Goal: Information Seeking & Learning: Learn about a topic

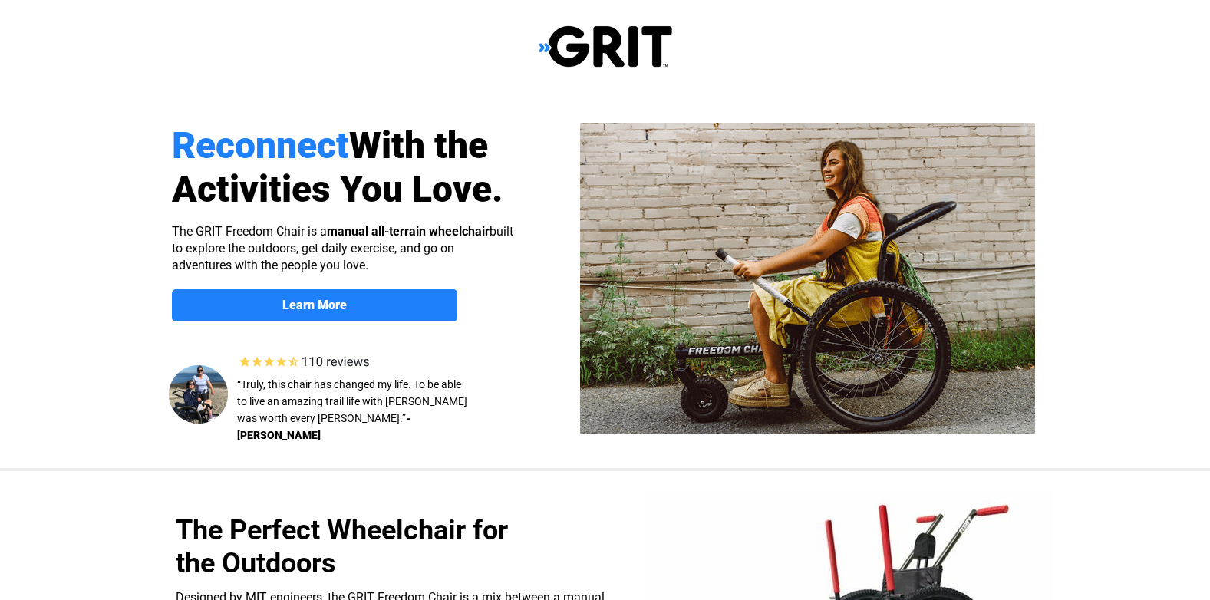
select select "US"
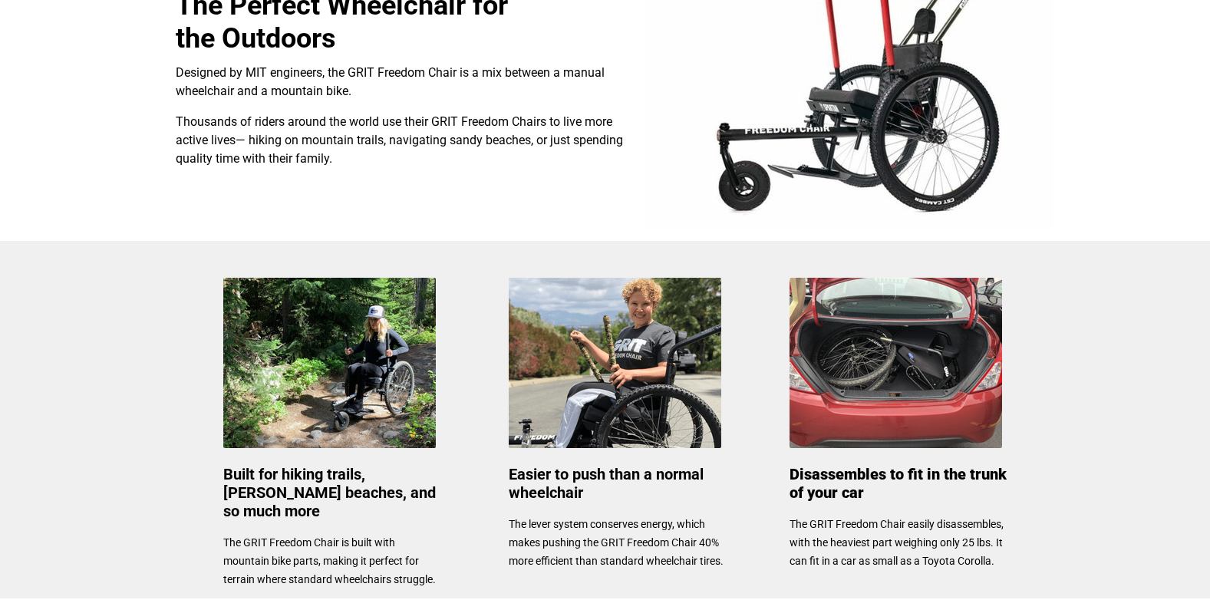
scroll to position [1050, 0]
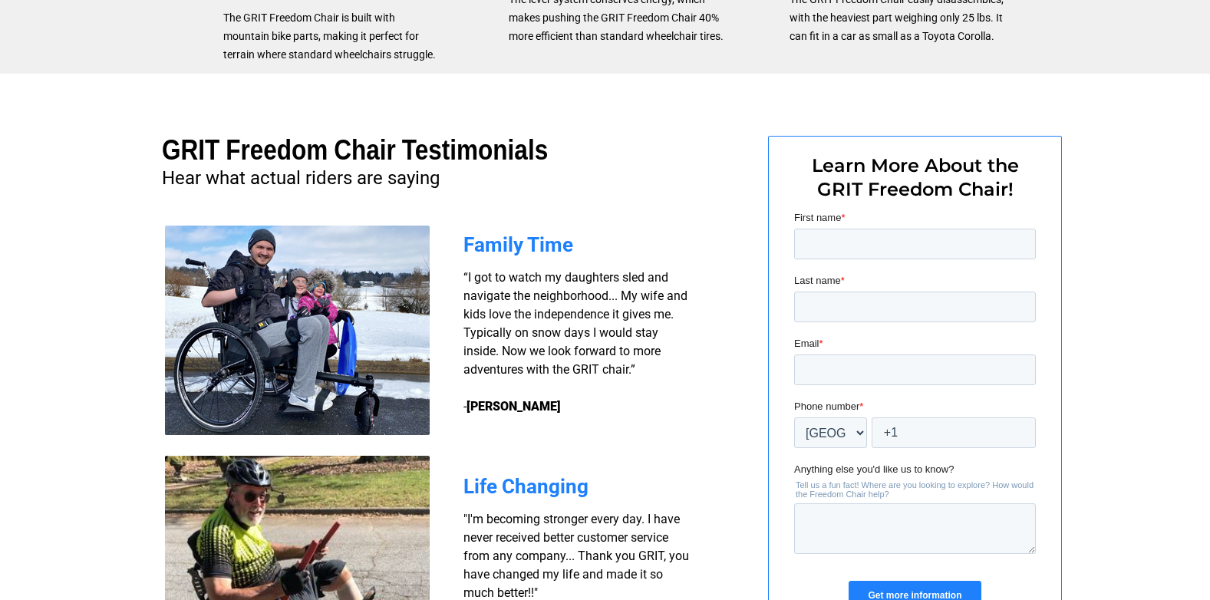
drag, startPoint x: 1206, startPoint y: 391, endPoint x: 1193, endPoint y: 548, distance: 157.9
click at [1193, 547] on div at bounding box center [605, 393] width 1210 height 638
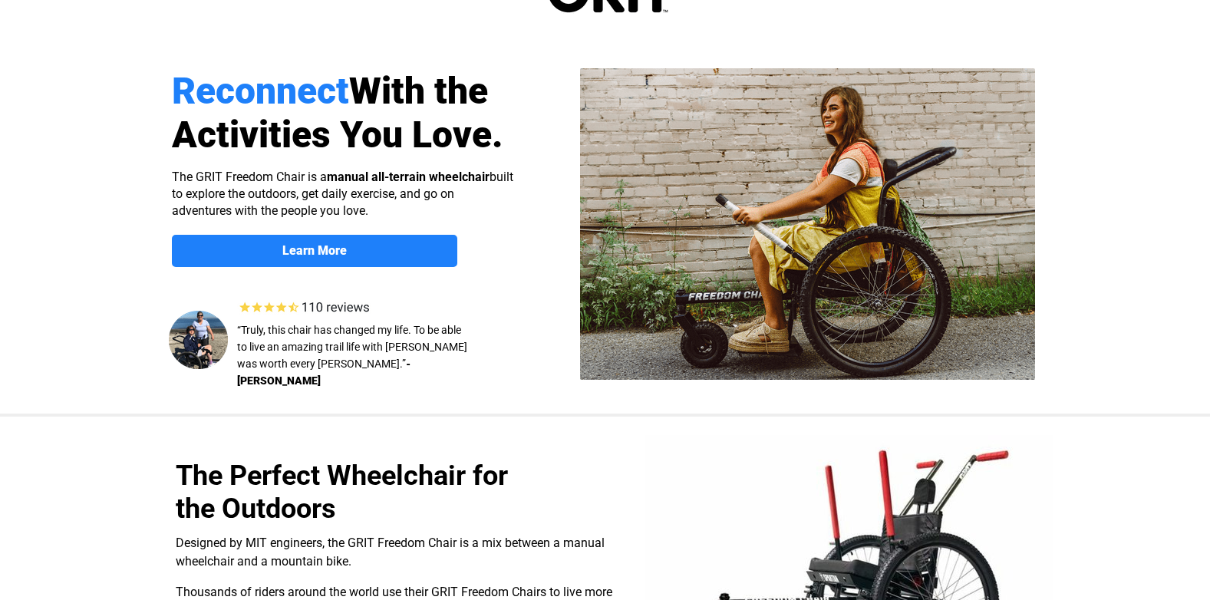
scroll to position [0, 0]
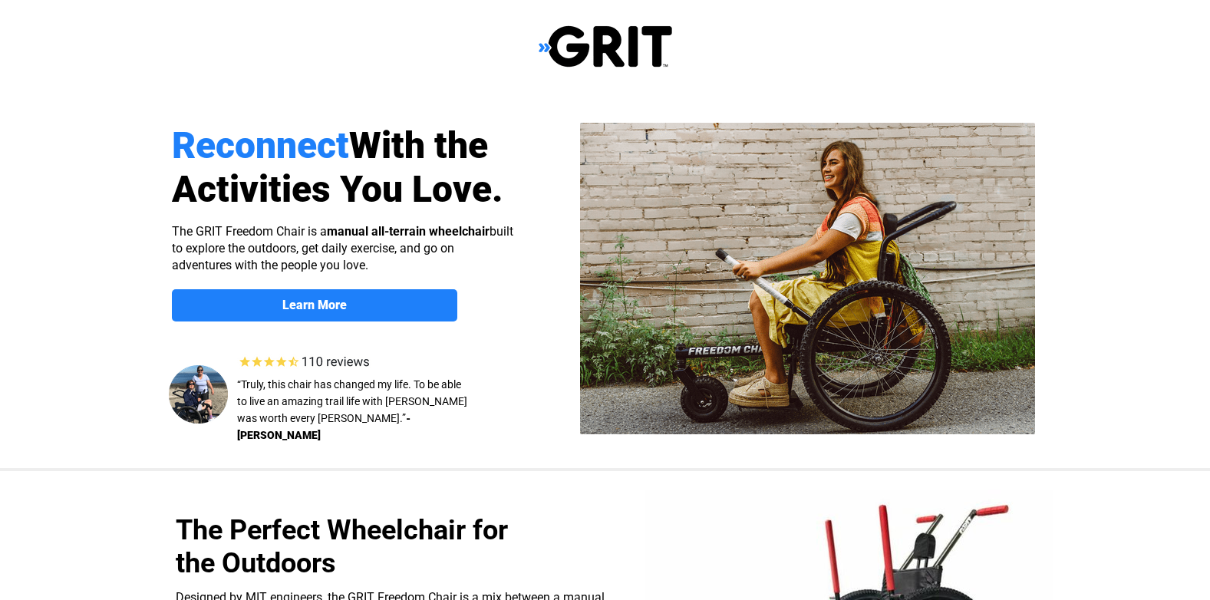
click at [553, 58] on img at bounding box center [606, 47] width 134 height 44
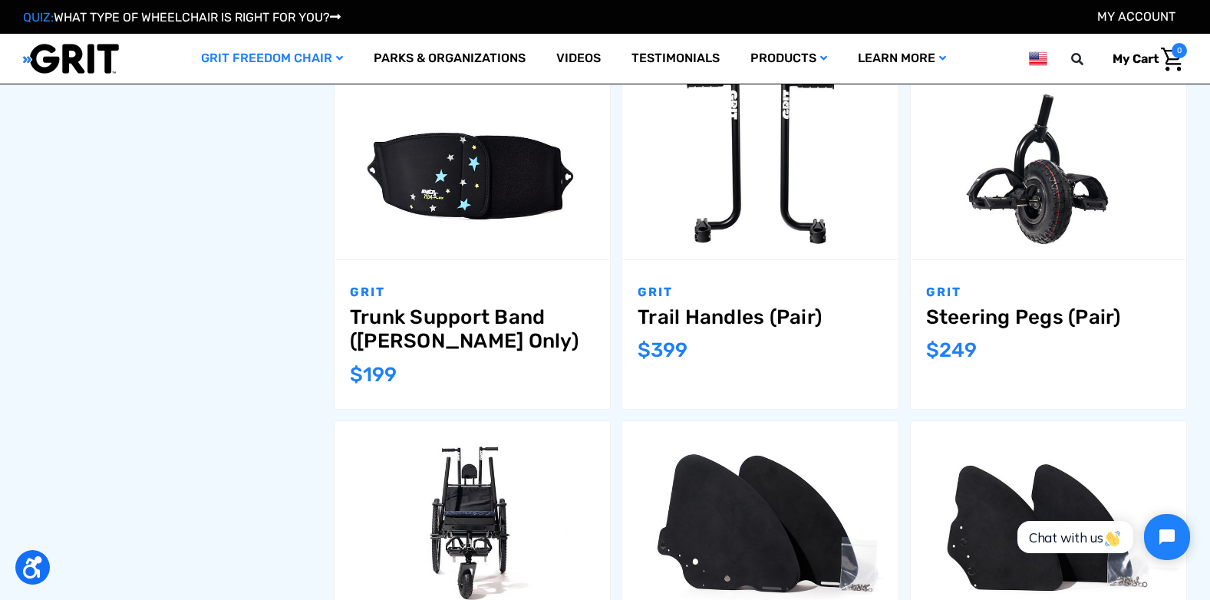
scroll to position [1303, 0]
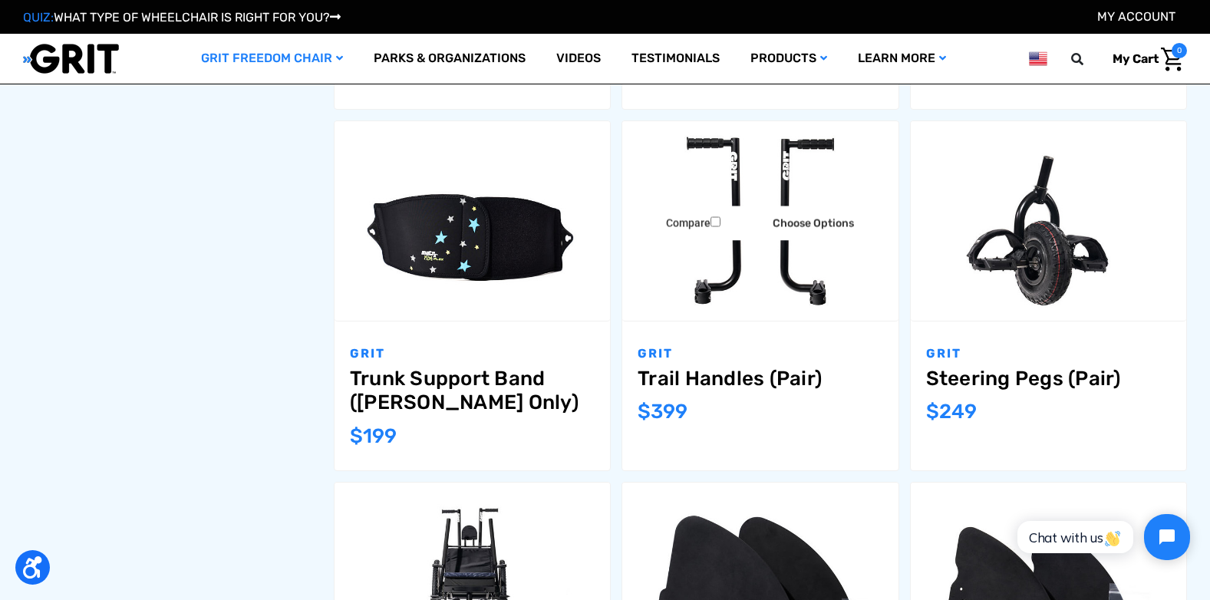
click at [752, 274] on img "Trail Handles (Pair),$399.00\a" at bounding box center [760, 221] width 276 height 184
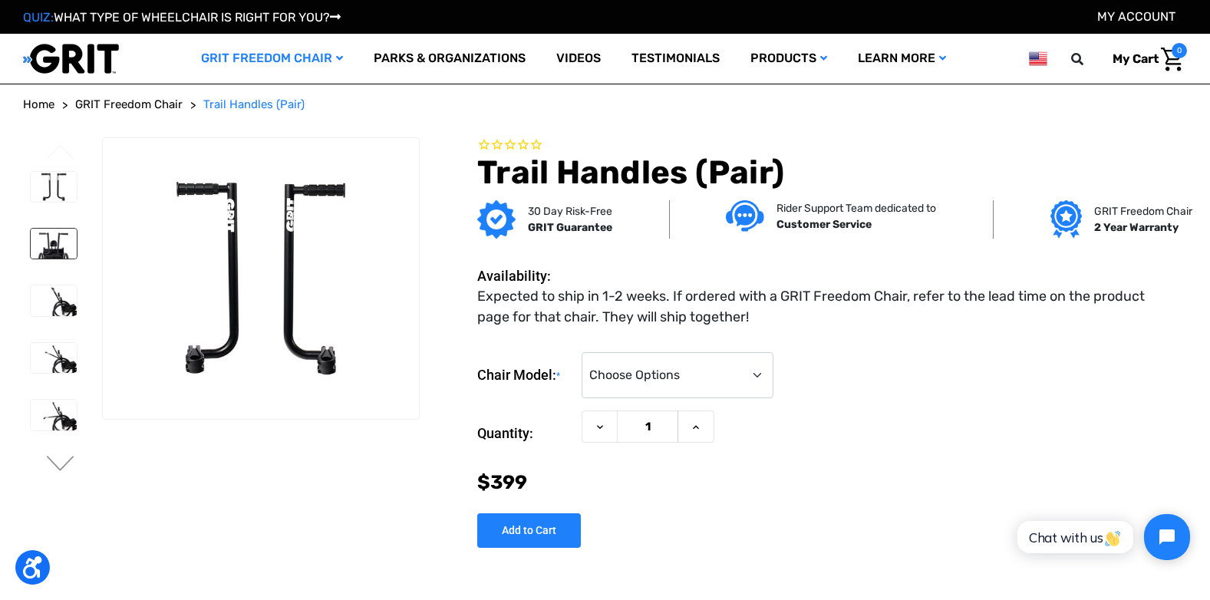
click at [45, 256] on img at bounding box center [54, 244] width 46 height 30
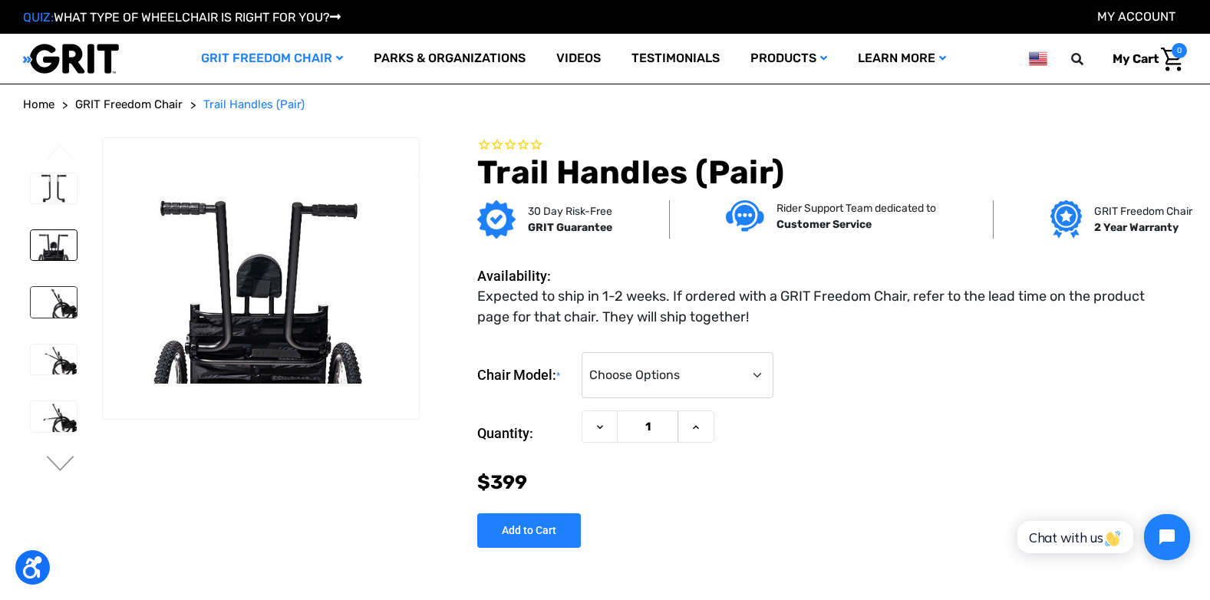
click at [51, 311] on img at bounding box center [54, 302] width 46 height 30
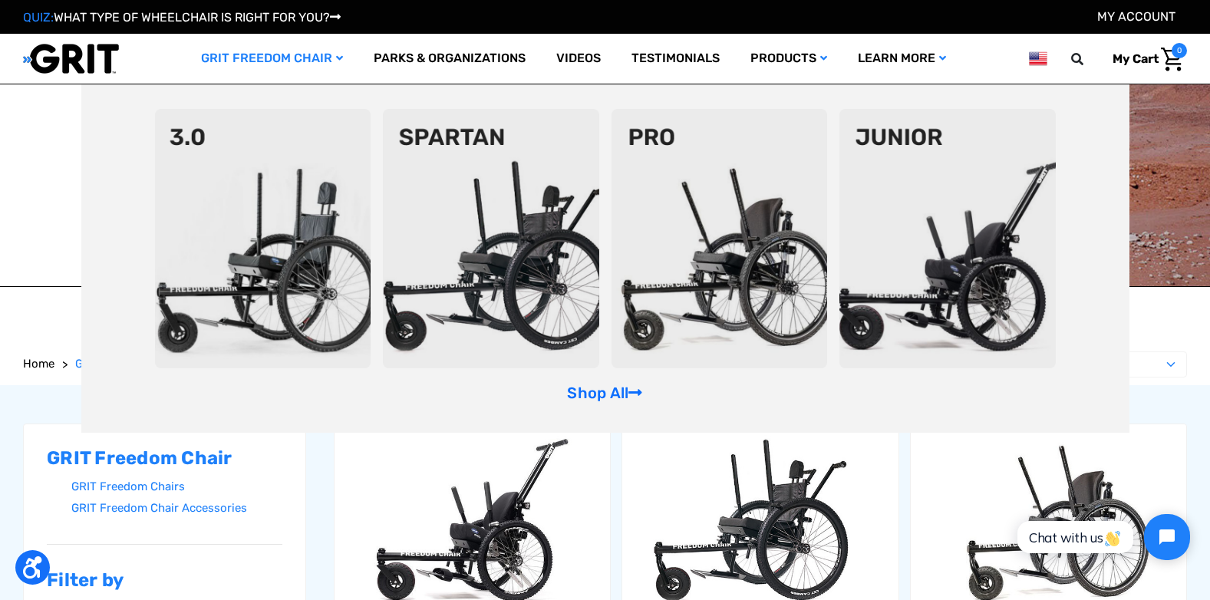
click at [747, 247] on img at bounding box center [720, 238] width 216 height 259
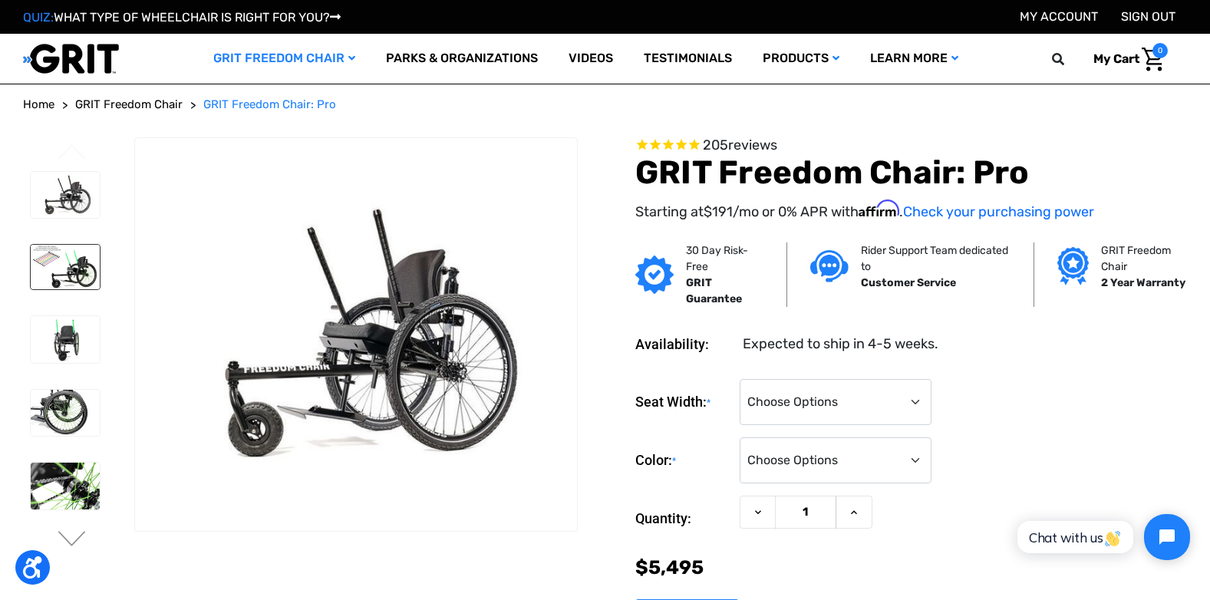
click at [70, 255] on img at bounding box center [65, 267] width 69 height 45
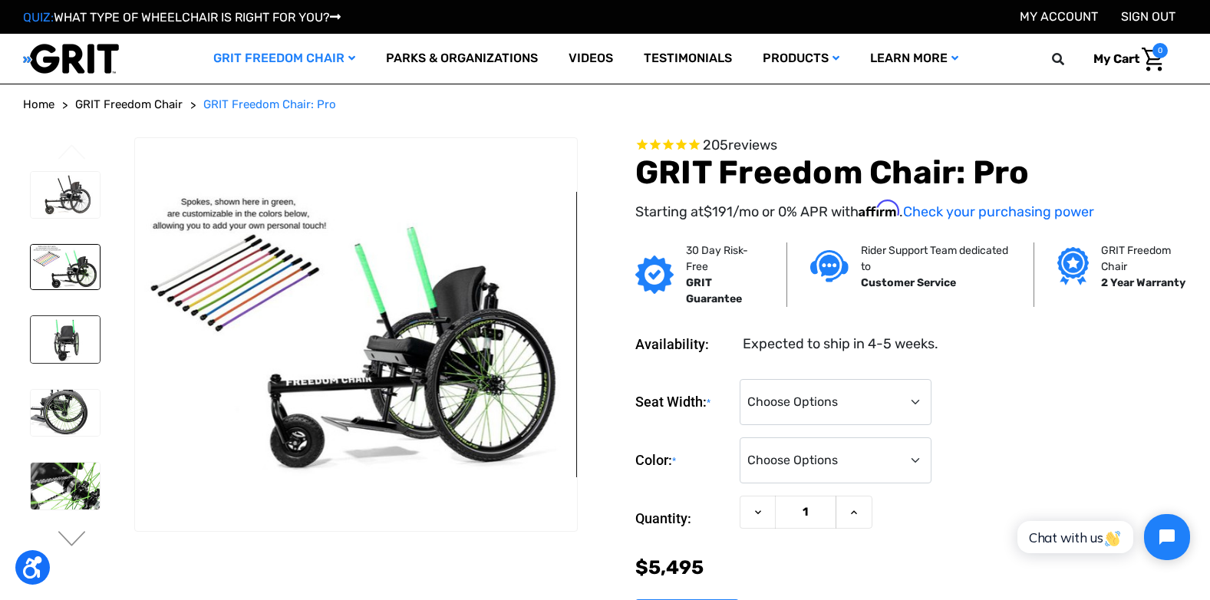
click at [48, 330] on img at bounding box center [65, 339] width 69 height 46
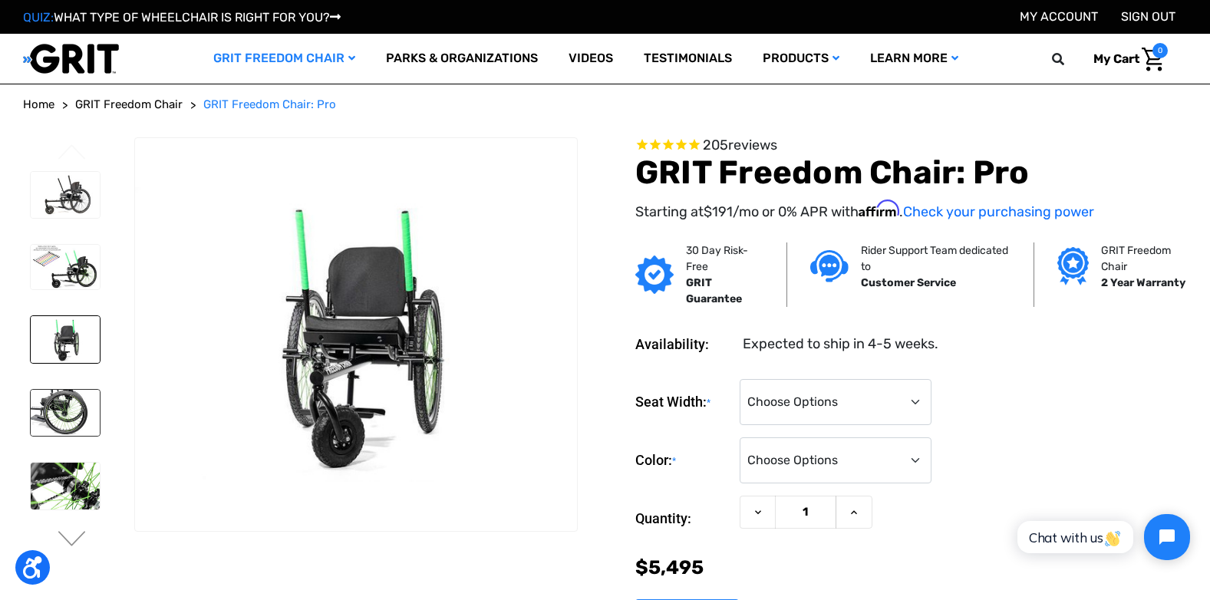
click at [56, 411] on img at bounding box center [65, 413] width 69 height 46
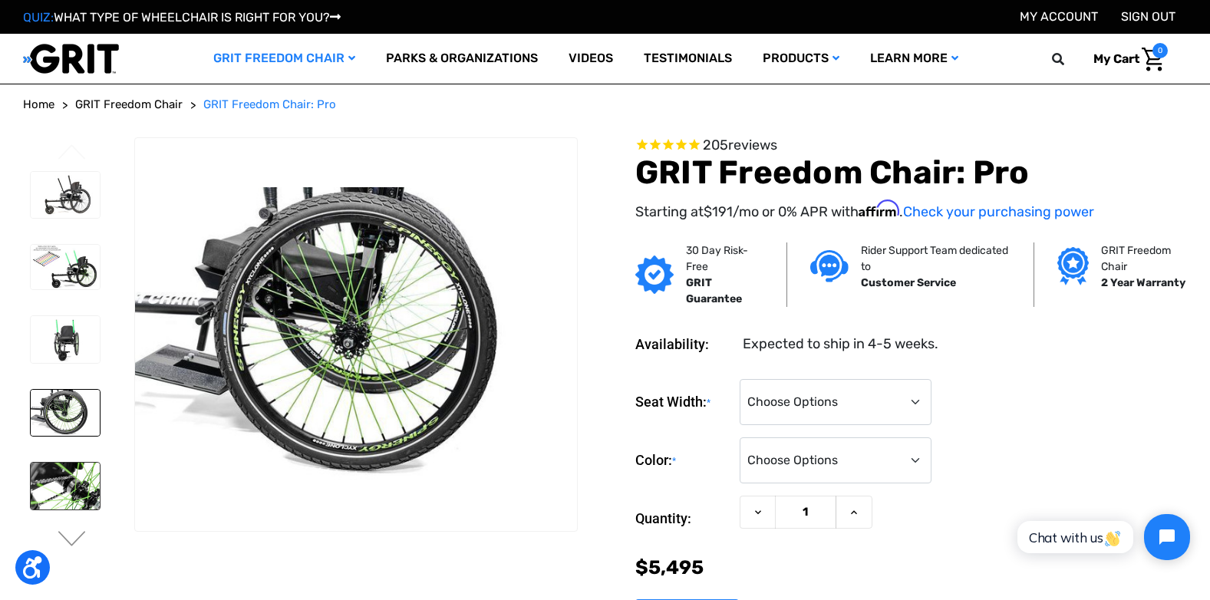
click at [59, 495] on img at bounding box center [65, 486] width 69 height 46
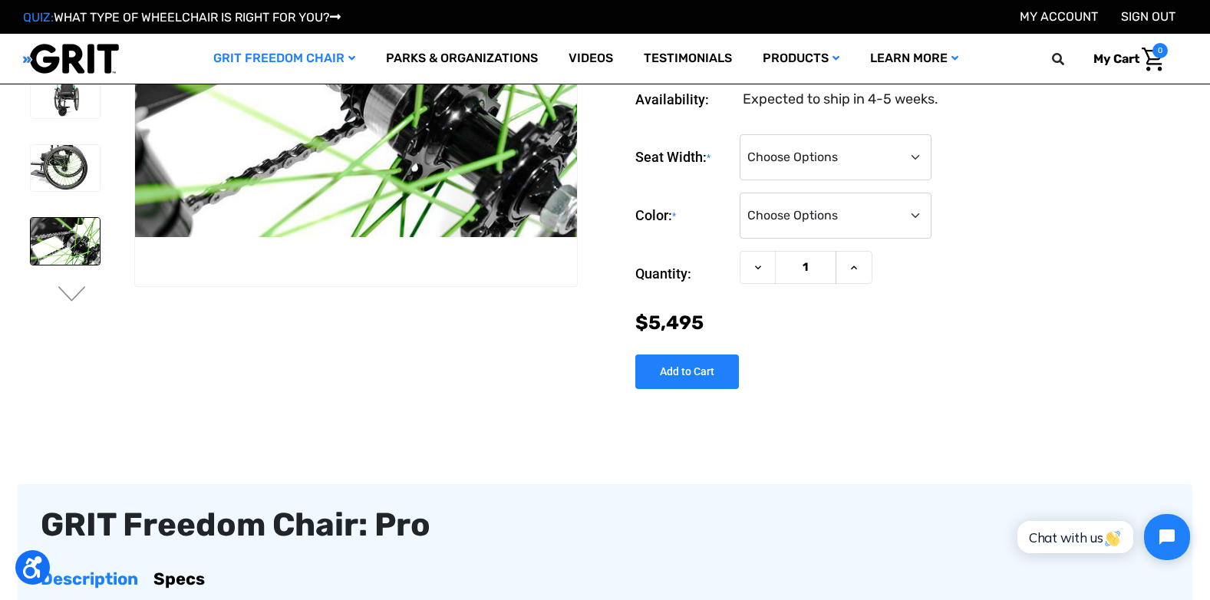
scroll to position [62, 0]
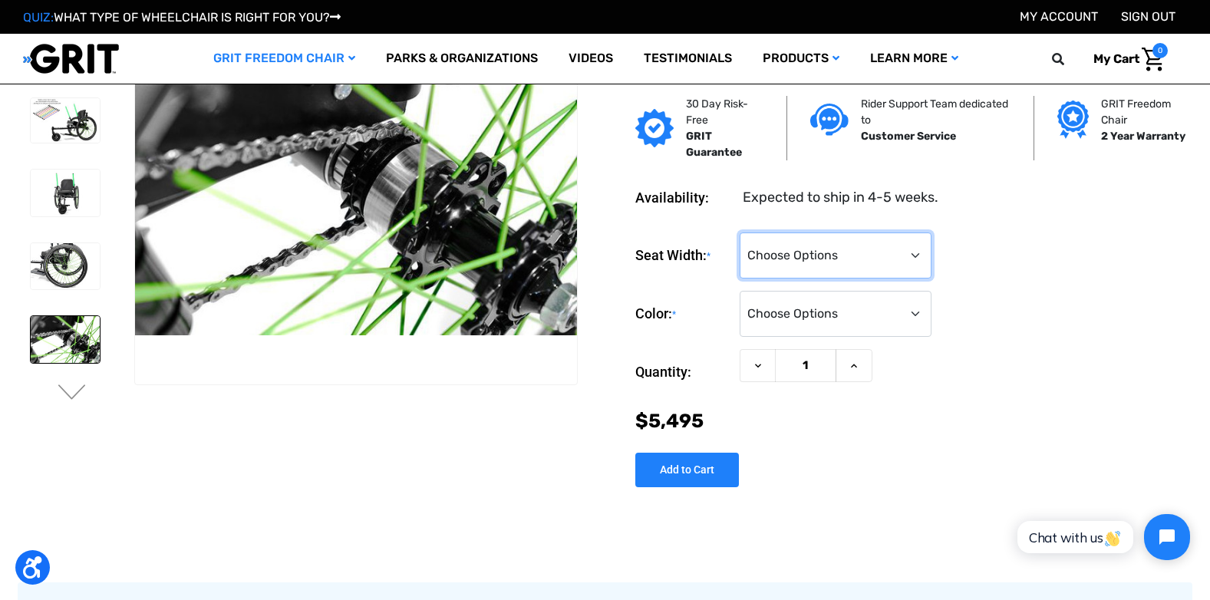
click at [893, 259] on select "Choose Options 16" 18" 20"" at bounding box center [836, 256] width 192 height 46
select select "326"
click at [740, 233] on select "Choose Options 16" 18" 20"" at bounding box center [836, 256] width 192 height 46
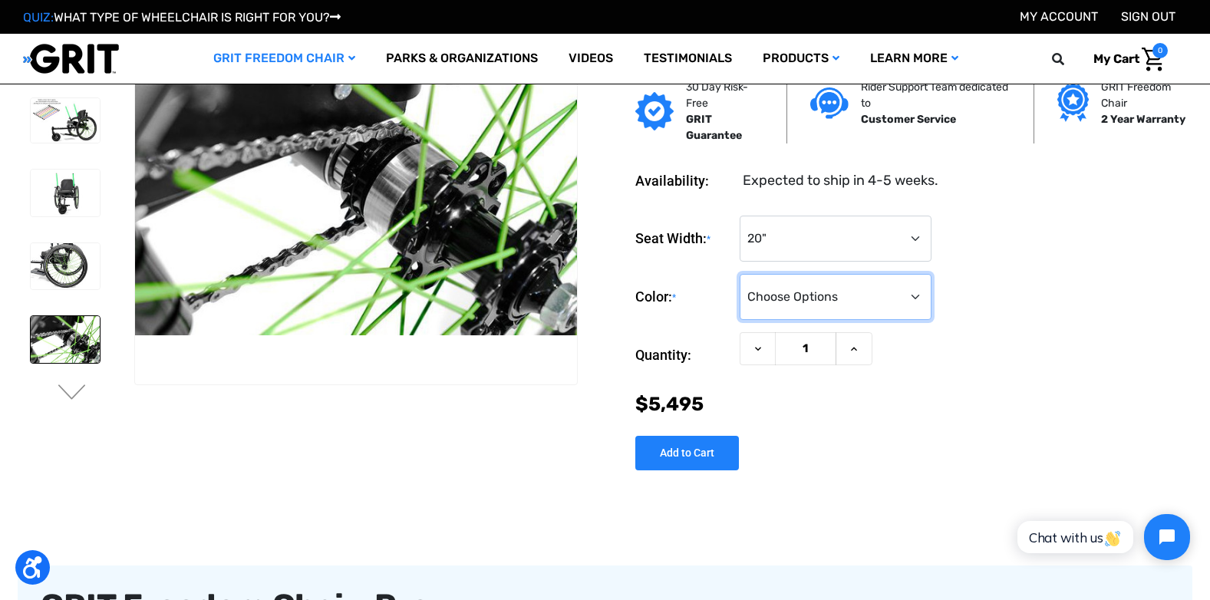
drag, startPoint x: 919, startPoint y: 299, endPoint x: 899, endPoint y: 300, distance: 19.2
click at [919, 300] on select "Choose Options Black Blue Green Orange Pink Purple Red White Yellow" at bounding box center [836, 297] width 192 height 46
click at [740, 274] on select "Choose Options Black Blue Green Orange Pink Purple Red White Yellow" at bounding box center [836, 297] width 192 height 46
click at [903, 299] on select "Choose Options Black Blue Green Orange Pink Purple Red White Yellow" at bounding box center [836, 297] width 192 height 46
click at [740, 274] on select "Choose Options Black Blue Green Orange Pink Purple Red White Yellow" at bounding box center [836, 297] width 192 height 46
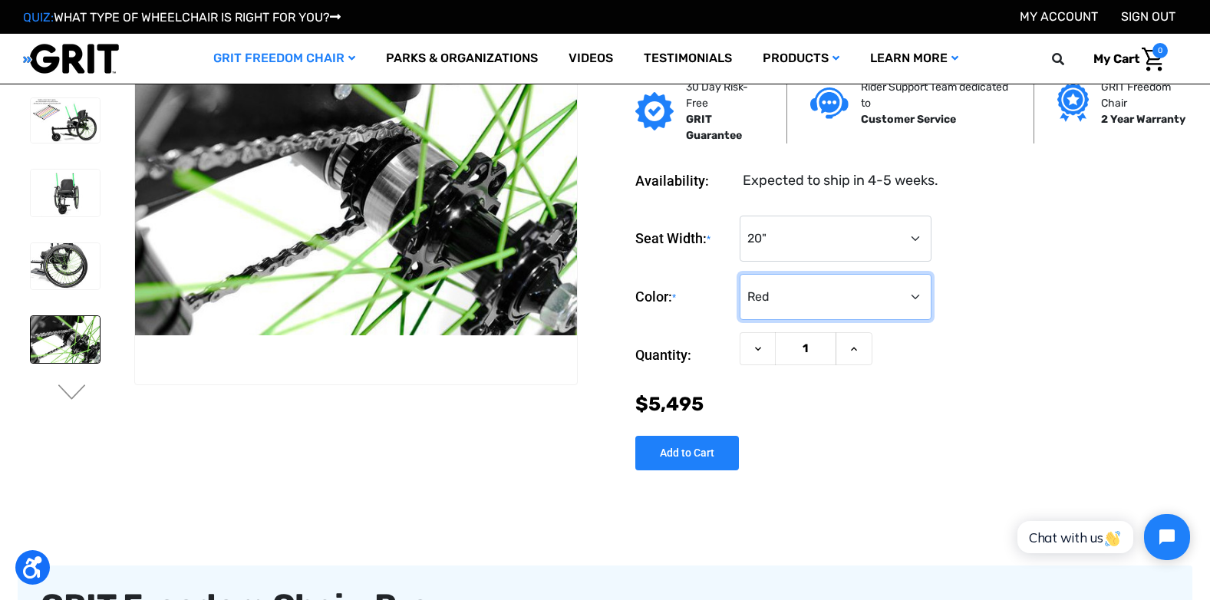
click at [916, 295] on select "Choose Options Black Blue Green Orange Pink Purple Red White Yellow" at bounding box center [836, 297] width 192 height 46
select select "328"
click at [740, 274] on select "Choose Options Black Blue Green Orange Pink Purple Red White Yellow" at bounding box center [836, 297] width 192 height 46
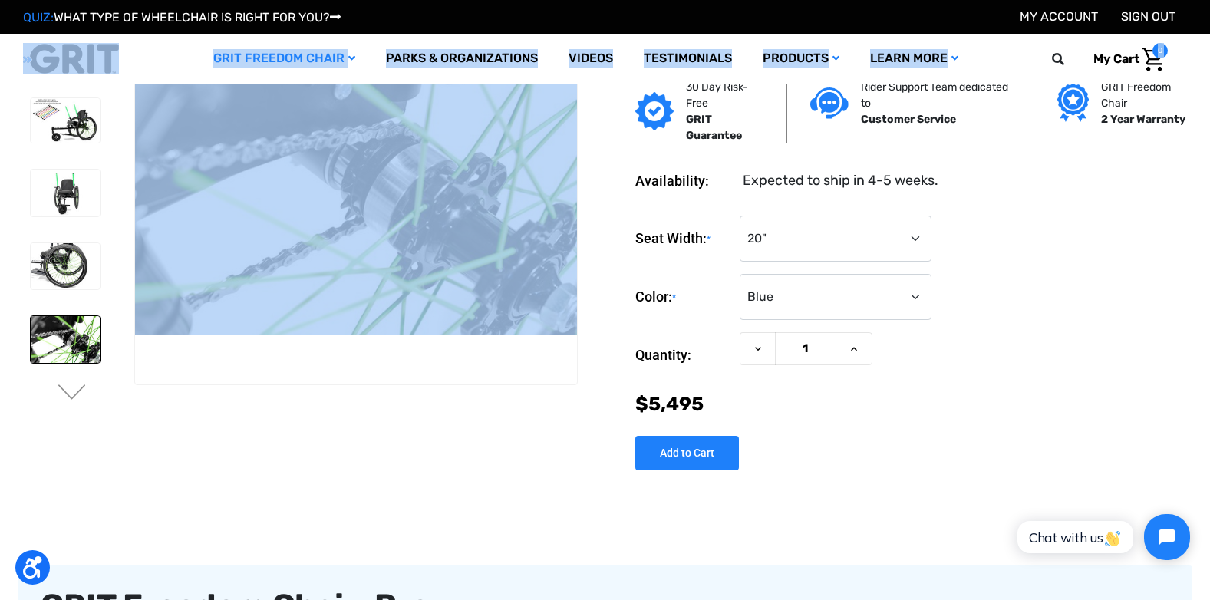
drag, startPoint x: 1204, startPoint y: 55, endPoint x: 1221, endPoint y: 32, distance: 28.6
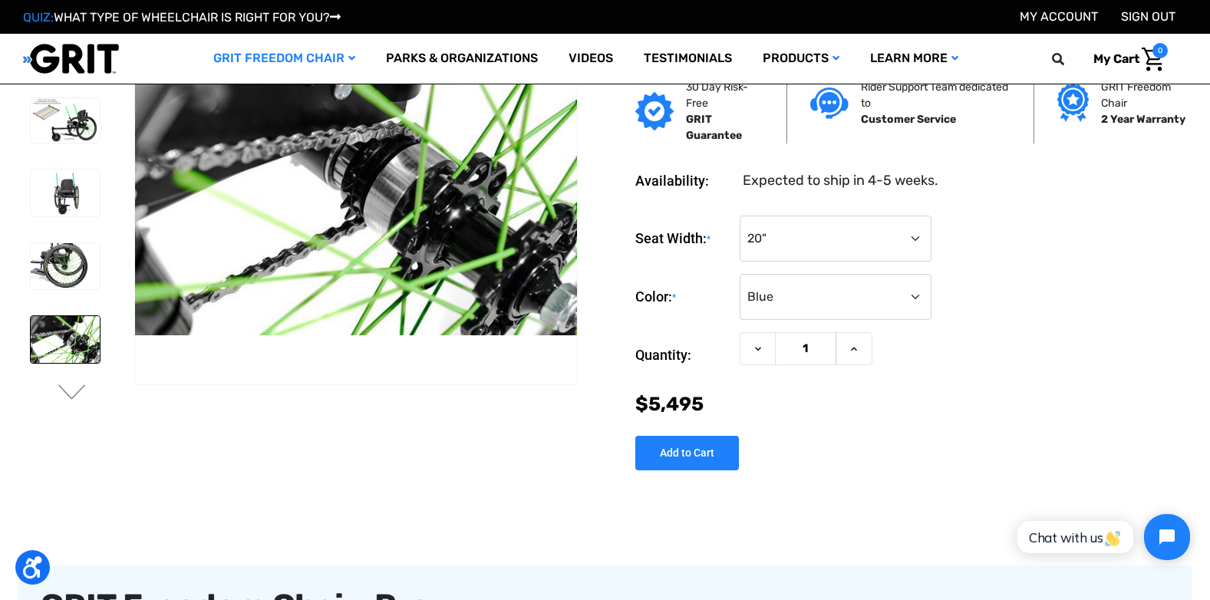
click at [1114, 219] on div "Seat Width: * Choose Options 16" 18" 20"" at bounding box center [911, 239] width 552 height 47
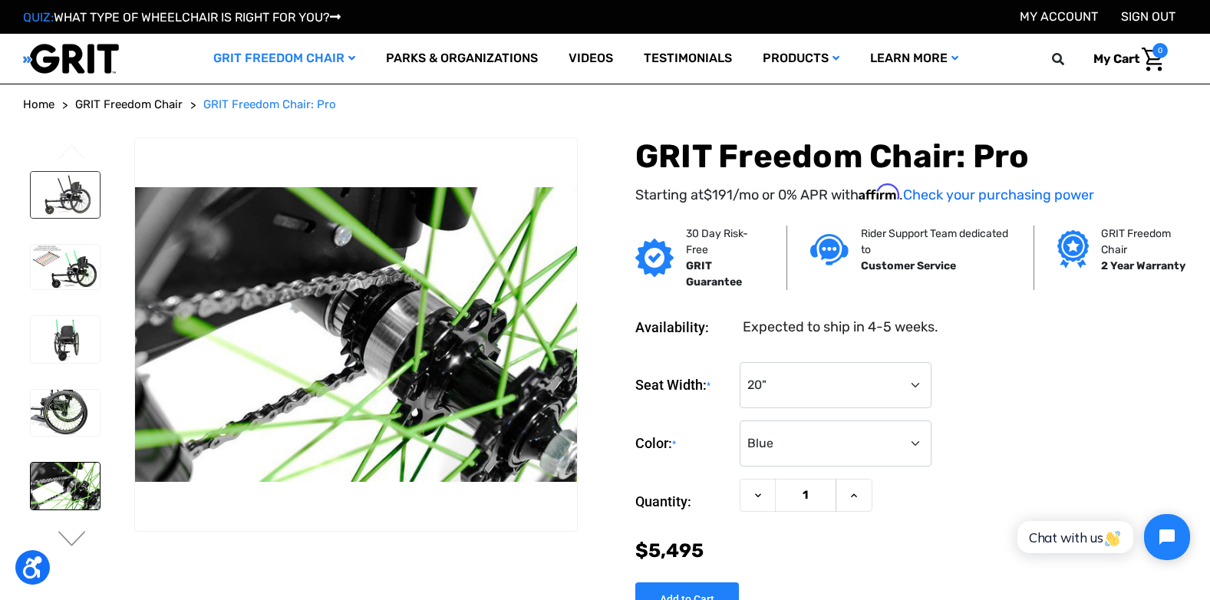
click at [64, 199] on img at bounding box center [65, 195] width 69 height 46
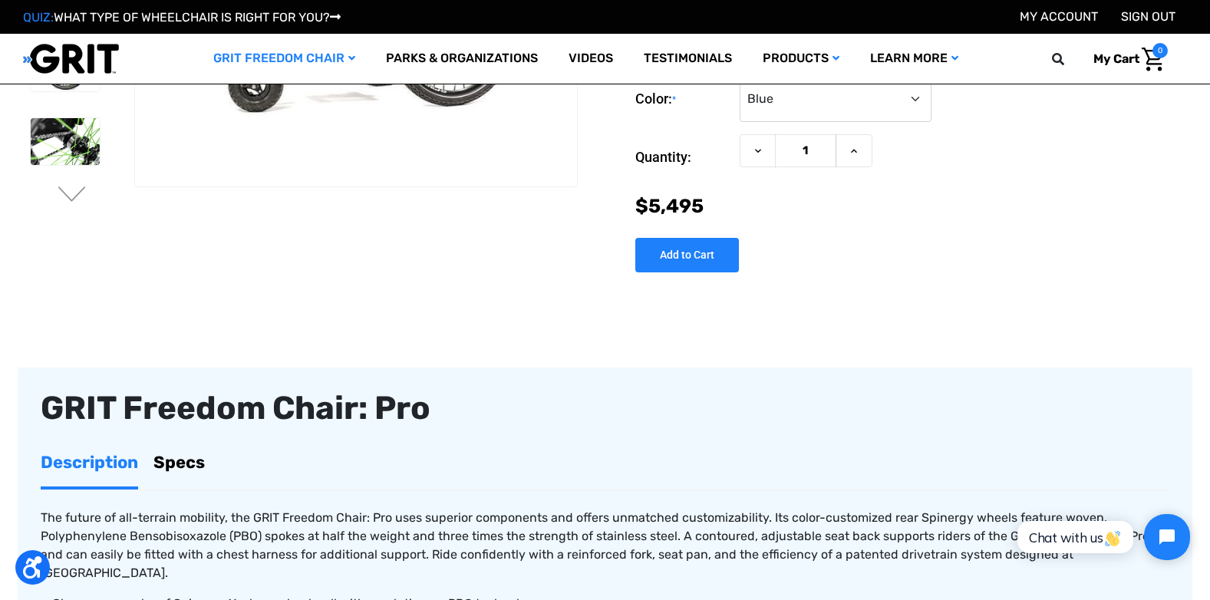
scroll to position [528, 0]
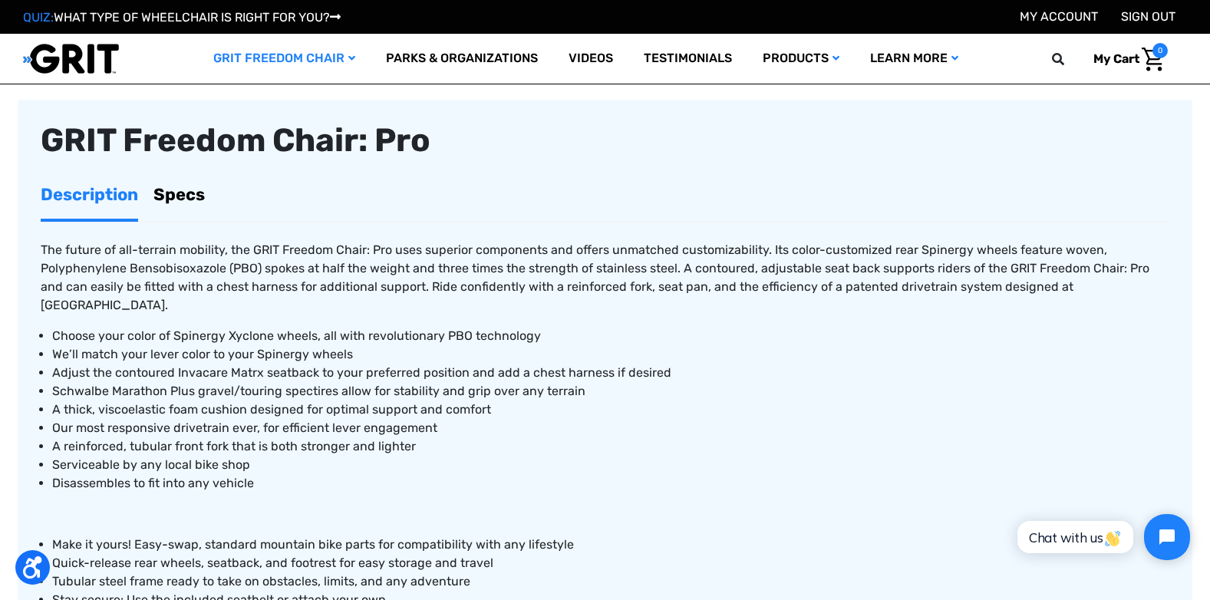
click at [182, 188] on link "Specs" at bounding box center [178, 194] width 51 height 48
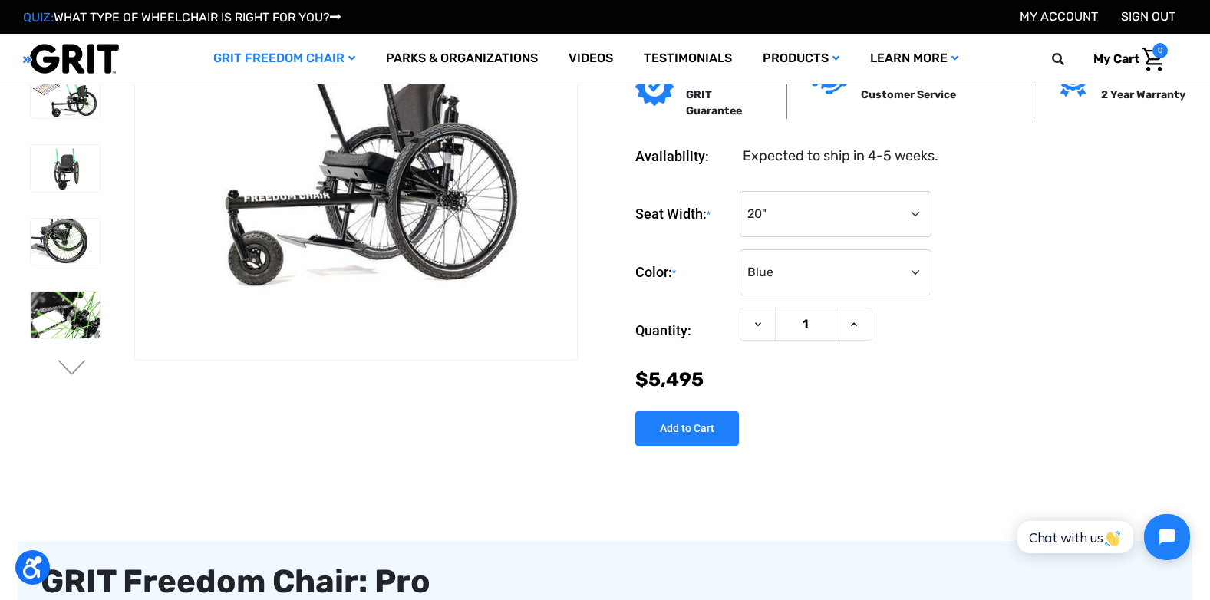
scroll to position [0, 0]
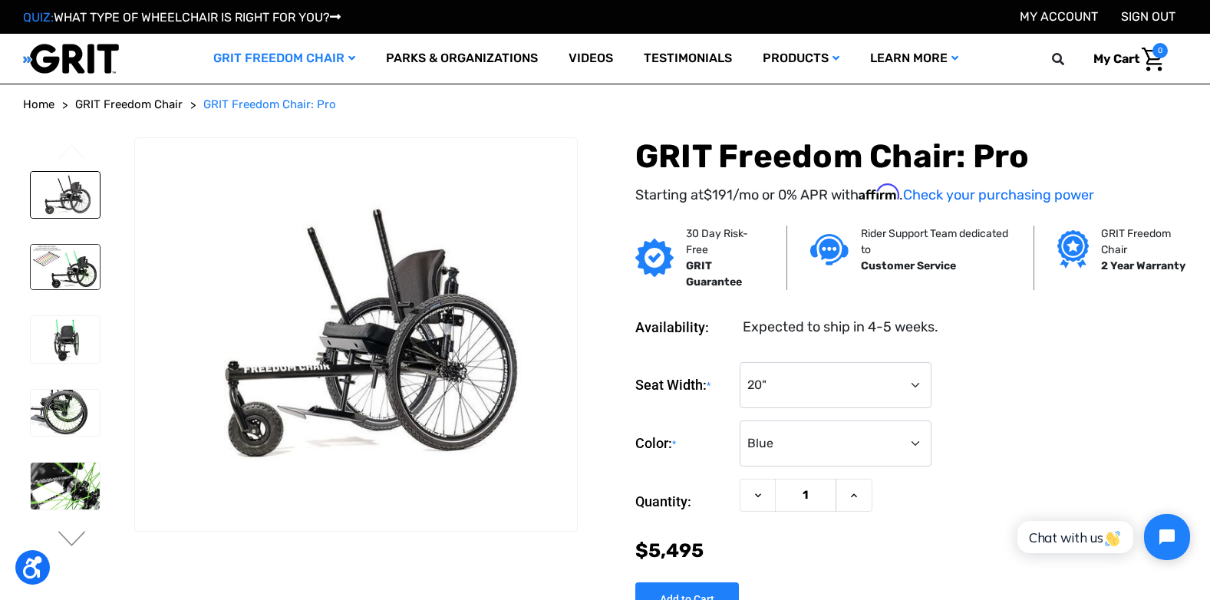
click at [93, 273] on img at bounding box center [65, 267] width 69 height 45
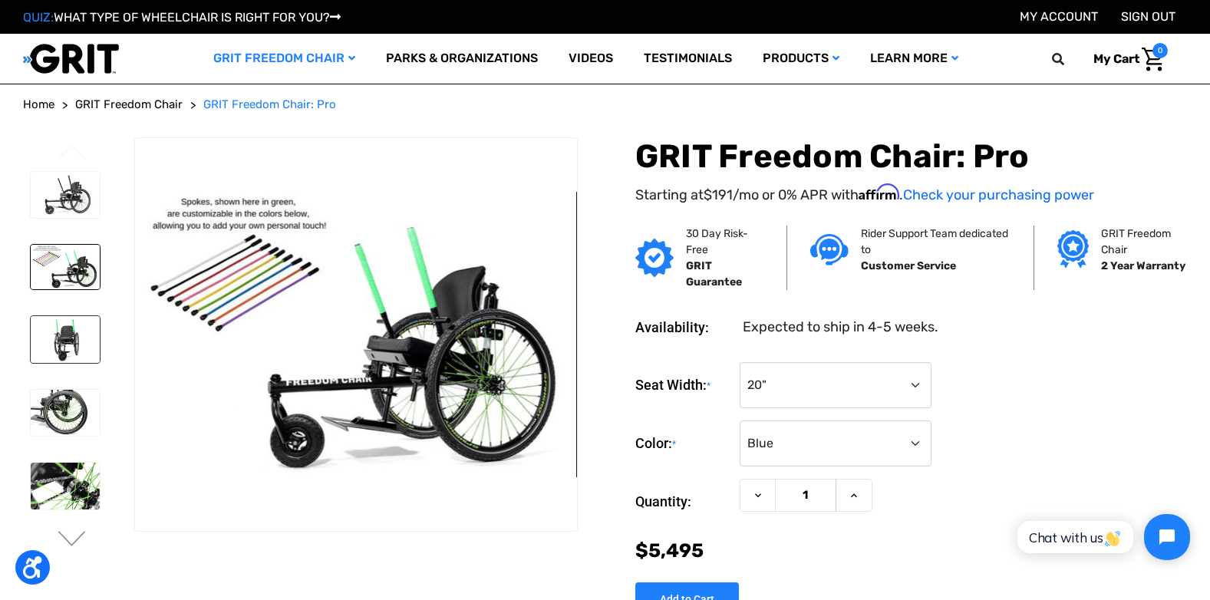
click at [75, 335] on img at bounding box center [65, 339] width 69 height 46
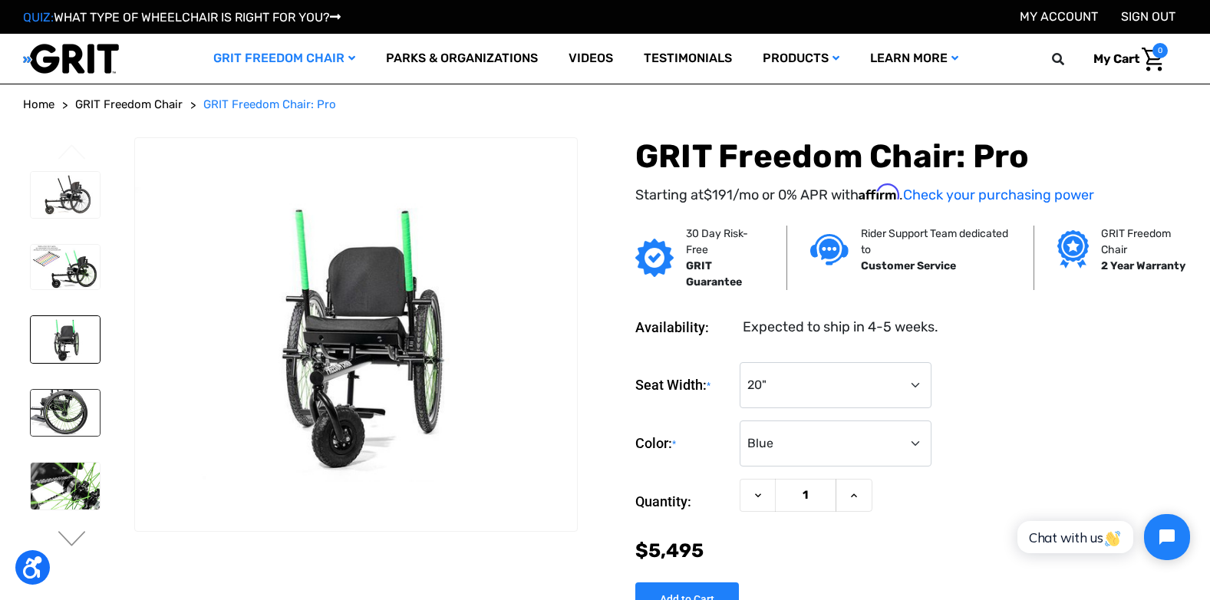
click at [49, 417] on img at bounding box center [65, 413] width 69 height 46
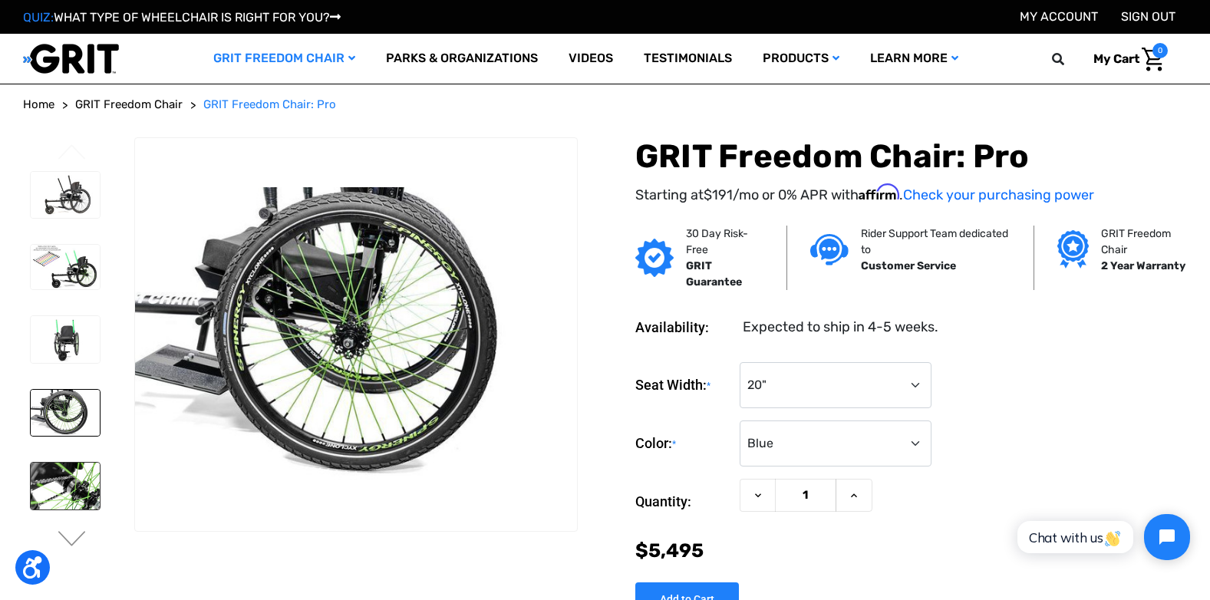
click at [41, 503] on img at bounding box center [65, 486] width 69 height 46
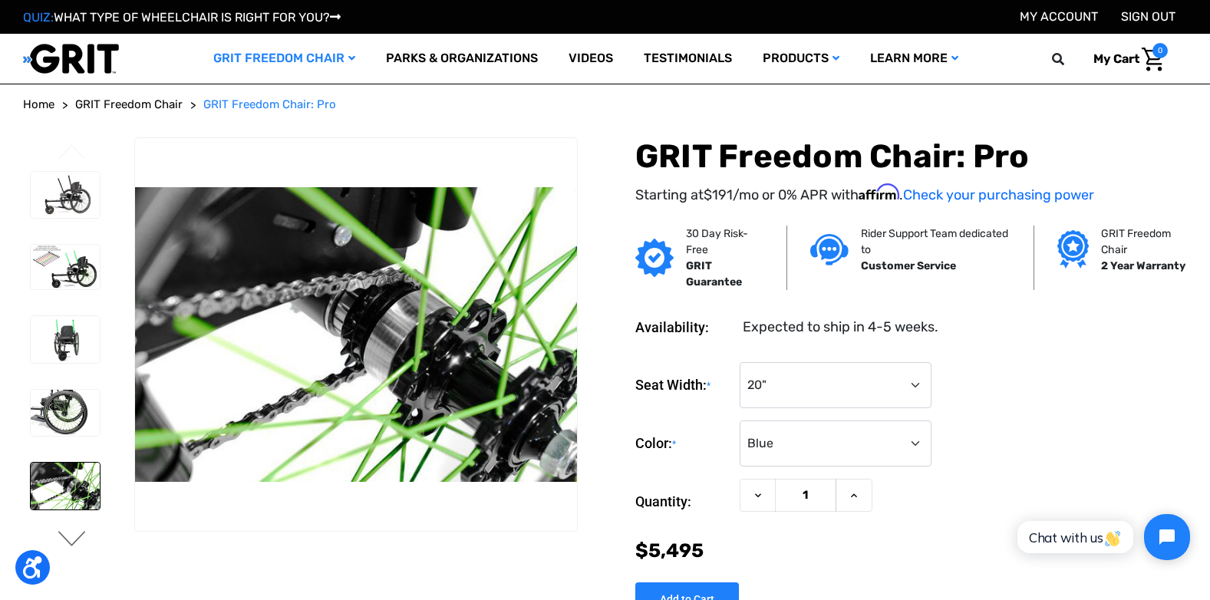
click at [64, 537] on button "Next" at bounding box center [72, 540] width 32 height 18
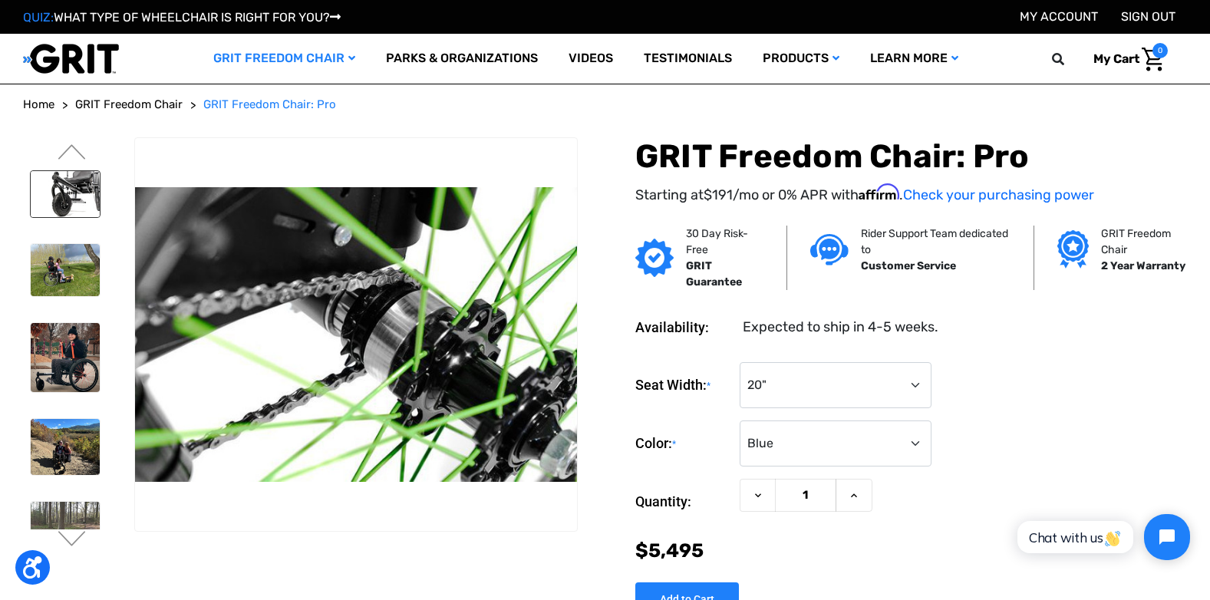
click at [51, 199] on img at bounding box center [65, 194] width 69 height 46
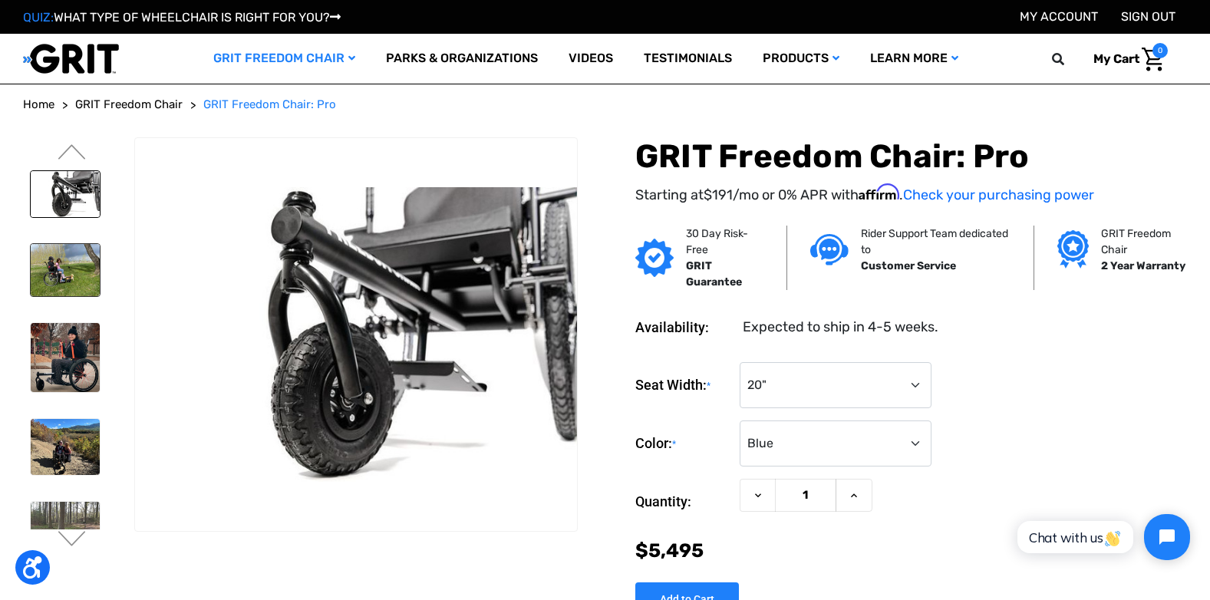
click at [64, 285] on img at bounding box center [65, 270] width 69 height 52
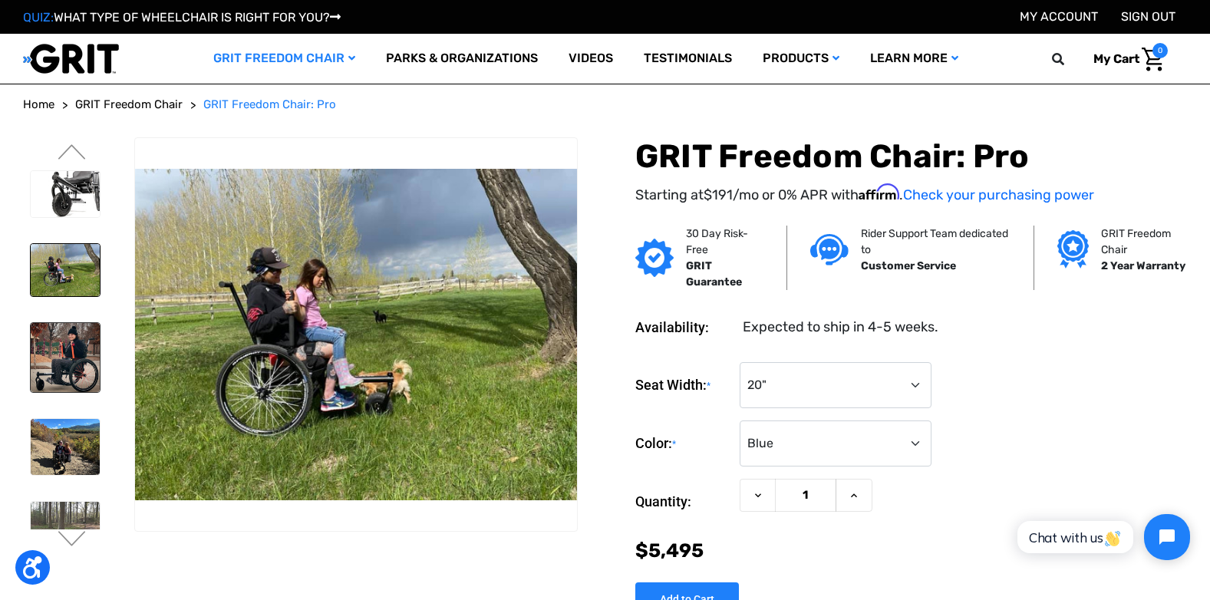
click at [66, 354] on img at bounding box center [65, 357] width 69 height 69
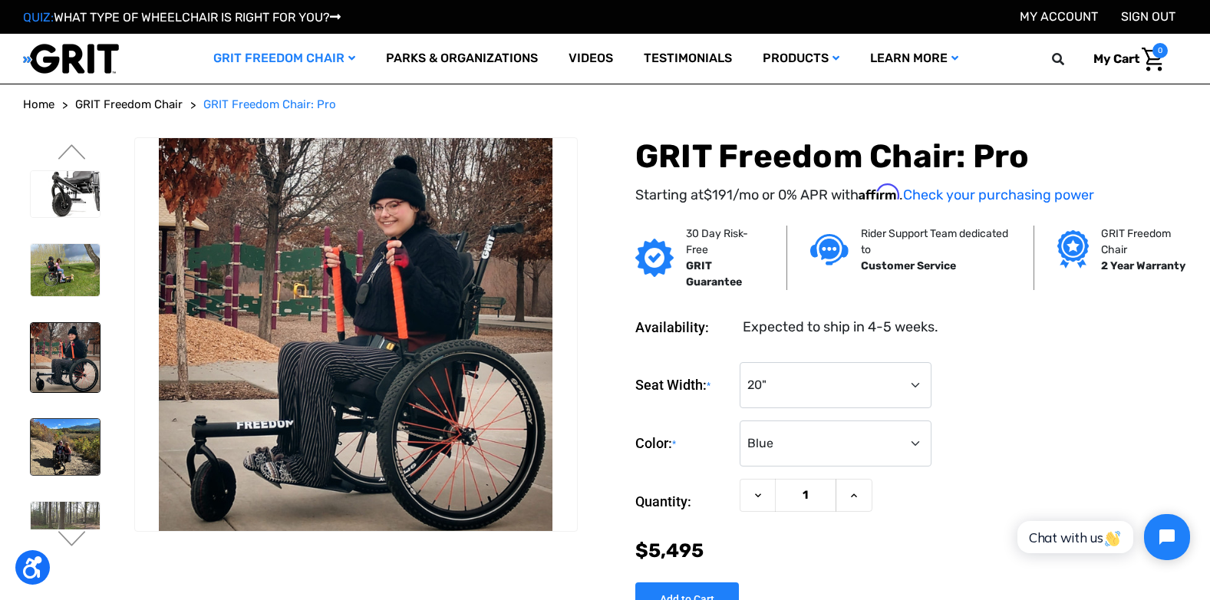
click at [51, 453] on img at bounding box center [65, 446] width 69 height 55
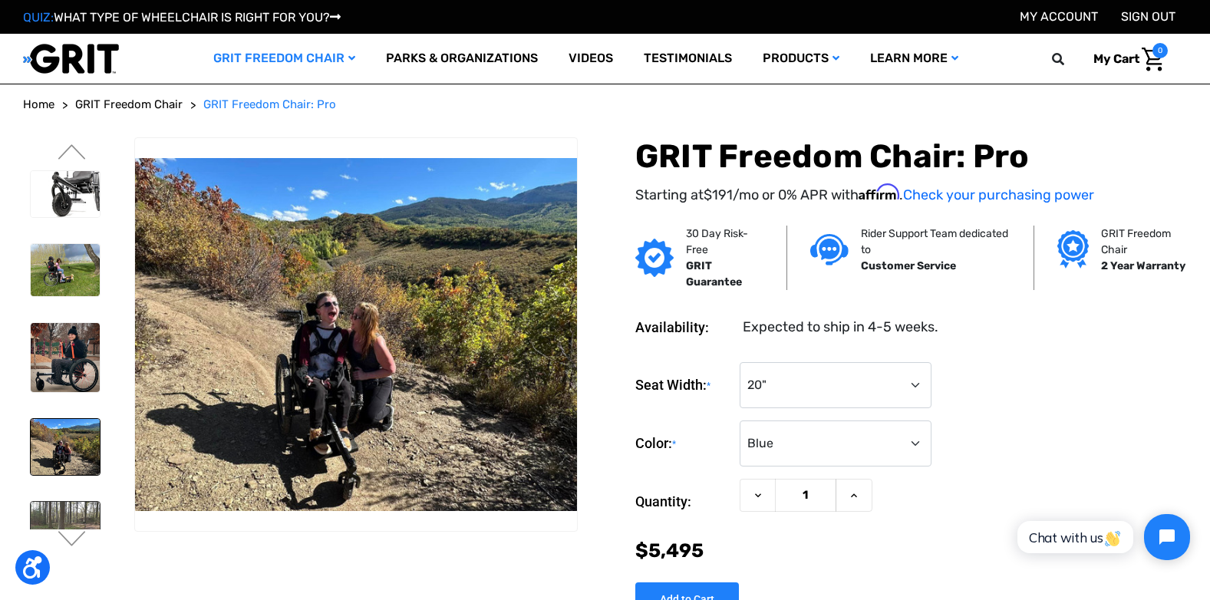
click at [60, 515] on img at bounding box center [65, 539] width 69 height 74
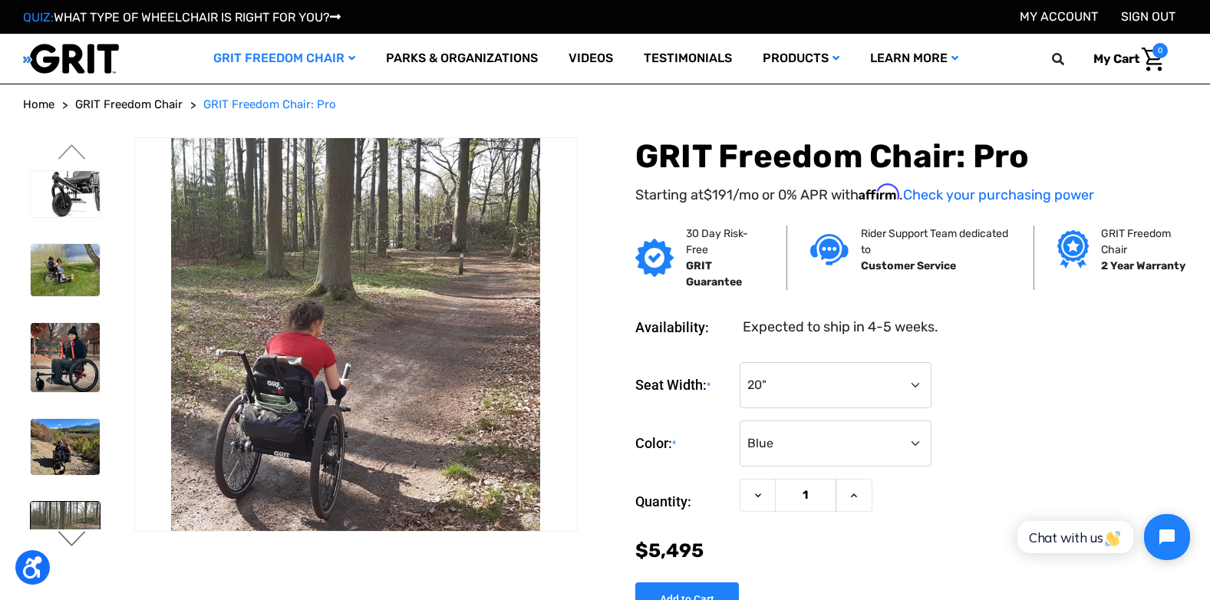
click at [72, 541] on button "Next" at bounding box center [72, 540] width 32 height 18
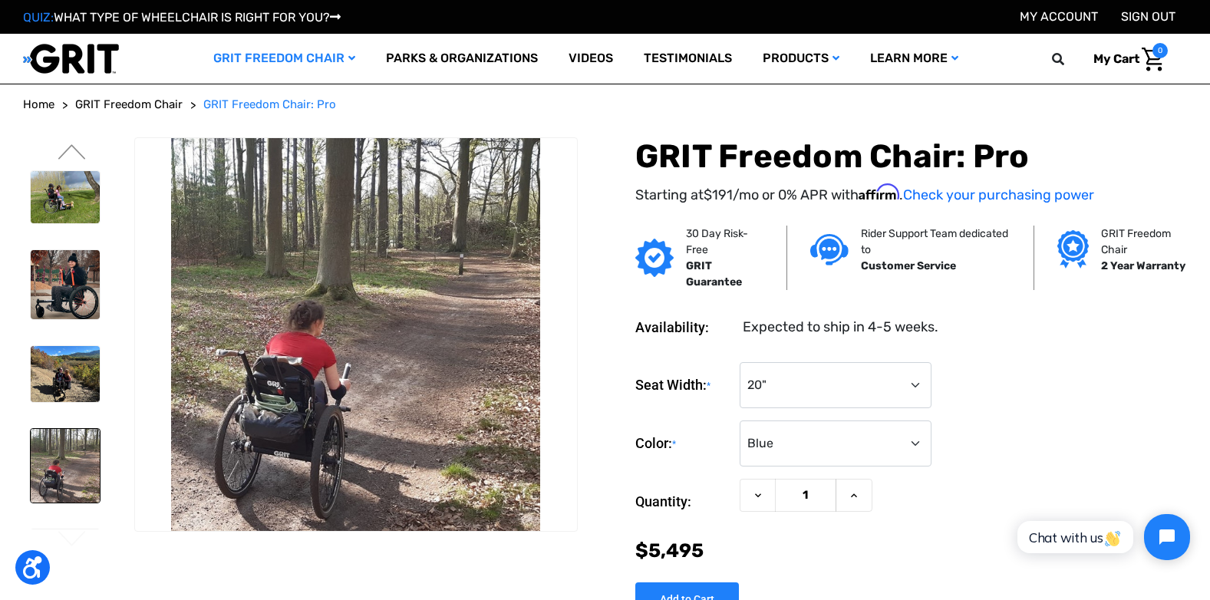
click at [79, 484] on img at bounding box center [65, 466] width 69 height 74
click at [70, 374] on img at bounding box center [65, 373] width 69 height 55
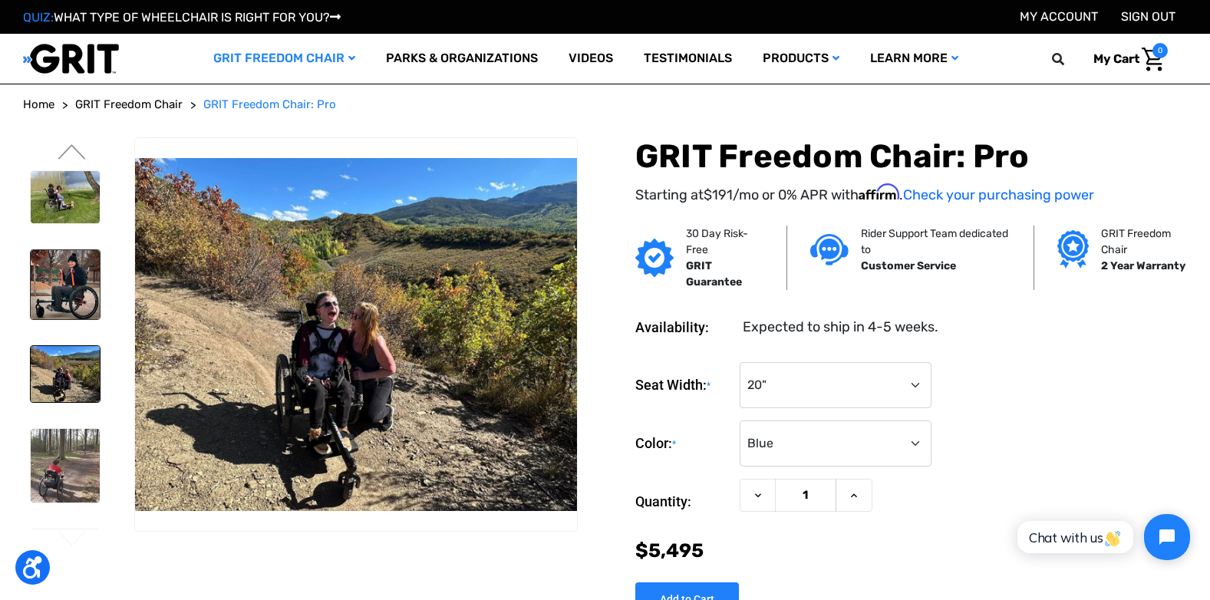
click at [74, 285] on img at bounding box center [65, 284] width 69 height 69
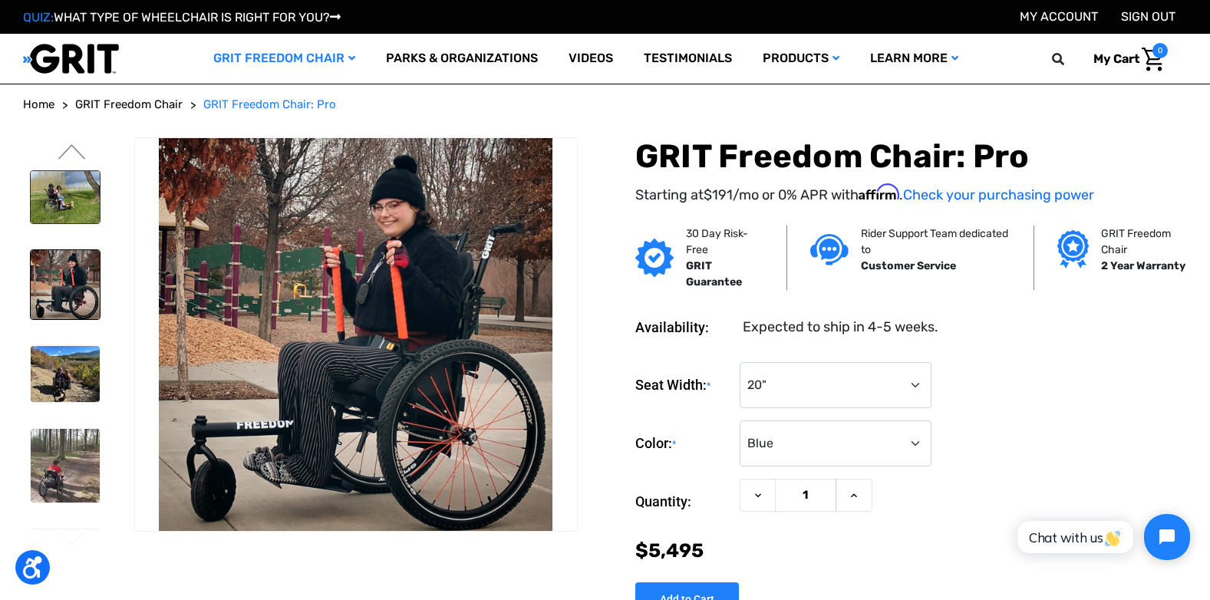
click at [69, 207] on img at bounding box center [65, 197] width 69 height 52
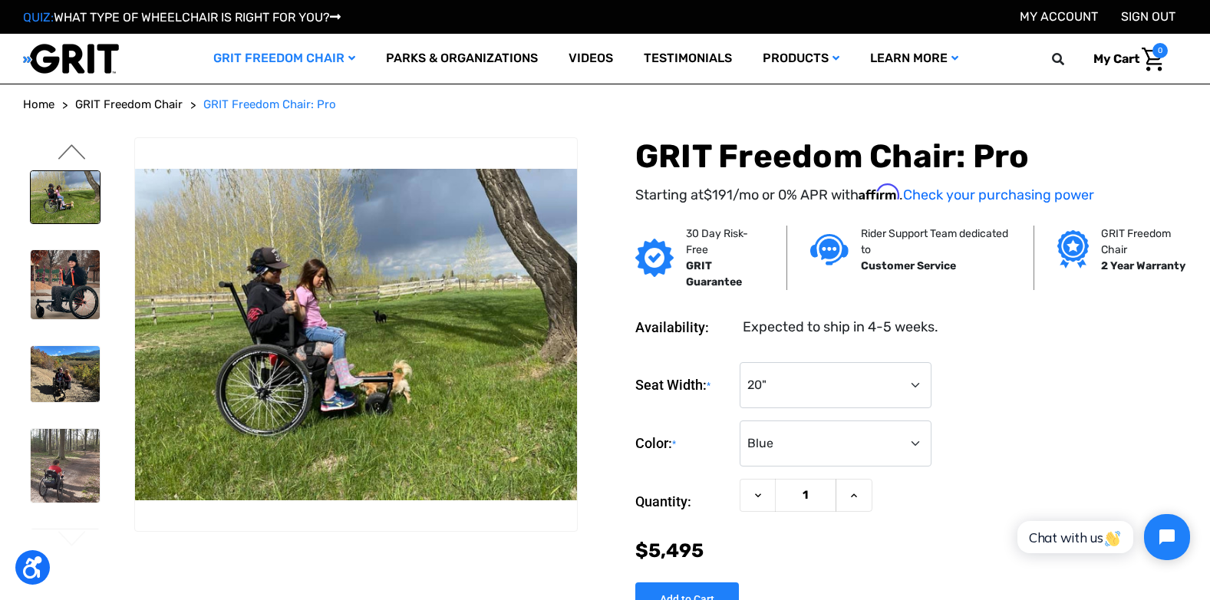
click at [81, 145] on button "Previous" at bounding box center [72, 153] width 32 height 18
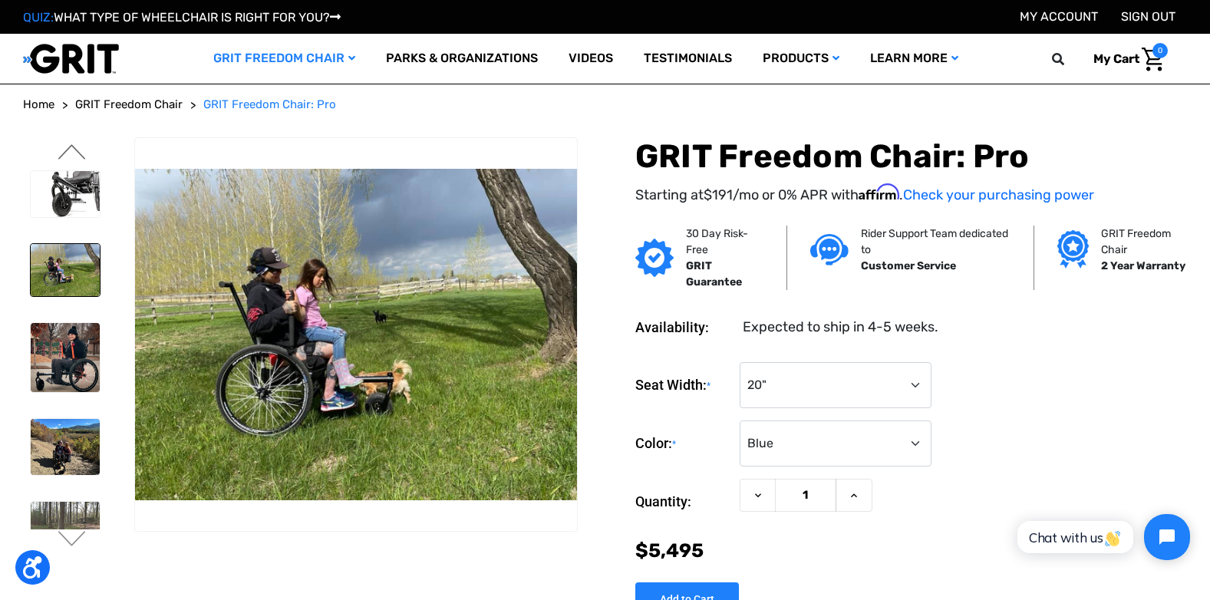
click at [81, 145] on button "Previous" at bounding box center [72, 153] width 32 height 18
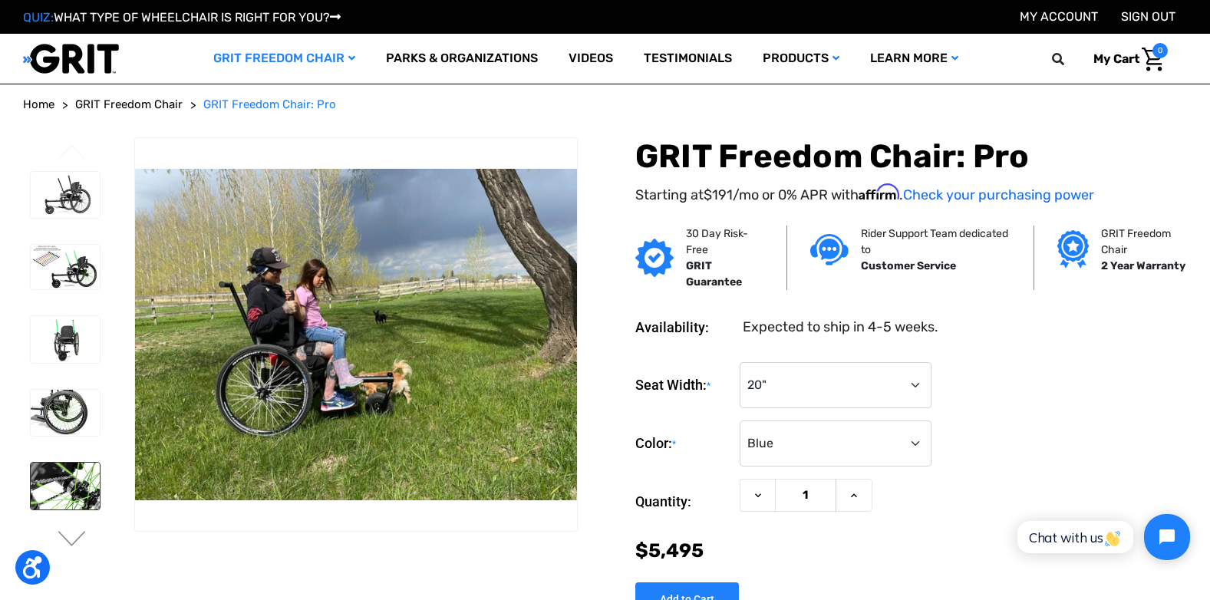
click at [71, 492] on img at bounding box center [65, 486] width 69 height 46
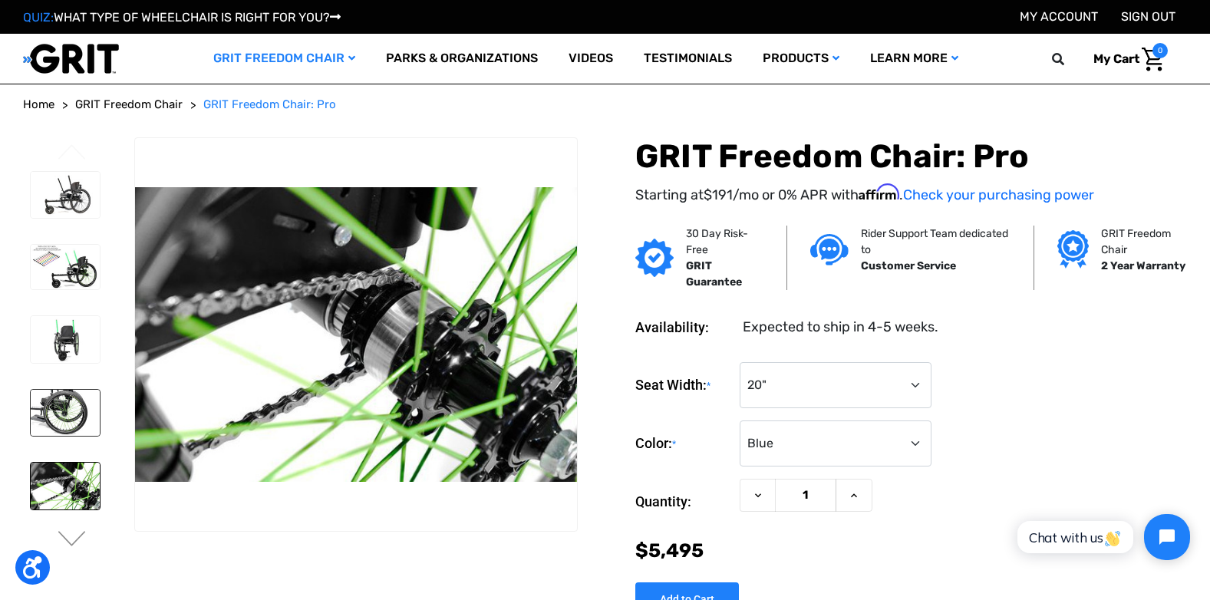
click at [81, 430] on img at bounding box center [65, 413] width 69 height 46
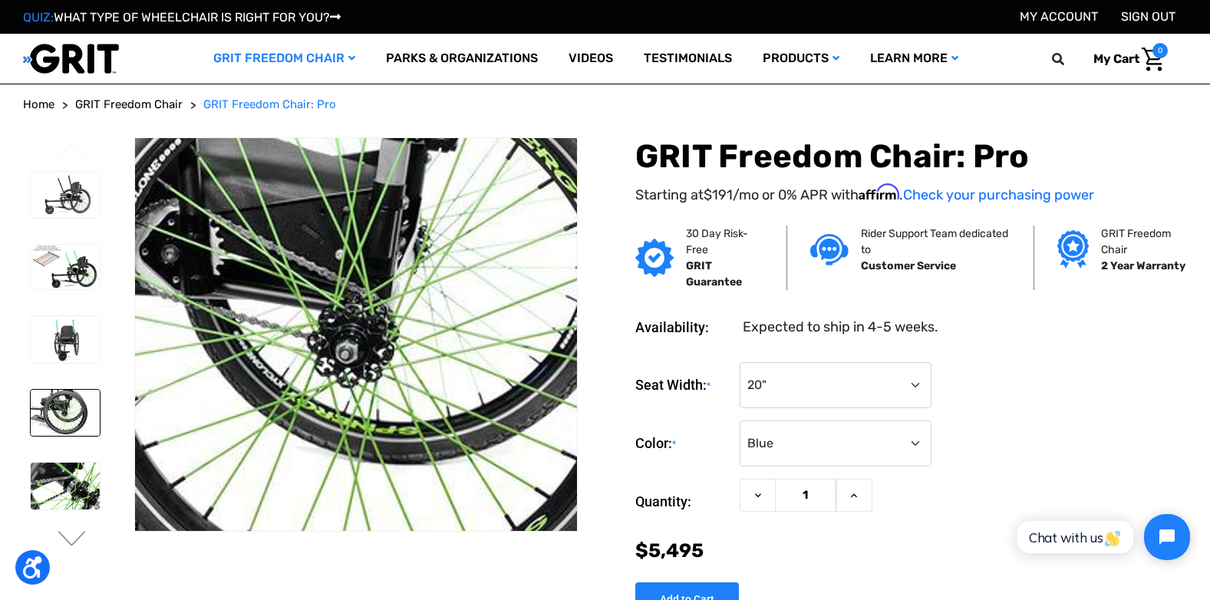
click at [349, 337] on img at bounding box center [364, 332] width 982 height 655
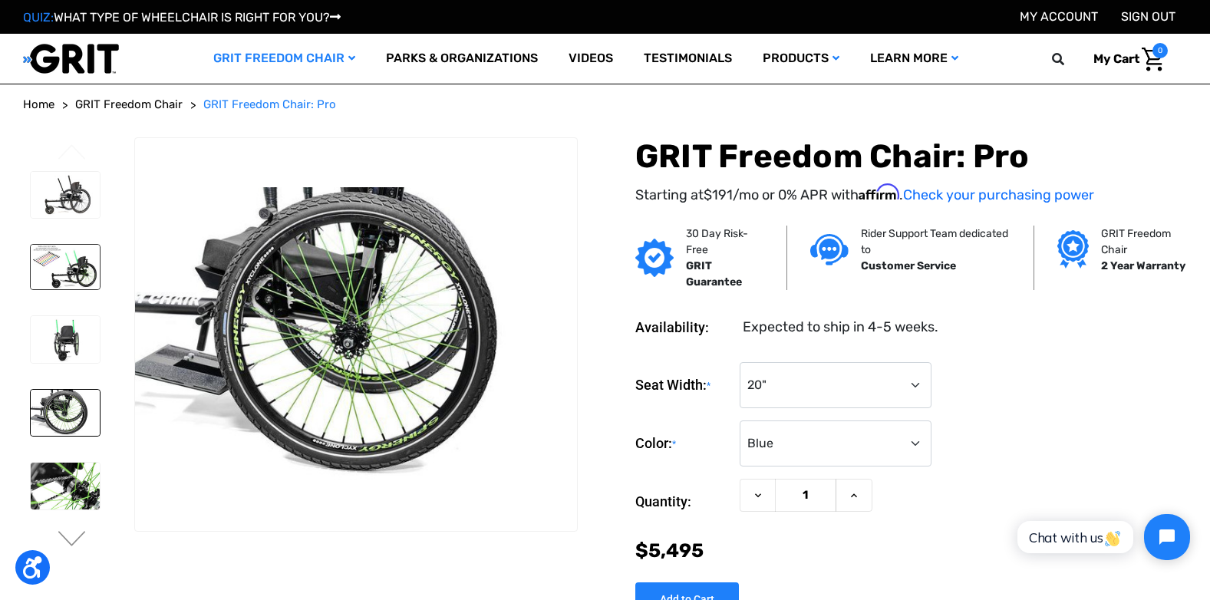
click at [85, 252] on img at bounding box center [65, 267] width 69 height 45
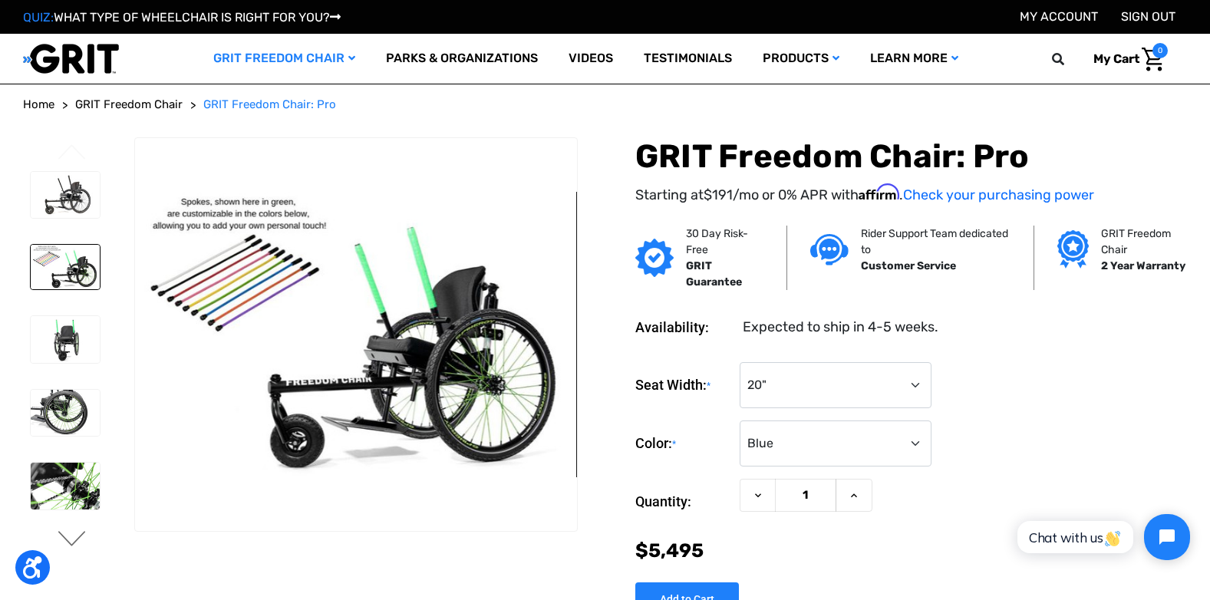
click at [73, 543] on button "Next" at bounding box center [72, 540] width 32 height 18
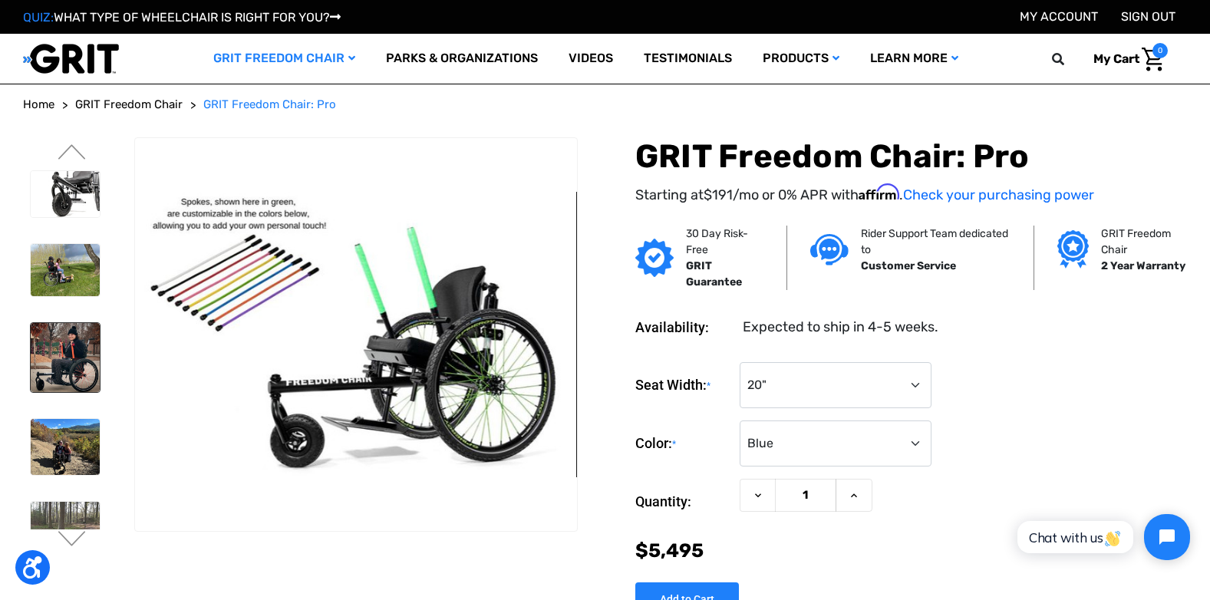
click at [65, 355] on img at bounding box center [65, 357] width 69 height 69
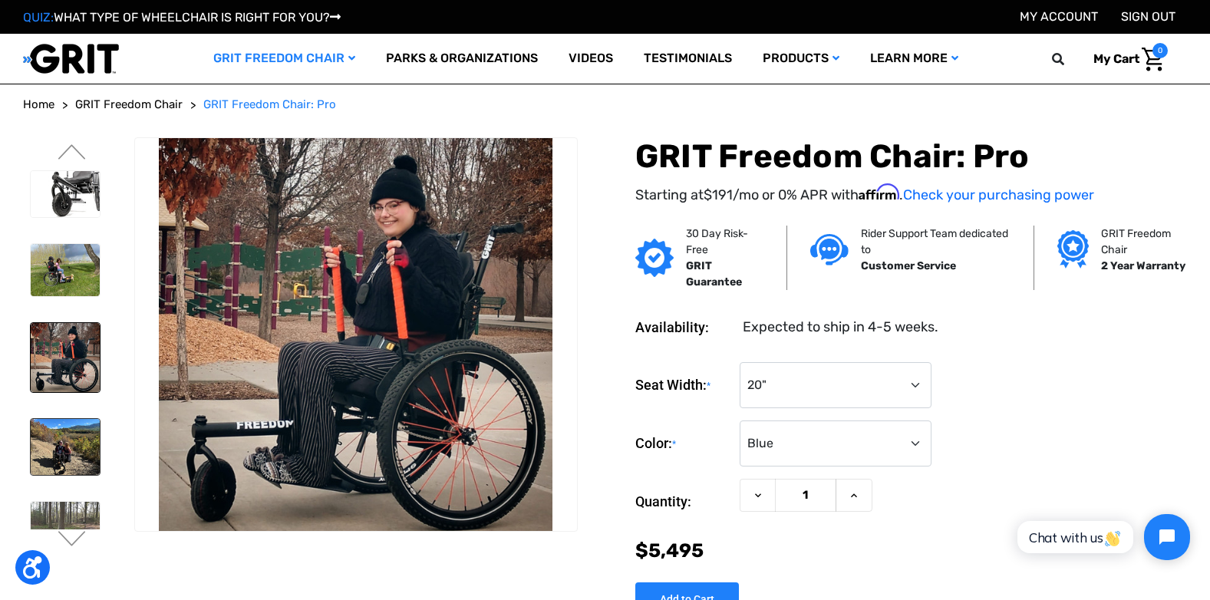
click at [75, 427] on img at bounding box center [65, 446] width 69 height 55
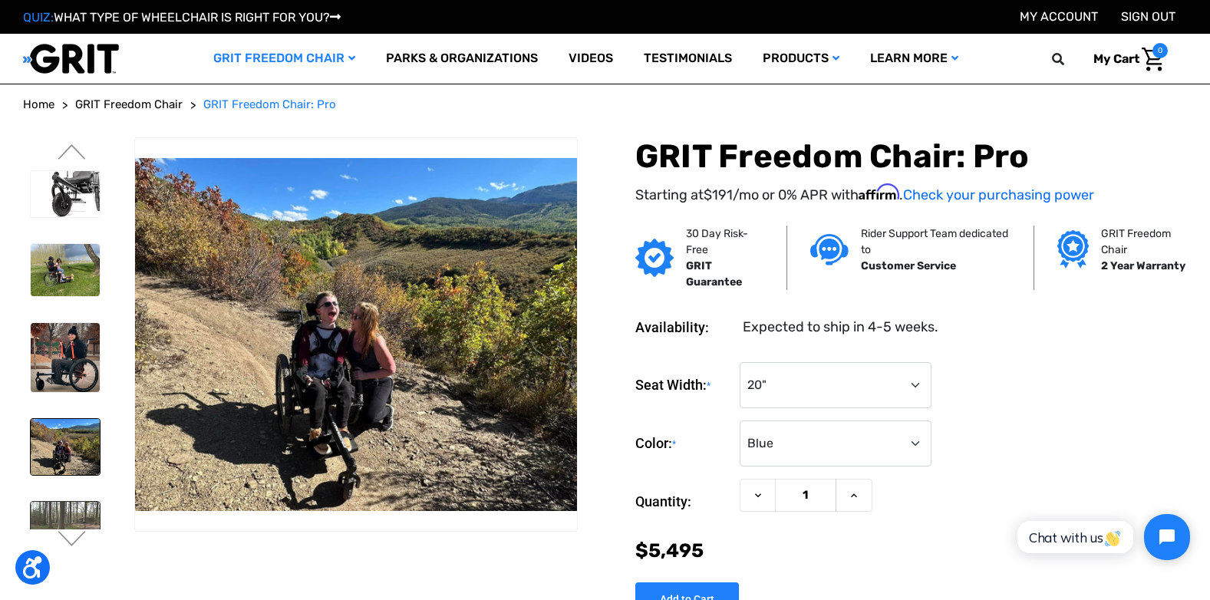
click at [69, 510] on img at bounding box center [65, 539] width 69 height 74
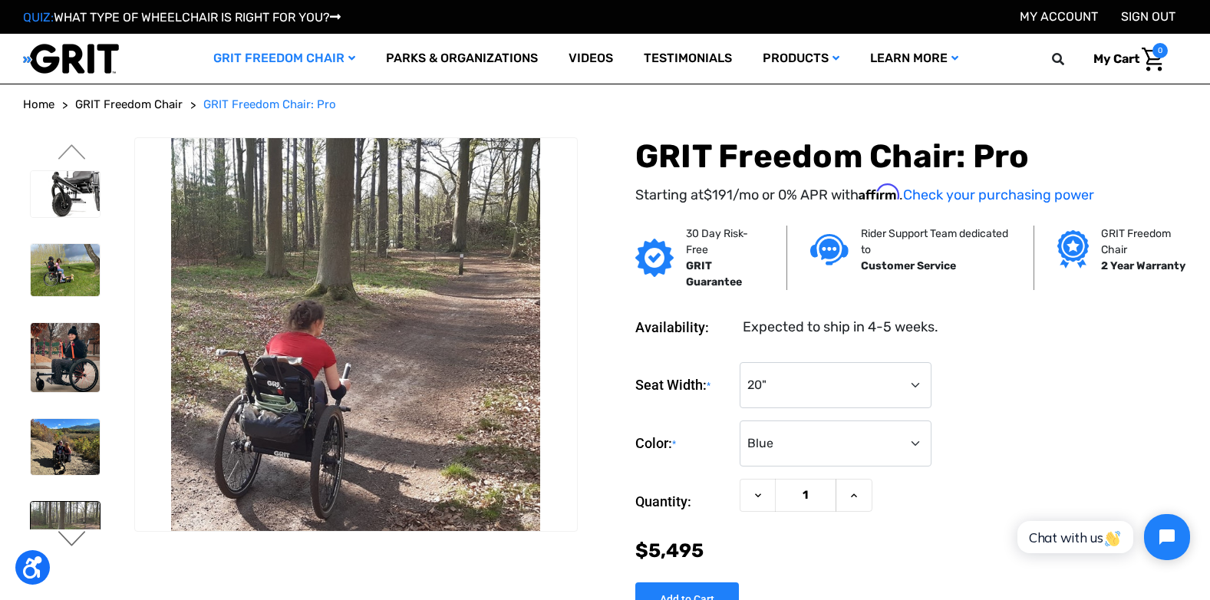
click at [71, 540] on button "Next" at bounding box center [72, 540] width 32 height 18
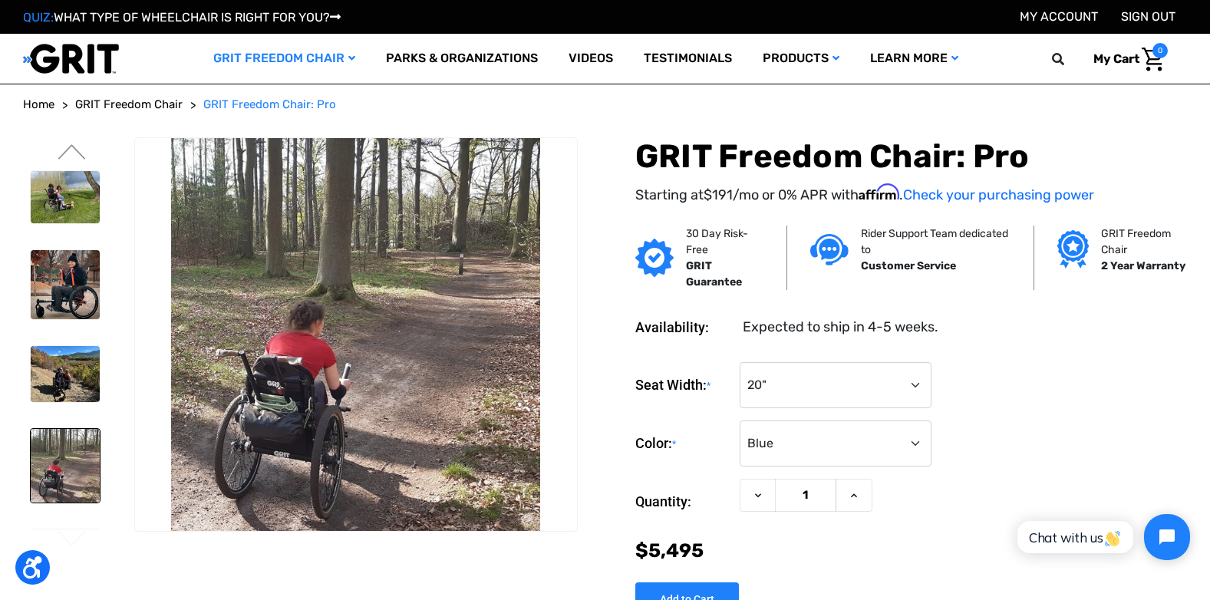
click at [69, 486] on img at bounding box center [65, 466] width 69 height 74
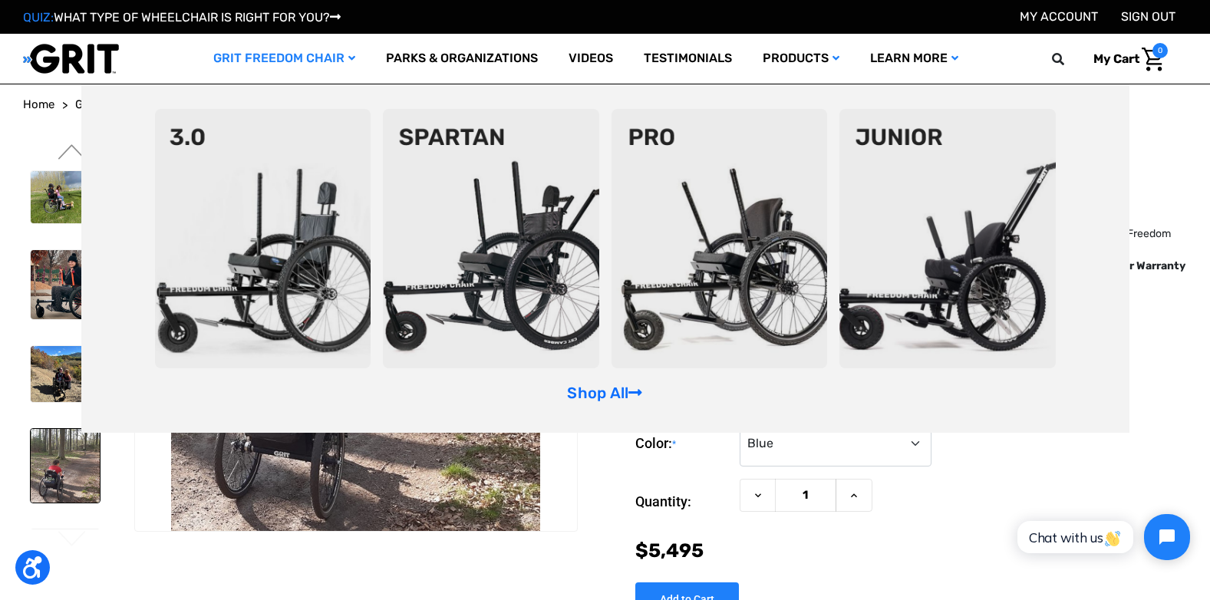
click at [721, 300] on img at bounding box center [720, 238] width 216 height 259
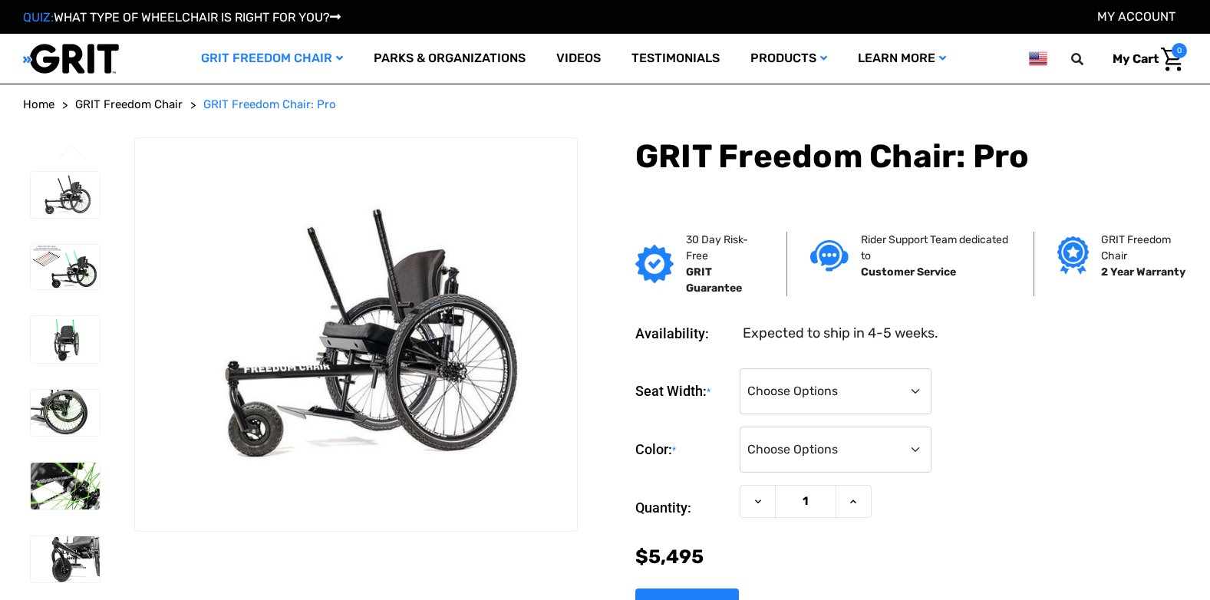
drag, startPoint x: 0, startPoint y: 0, endPoint x: 322, endPoint y: 411, distance: 522.6
click at [322, 411] on img at bounding box center [356, 334] width 442 height 295
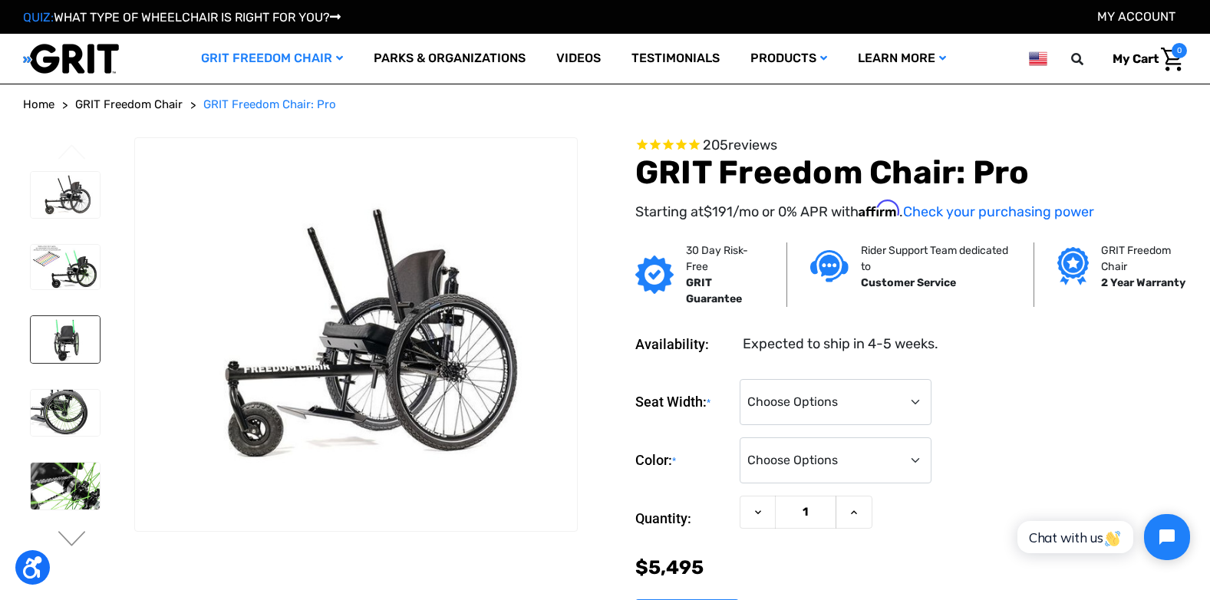
click at [64, 335] on img at bounding box center [65, 339] width 69 height 46
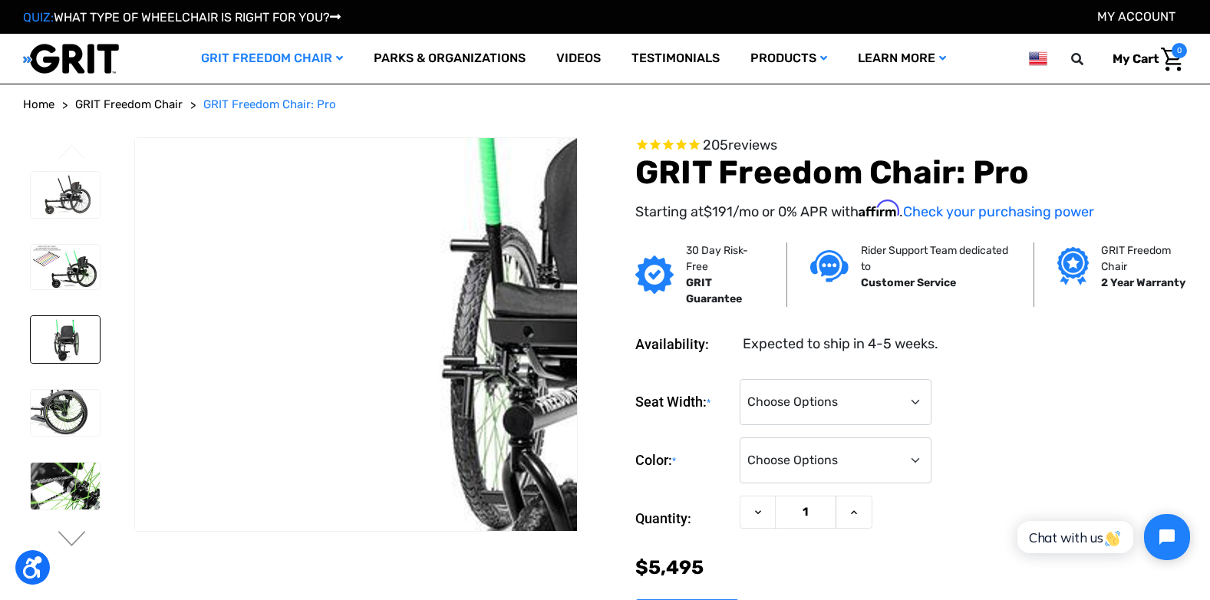
click at [386, 431] on img at bounding box center [605, 324] width 982 height 655
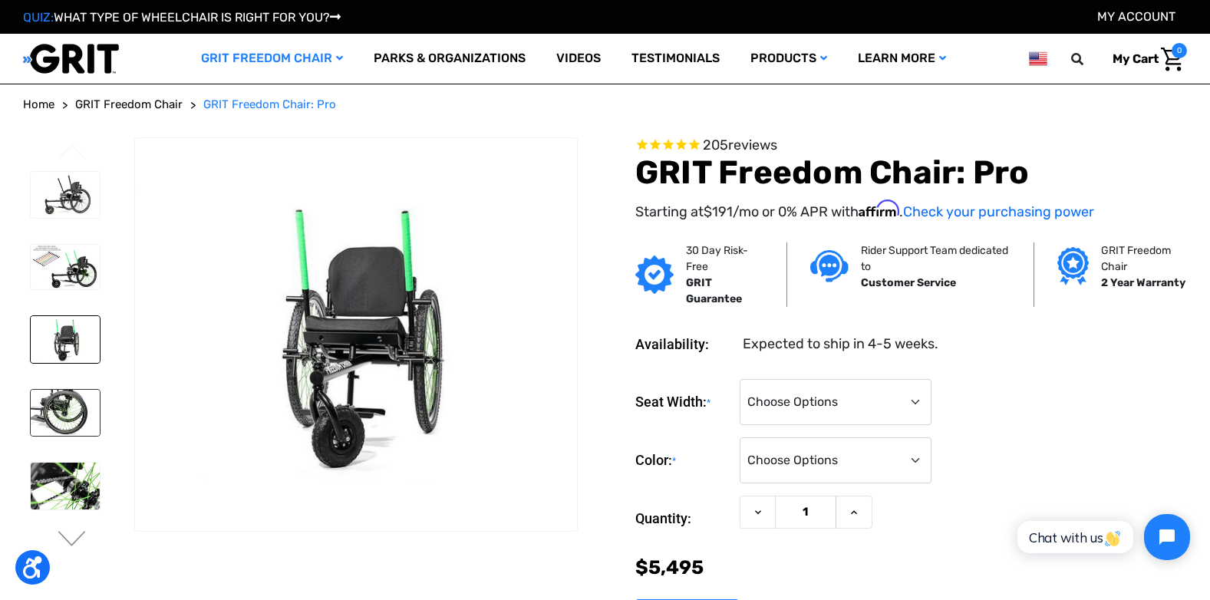
click at [65, 412] on img at bounding box center [65, 413] width 69 height 46
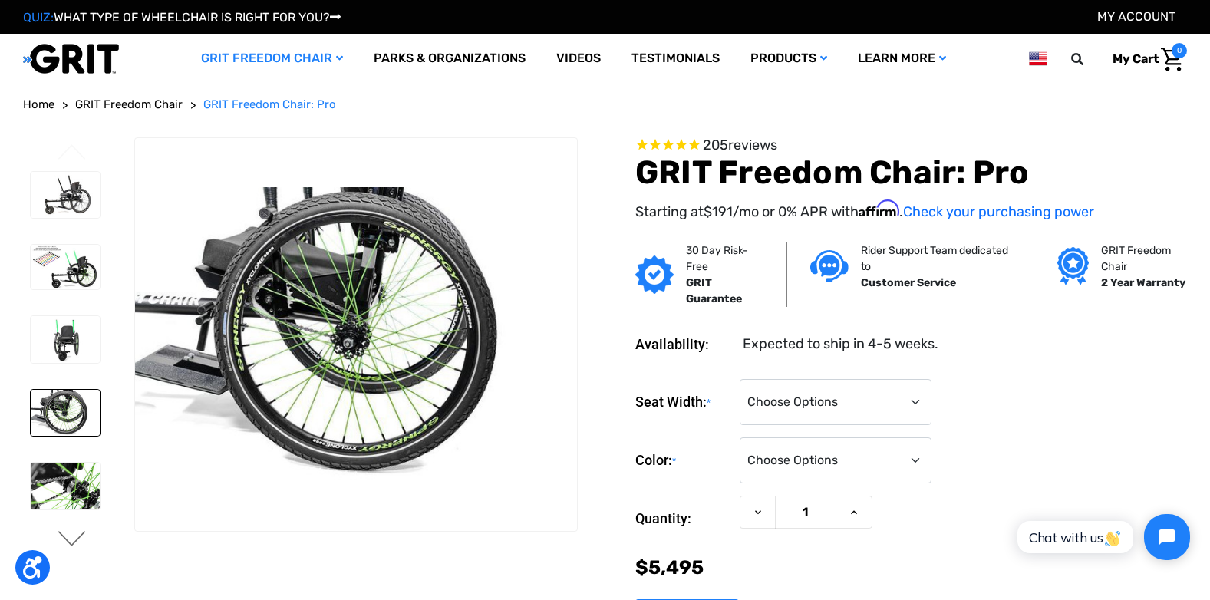
click at [74, 542] on button "Next" at bounding box center [72, 540] width 32 height 18
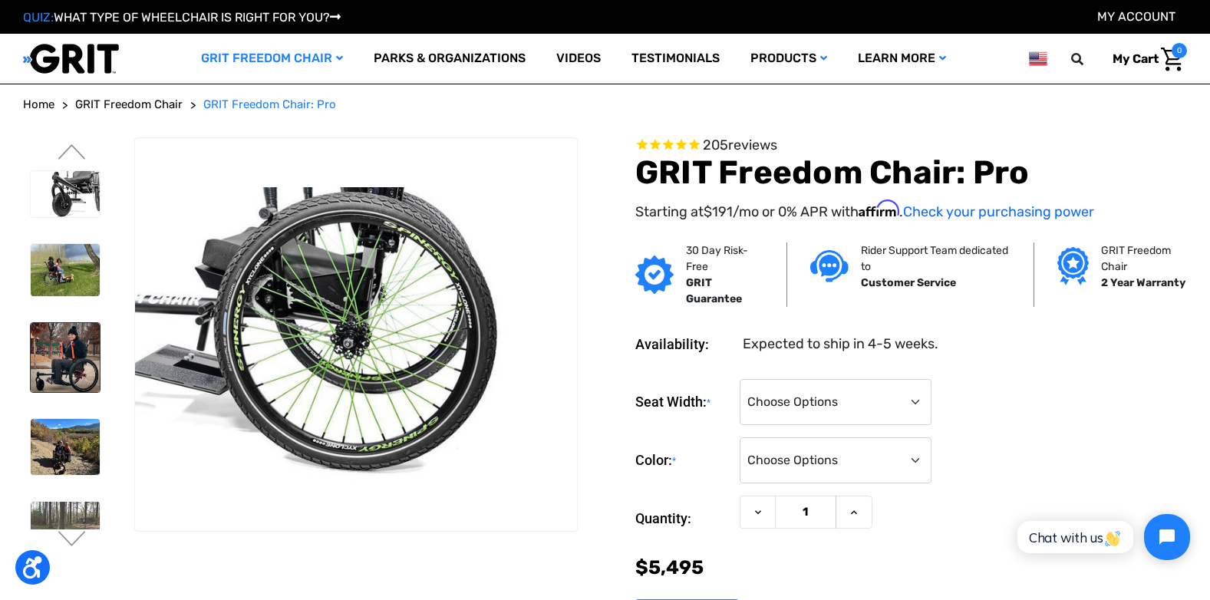
click at [68, 362] on img at bounding box center [65, 357] width 69 height 69
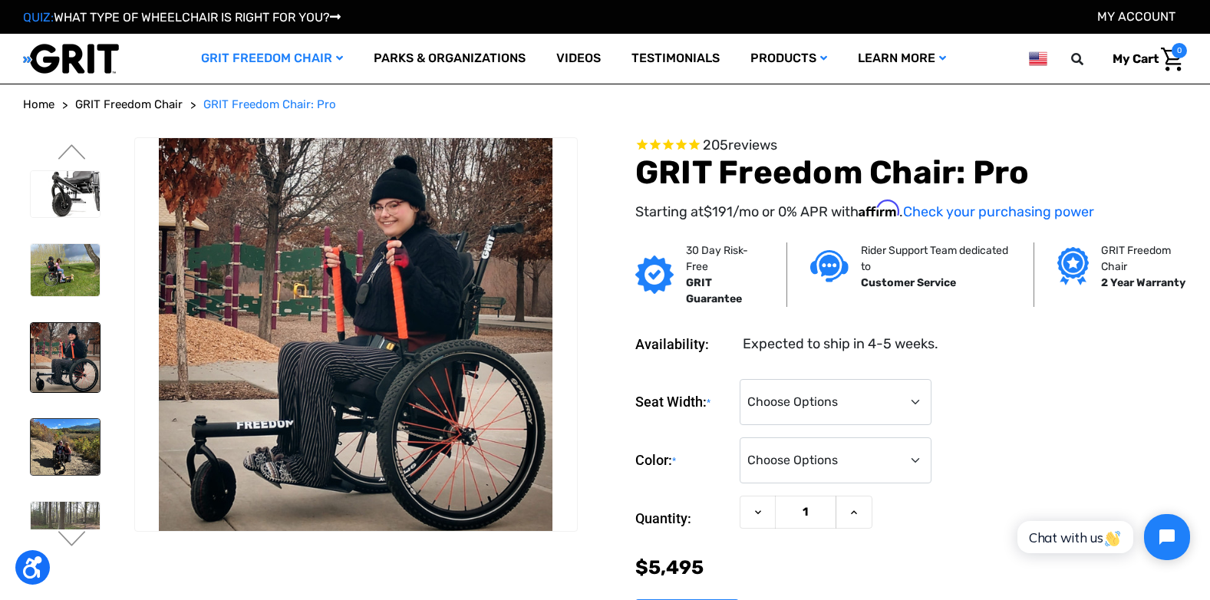
click at [84, 443] on img at bounding box center [65, 446] width 69 height 55
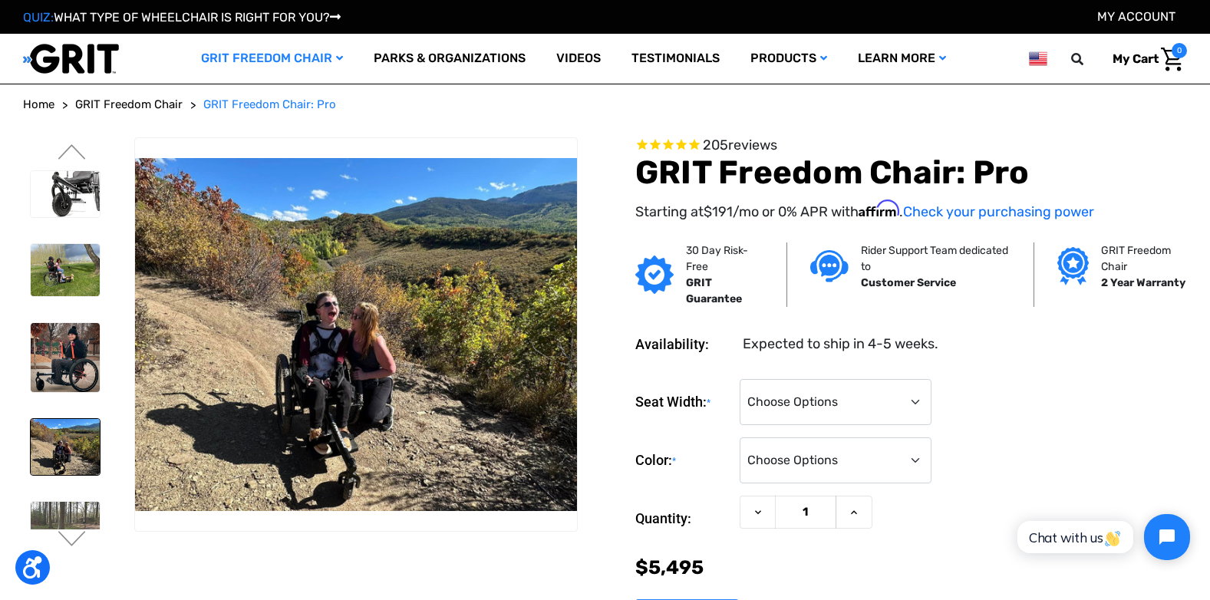
click at [341, 397] on img at bounding box center [356, 334] width 442 height 352
click at [340, 396] on img at bounding box center [356, 334] width 442 height 352
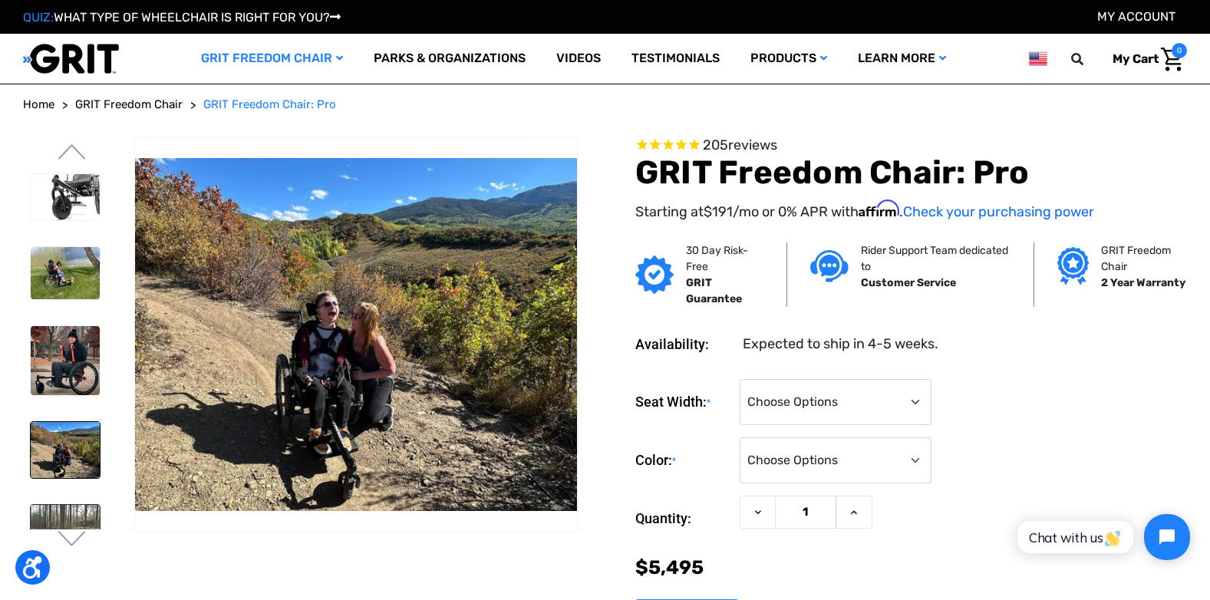
click at [54, 511] on img at bounding box center [65, 542] width 69 height 74
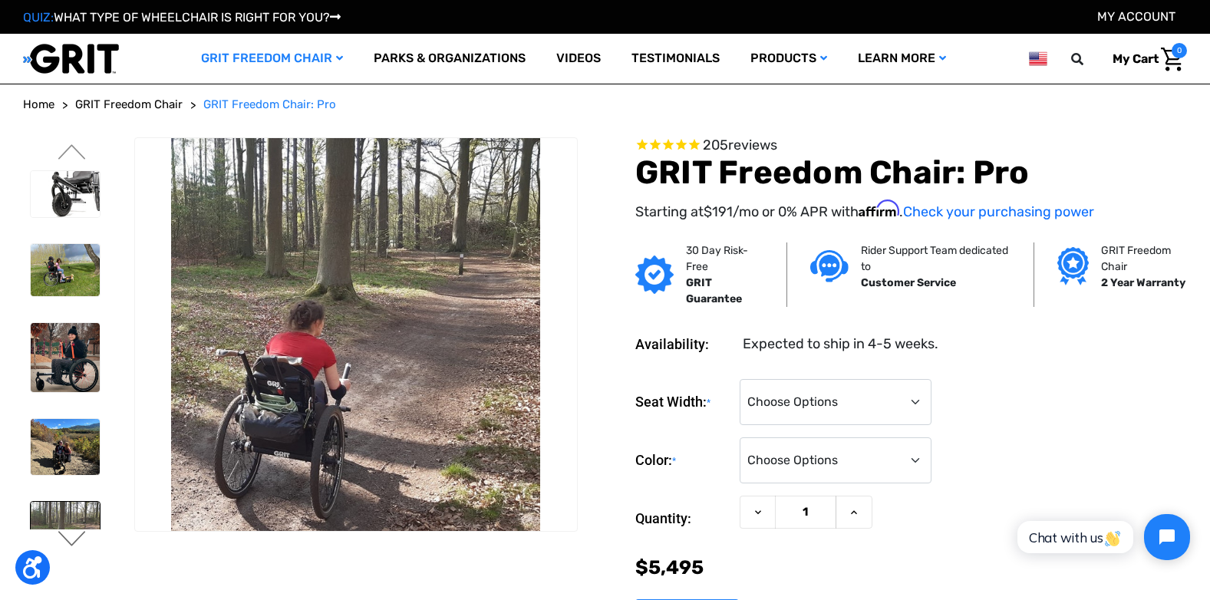
click at [64, 540] on button "Next" at bounding box center [72, 540] width 32 height 18
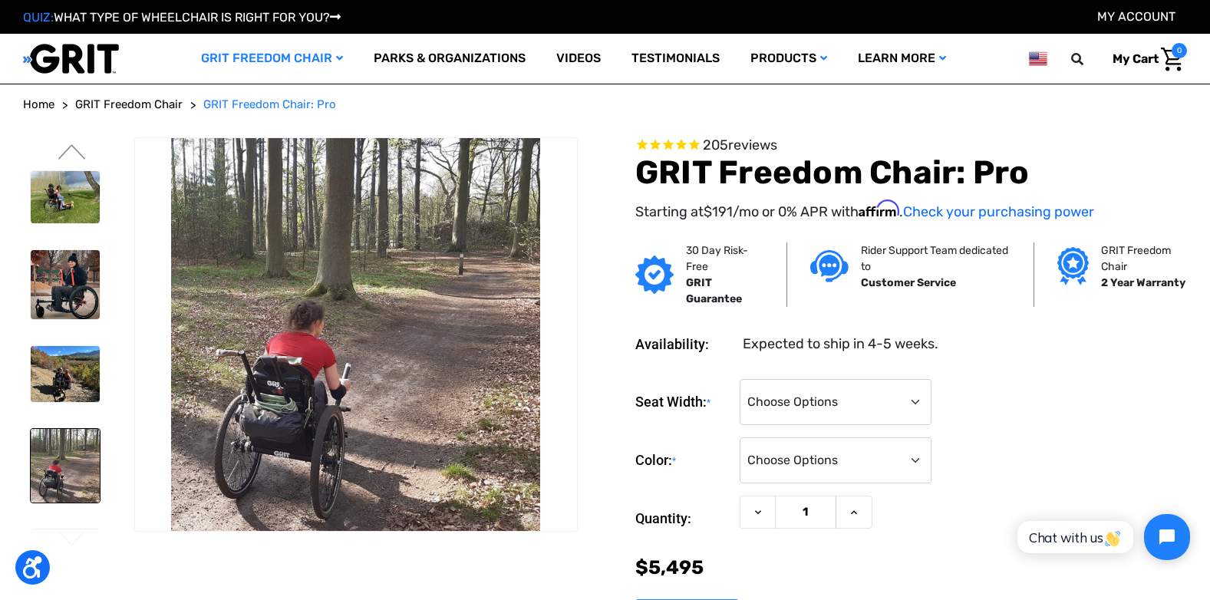
click at [79, 490] on img at bounding box center [65, 466] width 69 height 74
click at [86, 470] on img at bounding box center [65, 466] width 69 height 74
click at [581, 61] on link "Videos" at bounding box center [578, 59] width 75 height 50
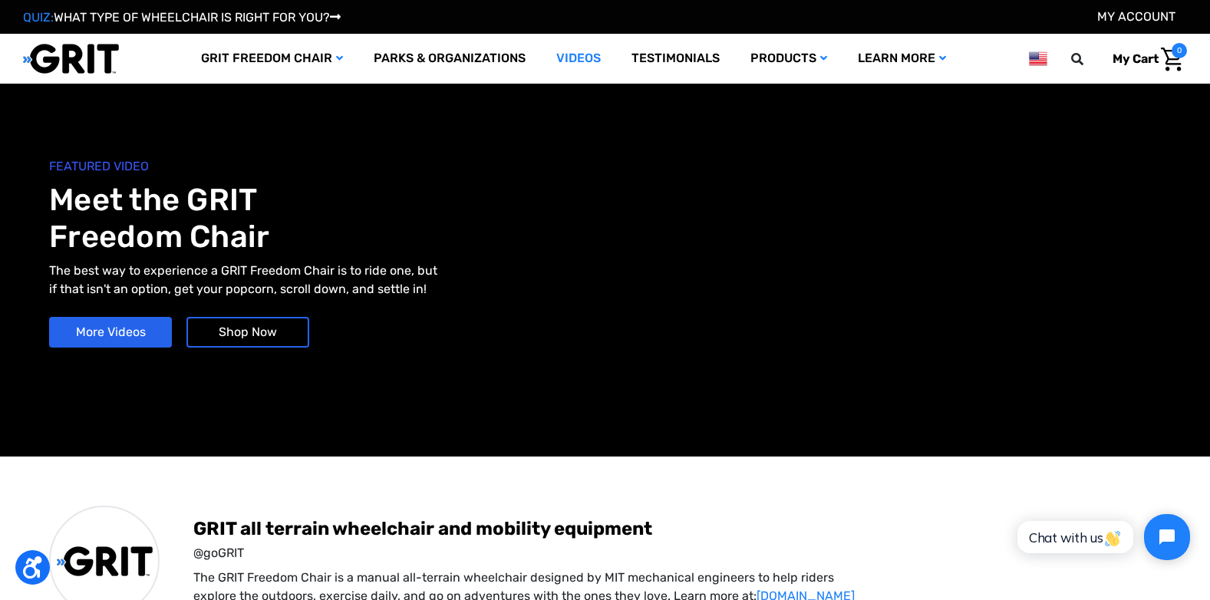
click at [1206, 435] on div "FEATURED VIDEO Meet the GRIT Freedom Chair The best way to experience a GRIT Fr…" at bounding box center [605, 270] width 1210 height 372
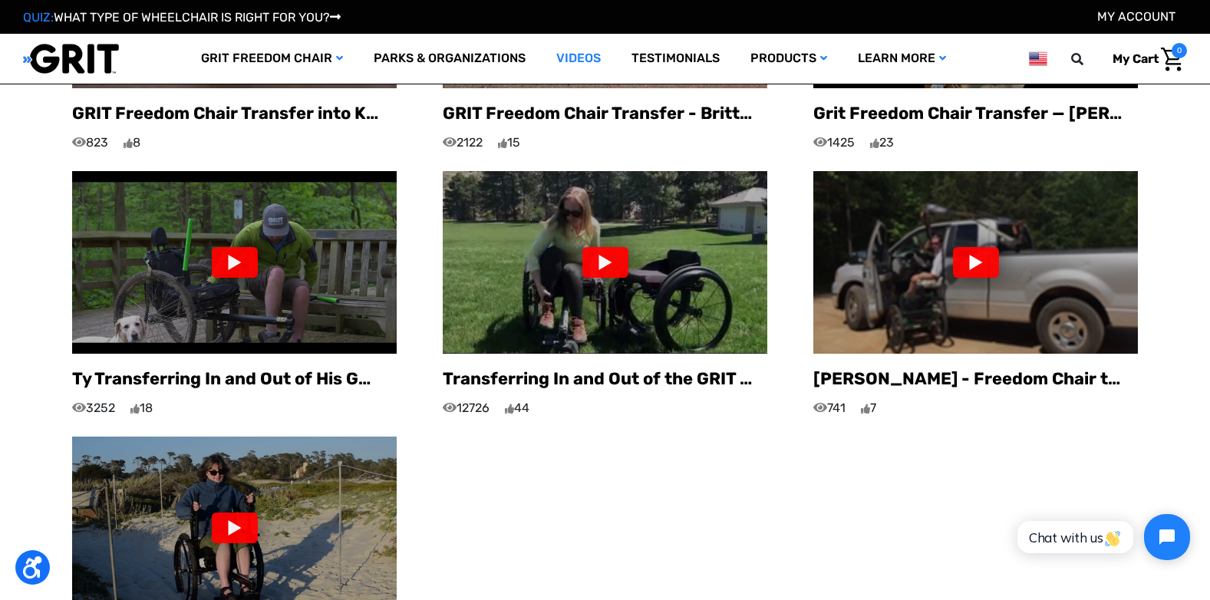
scroll to position [1243, 0]
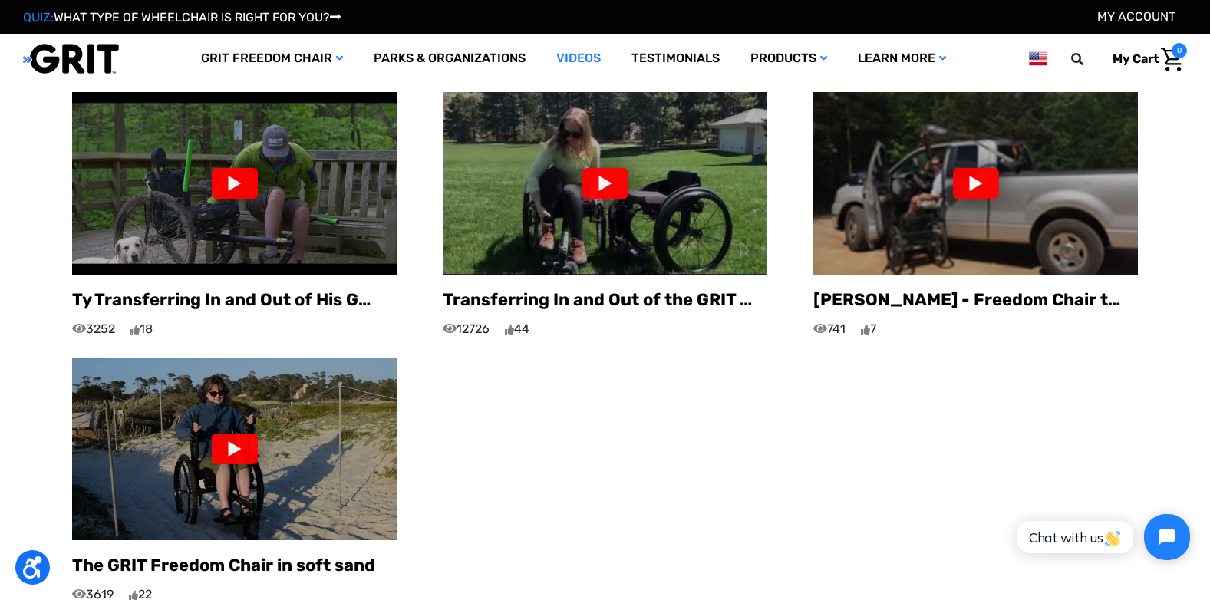
click at [972, 168] on div at bounding box center [976, 183] width 46 height 31
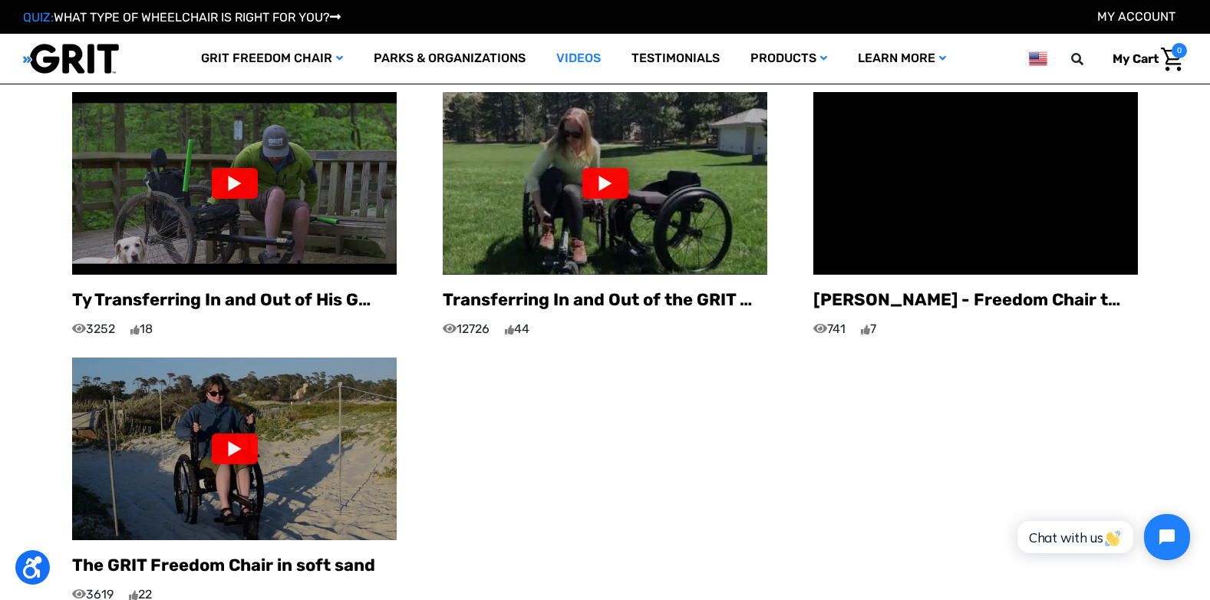
click at [620, 170] on div at bounding box center [605, 183] width 46 height 31
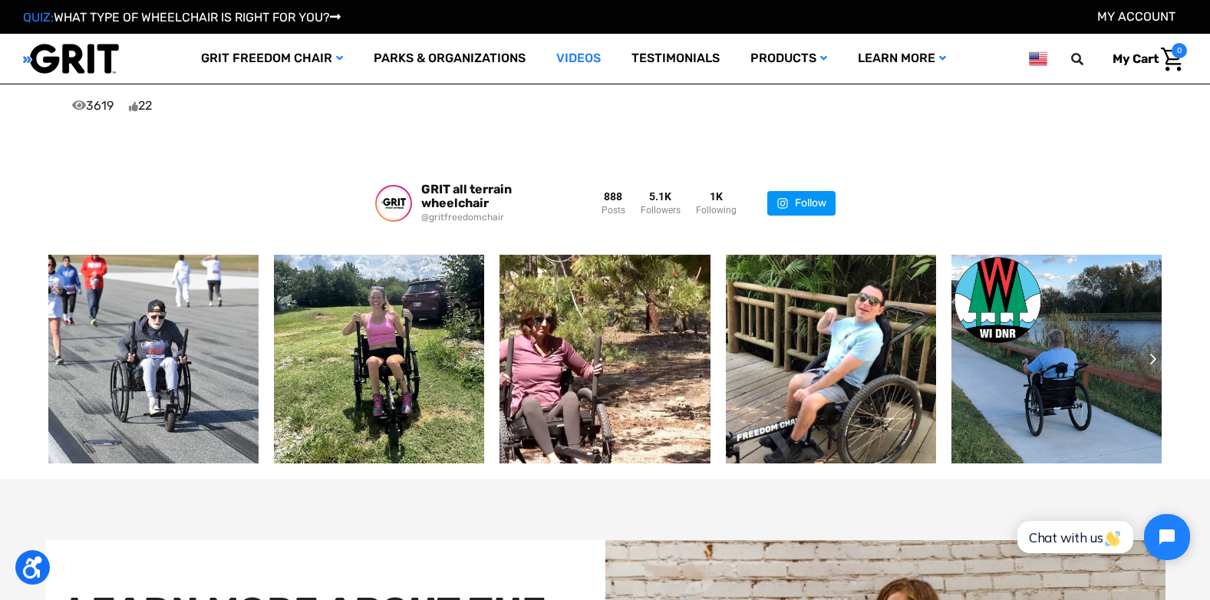
scroll to position [1697, 0]
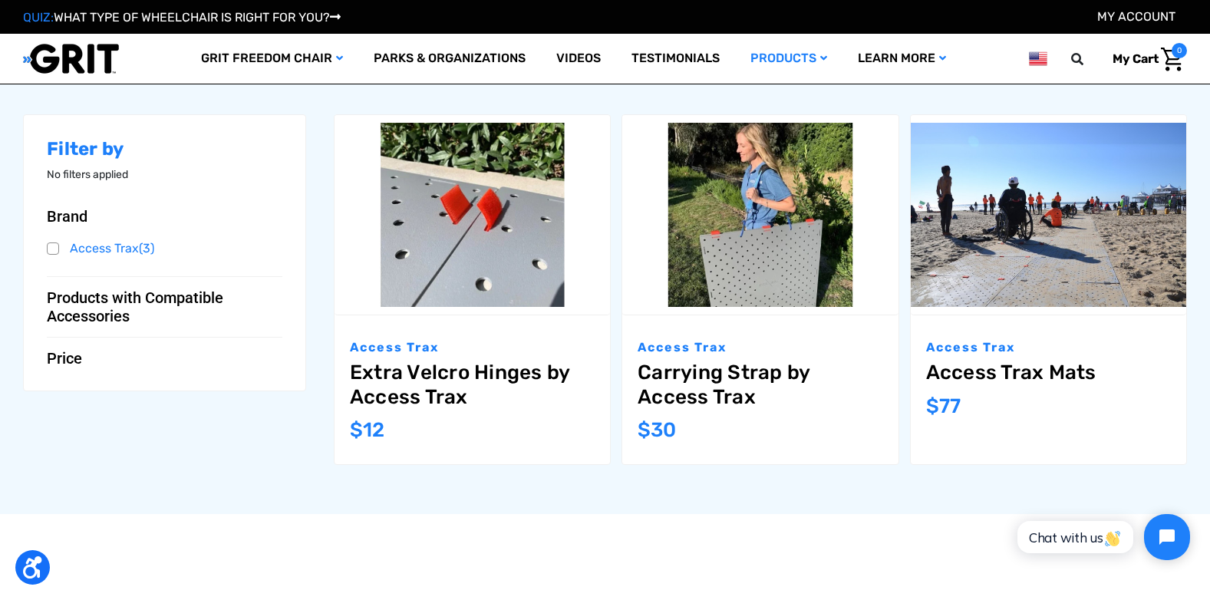
scroll to position [227, 0]
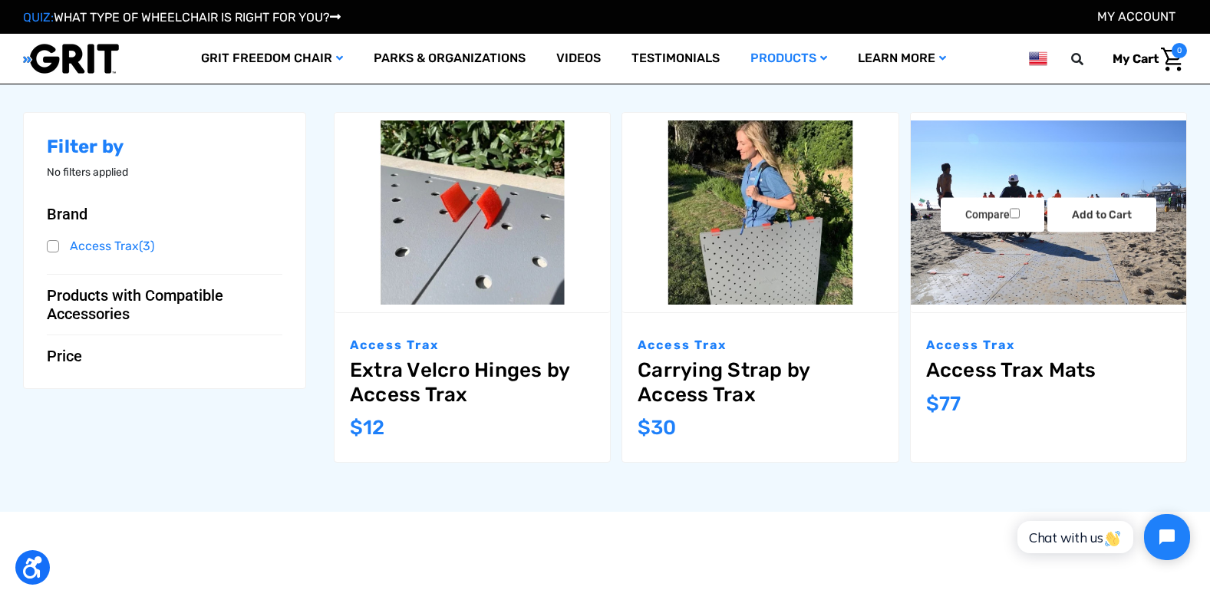
click at [1038, 266] on img "Access Trax Mats,$77.00\a" at bounding box center [1049, 212] width 276 height 184
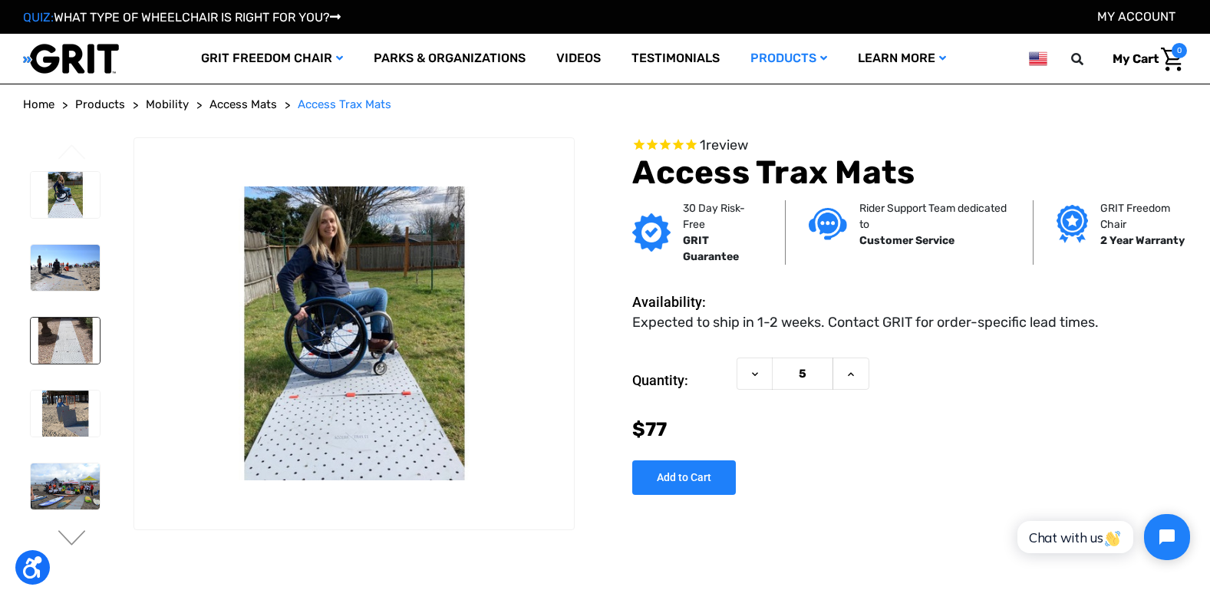
click at [62, 345] on img at bounding box center [65, 341] width 69 height 46
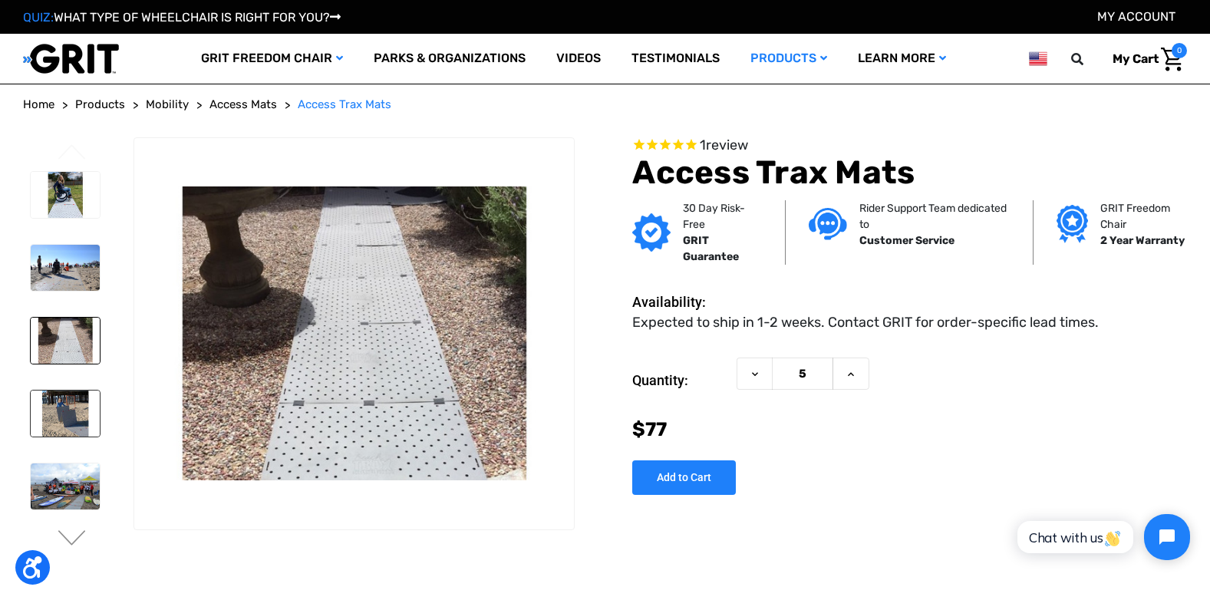
click at [66, 399] on img at bounding box center [65, 414] width 69 height 46
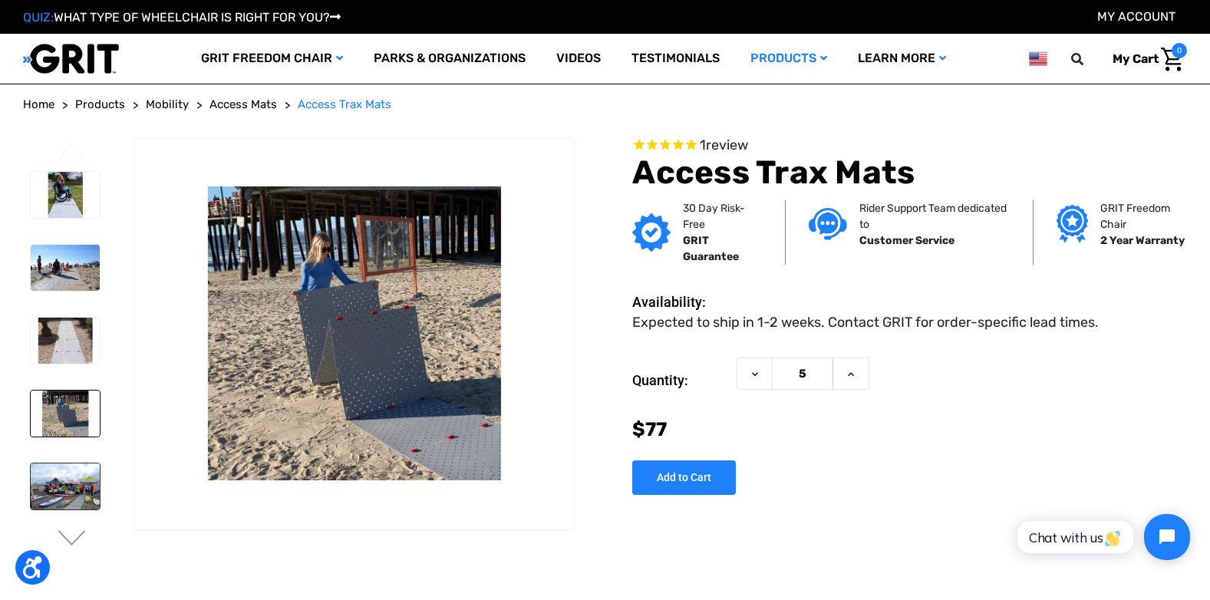
click at [68, 495] on img at bounding box center [65, 487] width 69 height 46
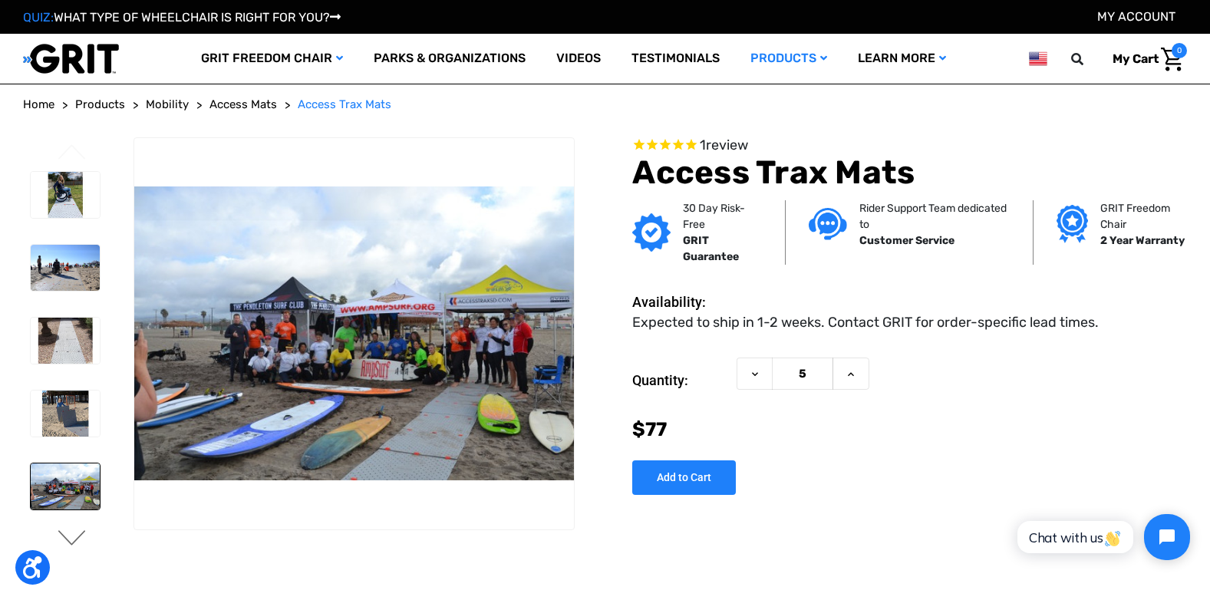
click at [69, 537] on button "Next" at bounding box center [72, 539] width 32 height 18
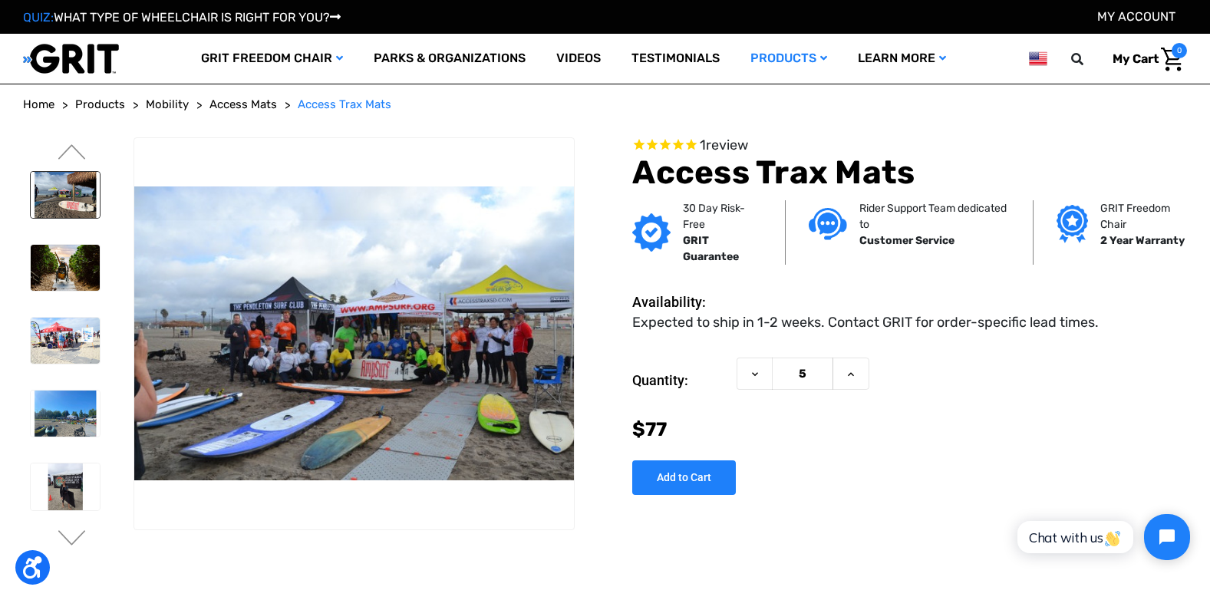
click at [69, 212] on img at bounding box center [65, 195] width 69 height 46
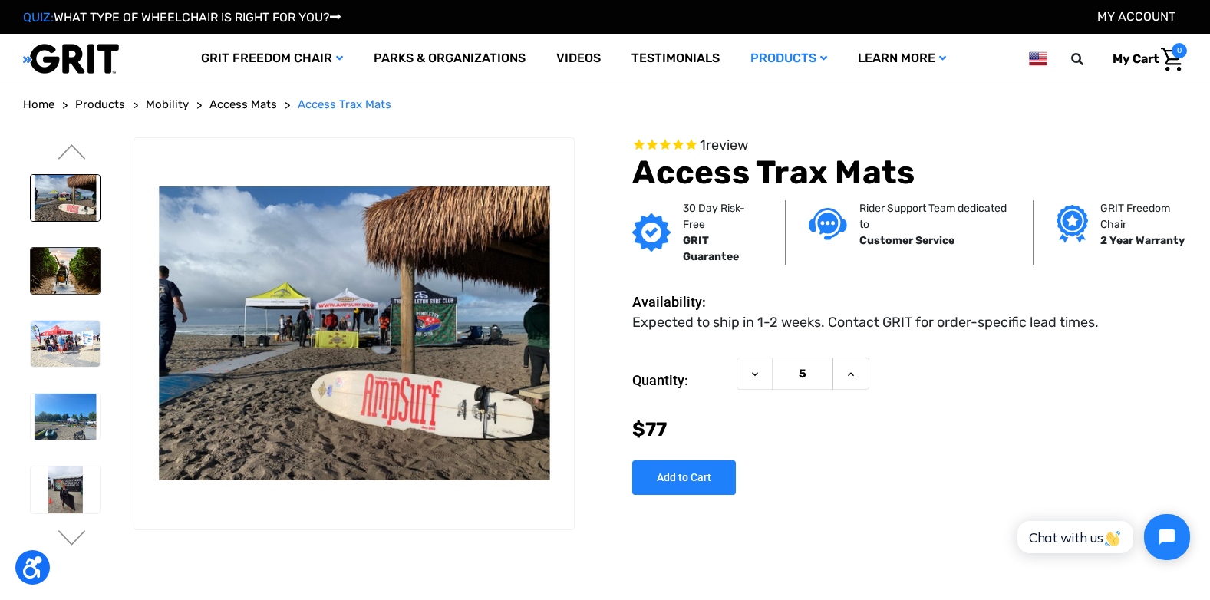
click at [71, 259] on img at bounding box center [65, 271] width 69 height 46
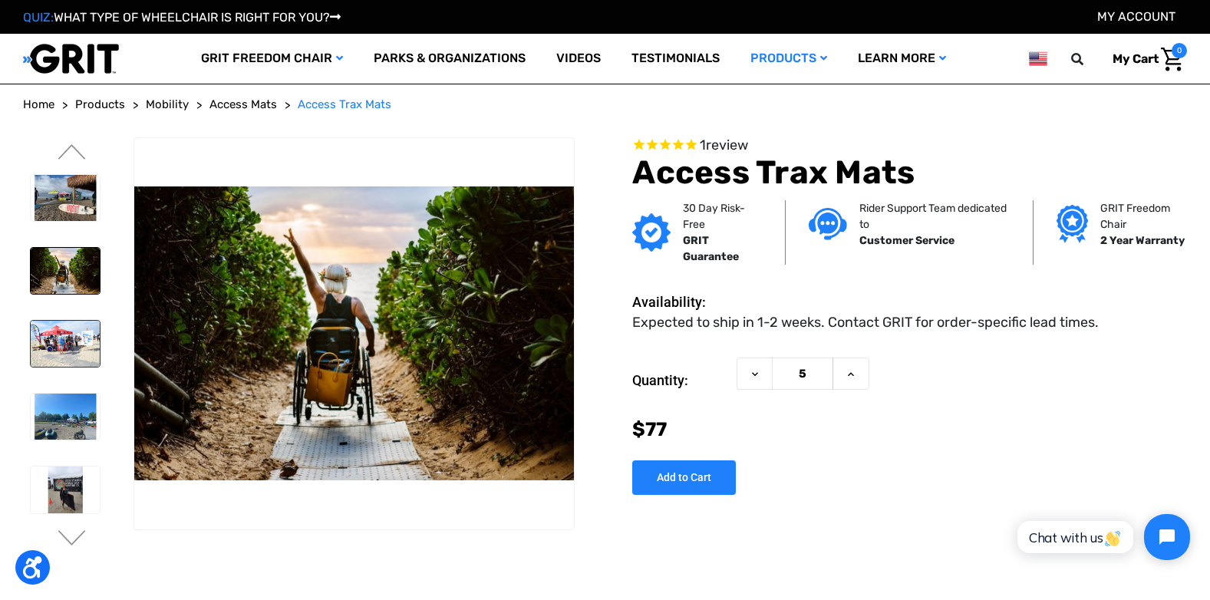
click at [59, 351] on img at bounding box center [65, 344] width 69 height 46
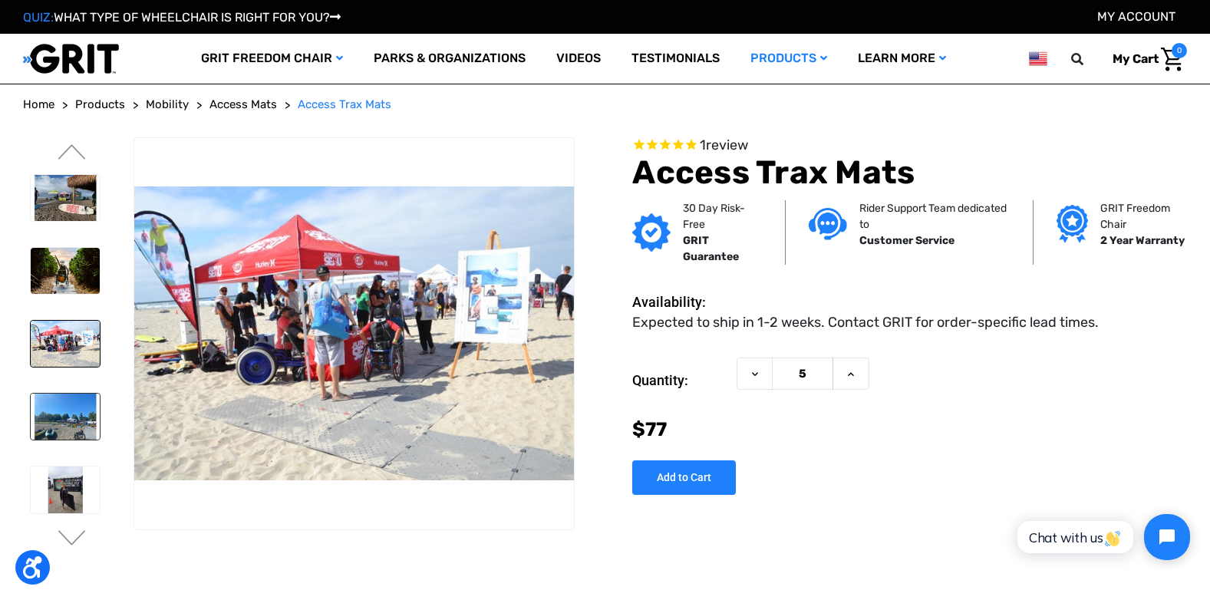
click at [64, 417] on img at bounding box center [65, 417] width 69 height 46
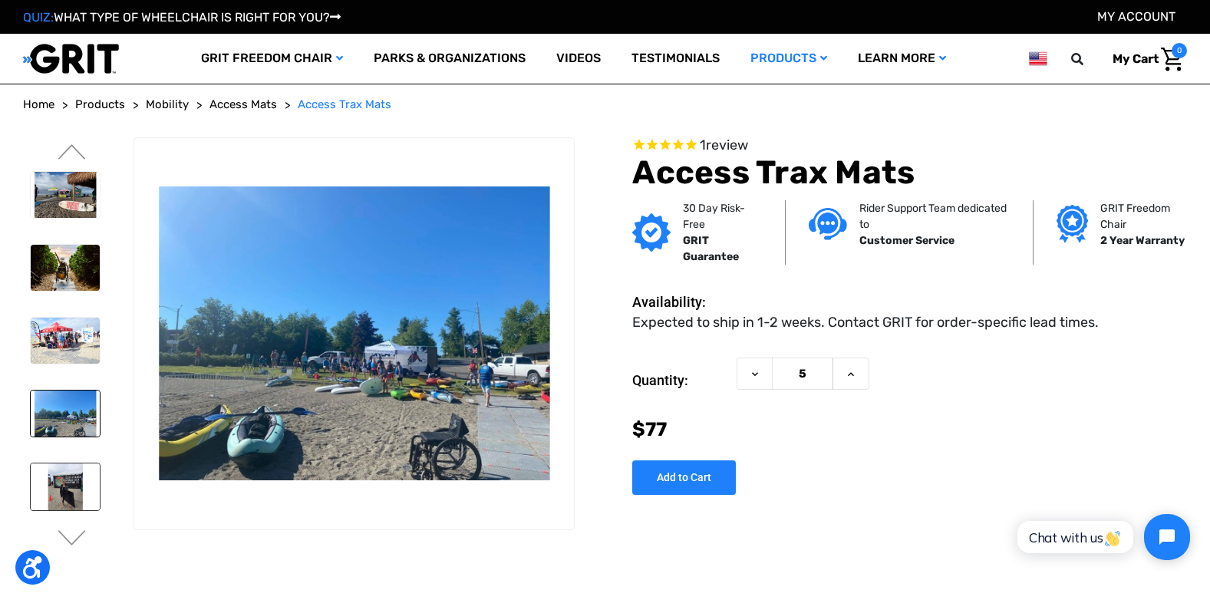
click at [68, 470] on img at bounding box center [65, 487] width 69 height 46
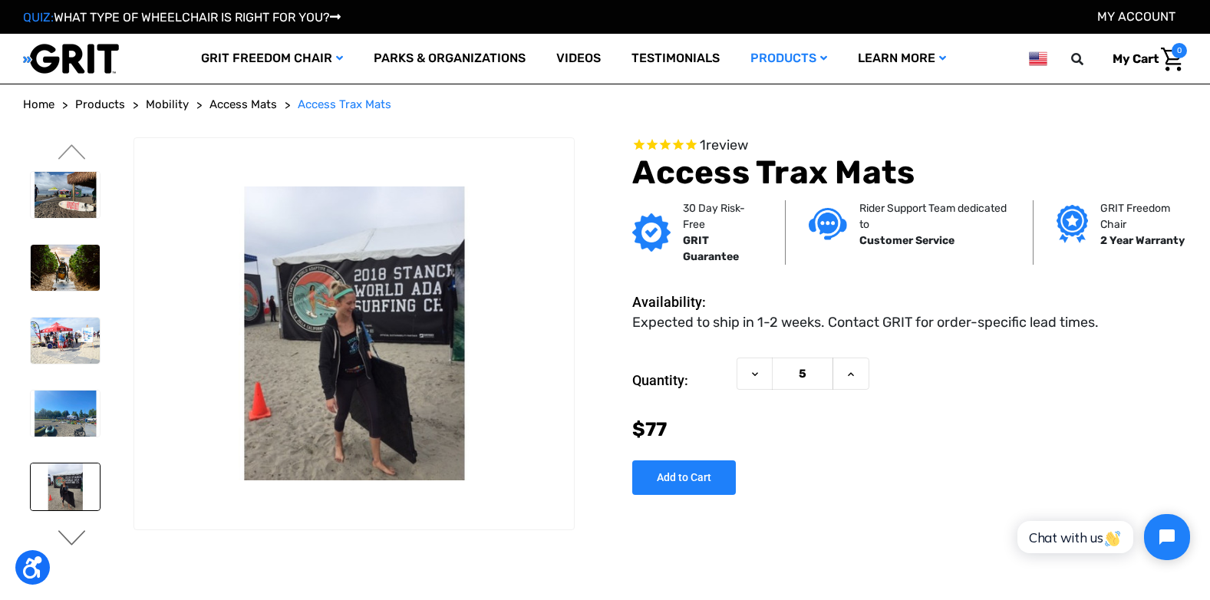
click at [68, 546] on button "Next" at bounding box center [72, 539] width 32 height 18
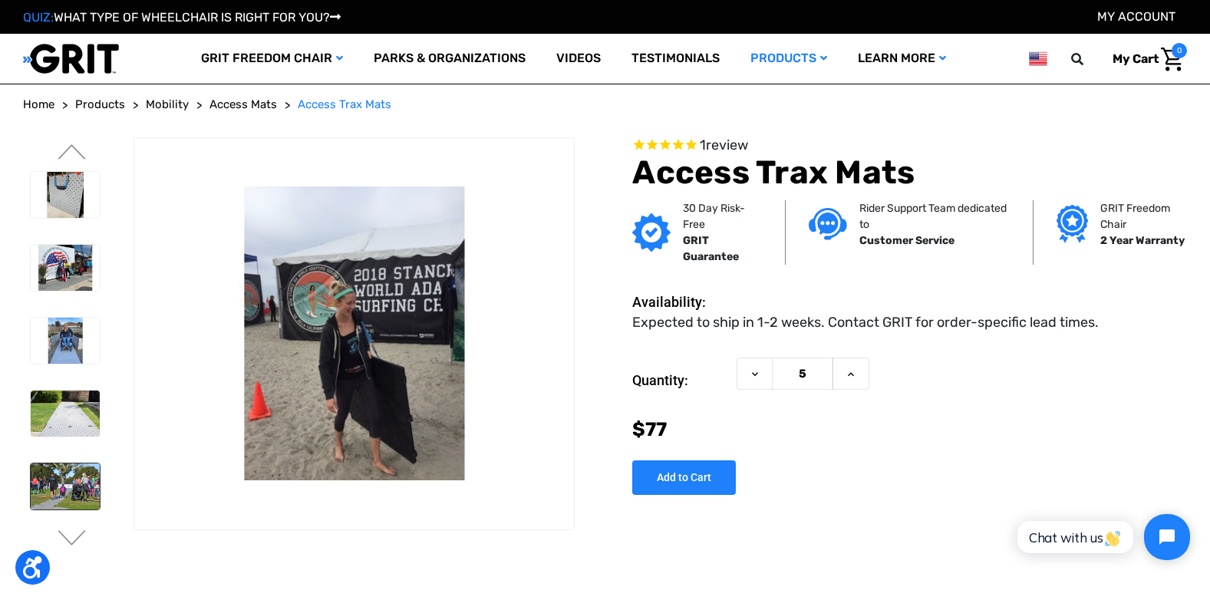
click at [70, 487] on img at bounding box center [65, 487] width 69 height 46
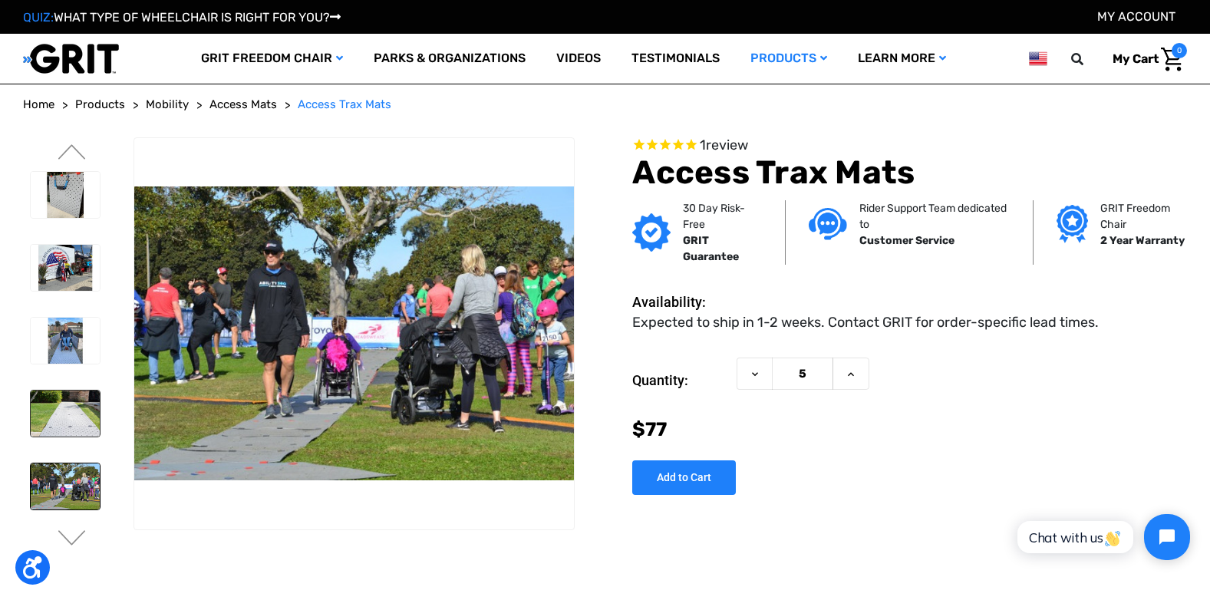
click at [71, 416] on img at bounding box center [65, 414] width 69 height 46
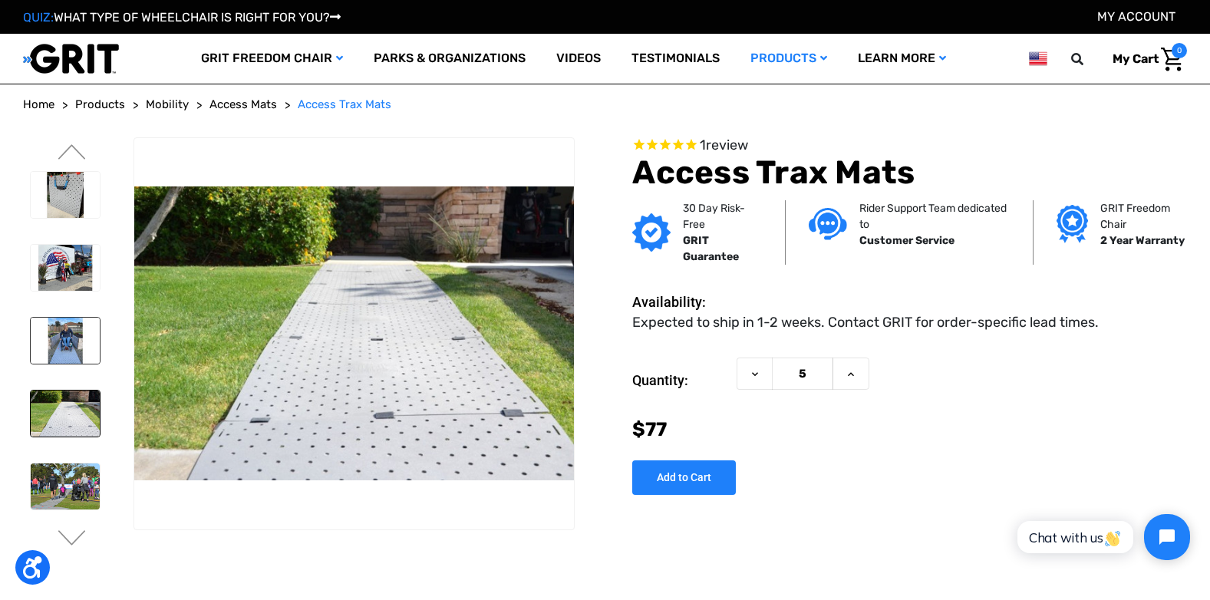
click at [71, 354] on img at bounding box center [65, 341] width 69 height 46
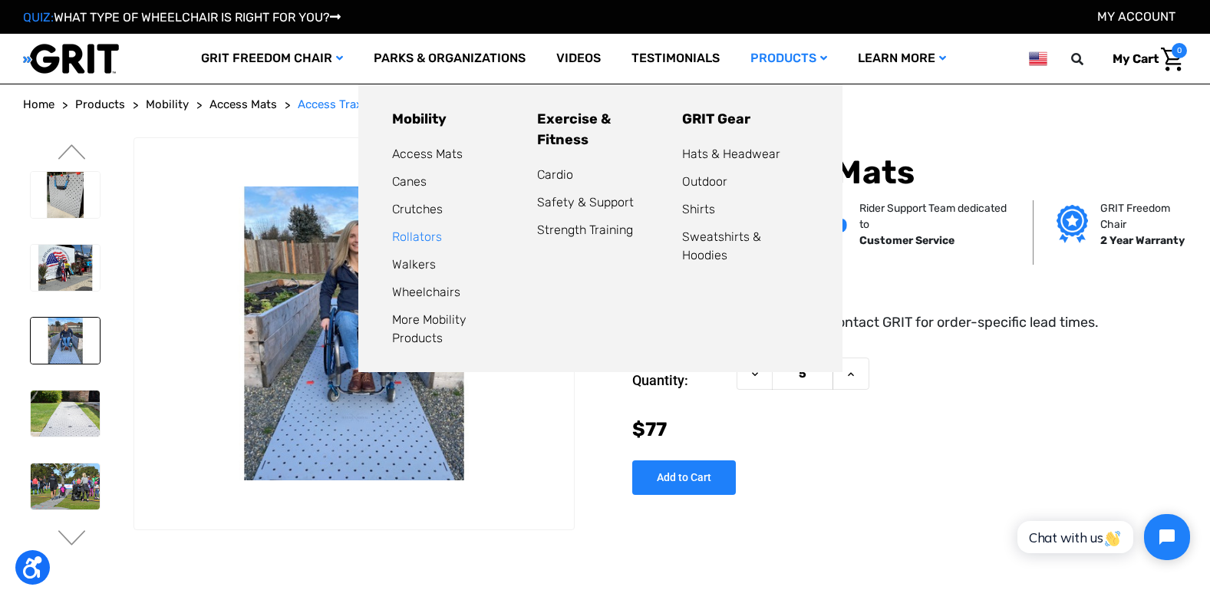
click at [416, 239] on link "Rollators" at bounding box center [417, 236] width 50 height 15
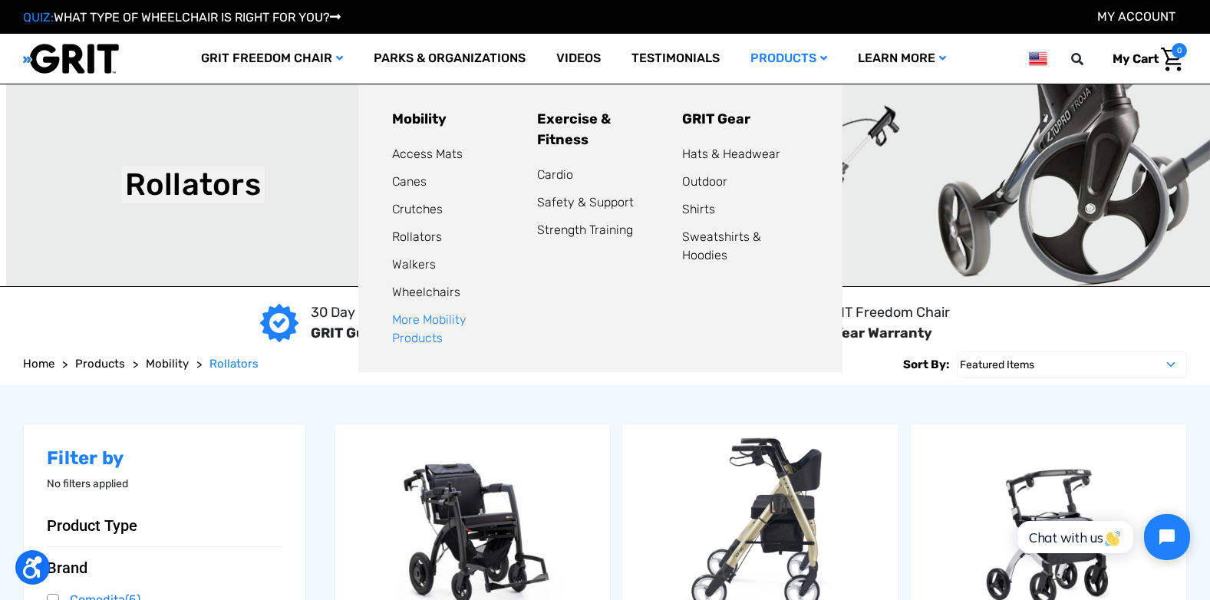
click at [421, 319] on link "More Mobility Products" at bounding box center [429, 328] width 74 height 33
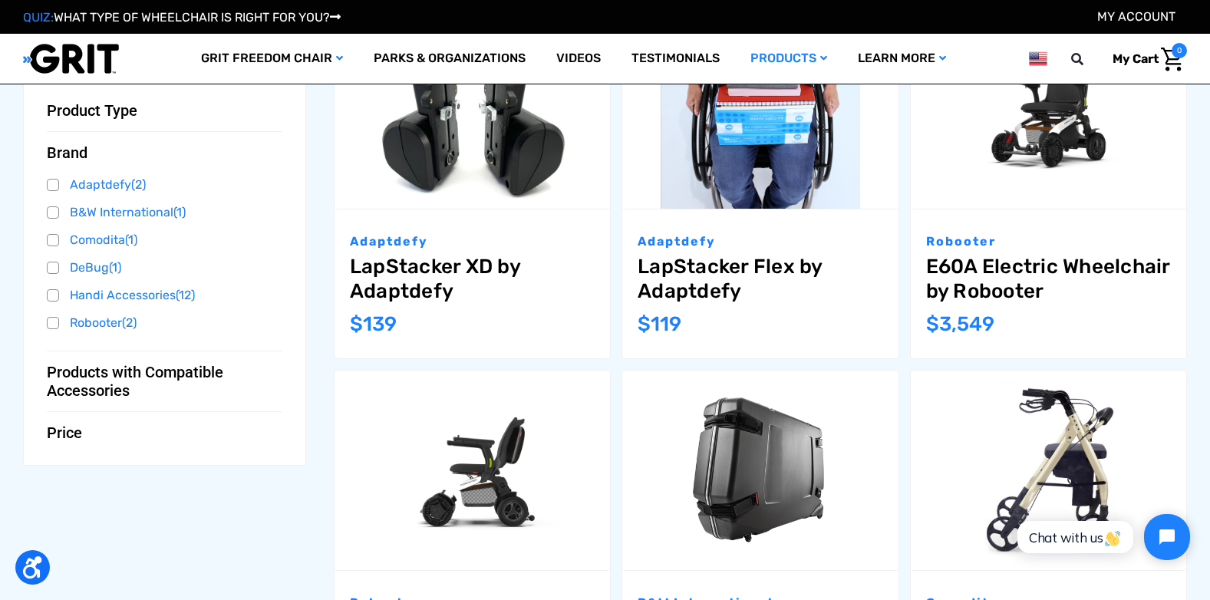
scroll to position [233, 0]
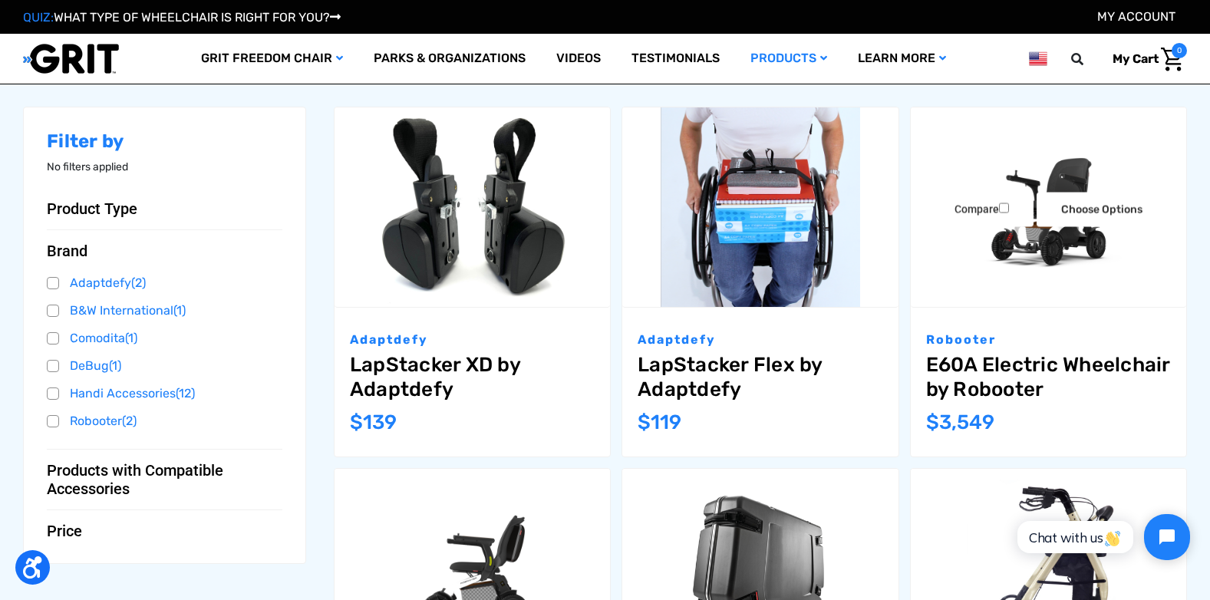
click at [1027, 369] on link "E60A Electric Wheelchair by Robooter" at bounding box center [1048, 377] width 245 height 48
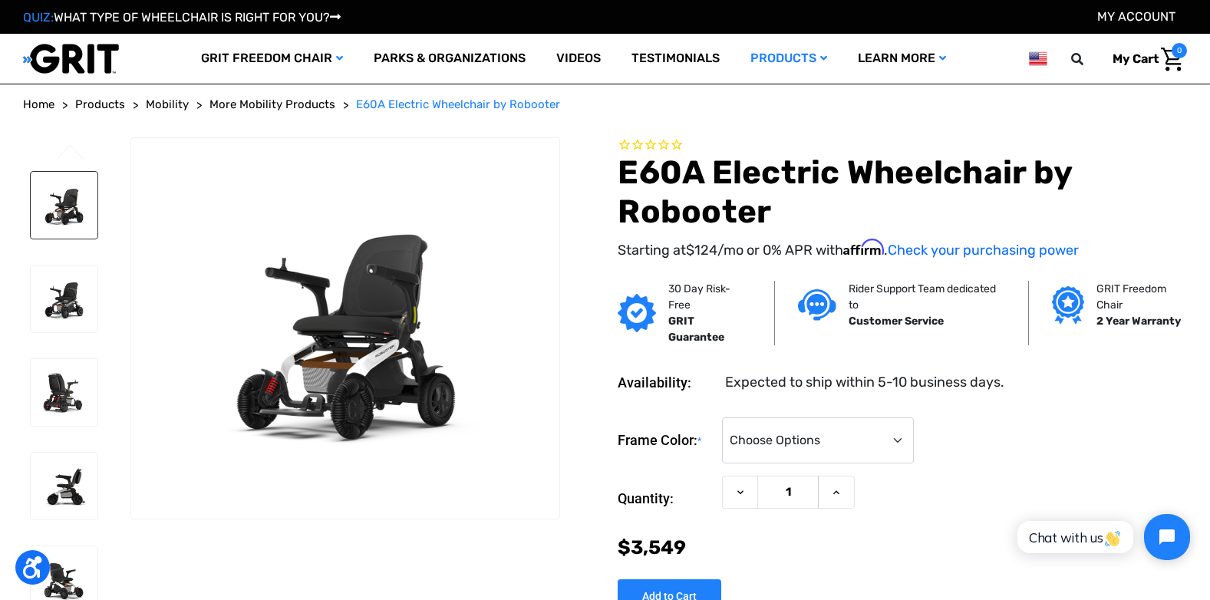
click at [76, 201] on img at bounding box center [64, 205] width 67 height 67
click at [61, 293] on img at bounding box center [64, 299] width 67 height 67
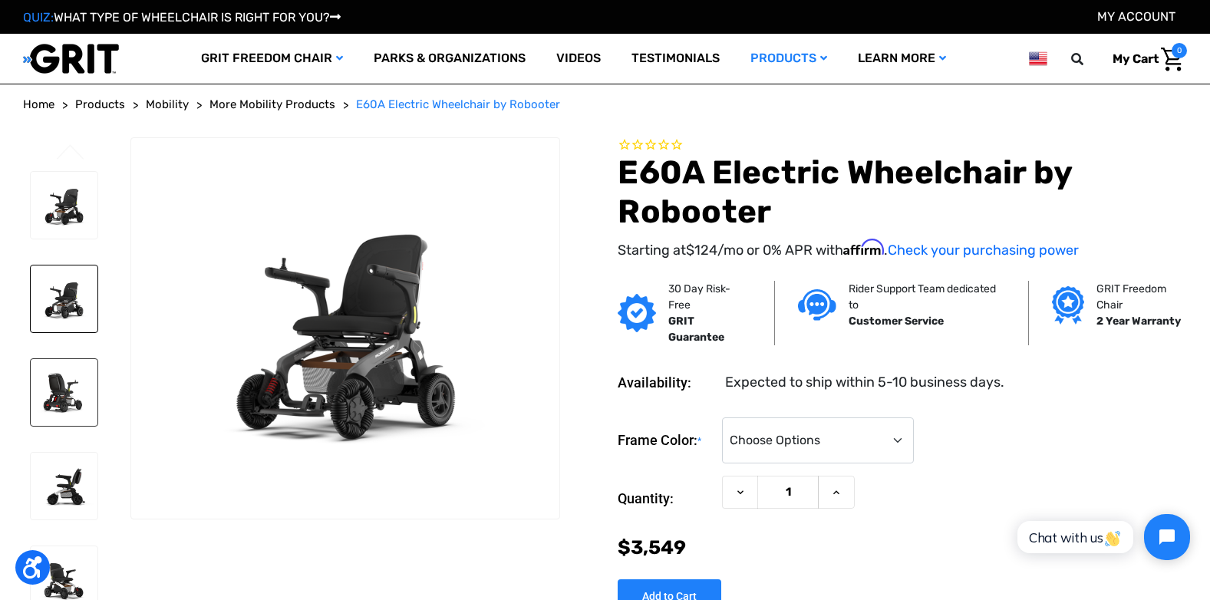
click at [68, 392] on img at bounding box center [64, 392] width 67 height 67
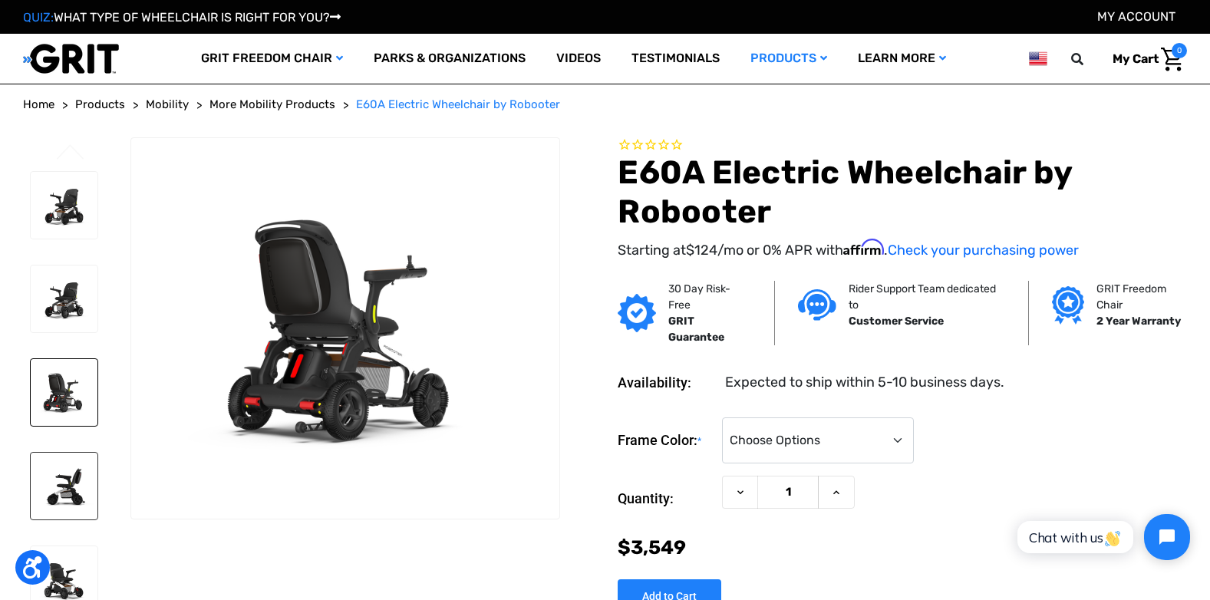
click at [59, 482] on img at bounding box center [64, 486] width 67 height 67
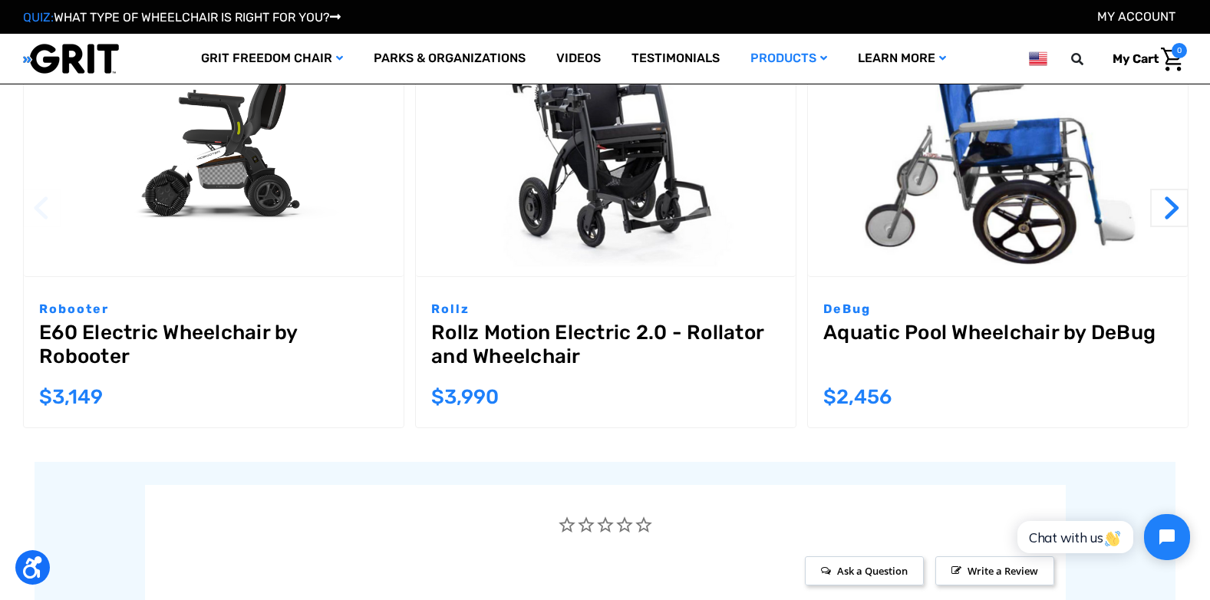
scroll to position [2519, 0]
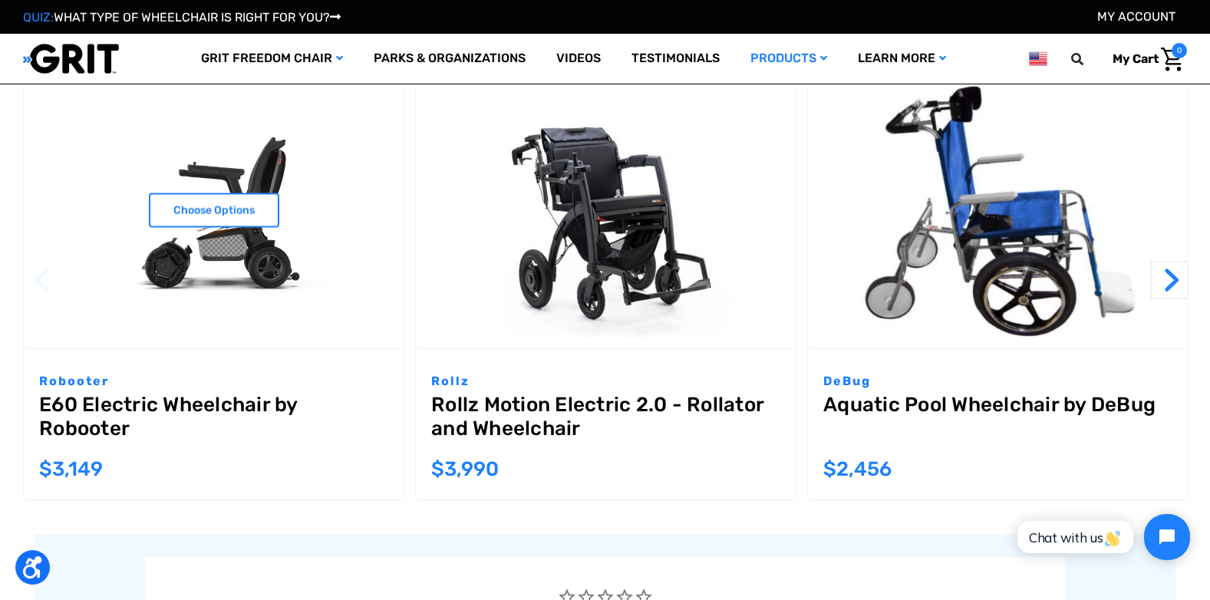
click at [88, 415] on link "E60 Electric Wheelchair by Robooter" at bounding box center [213, 420] width 349 height 55
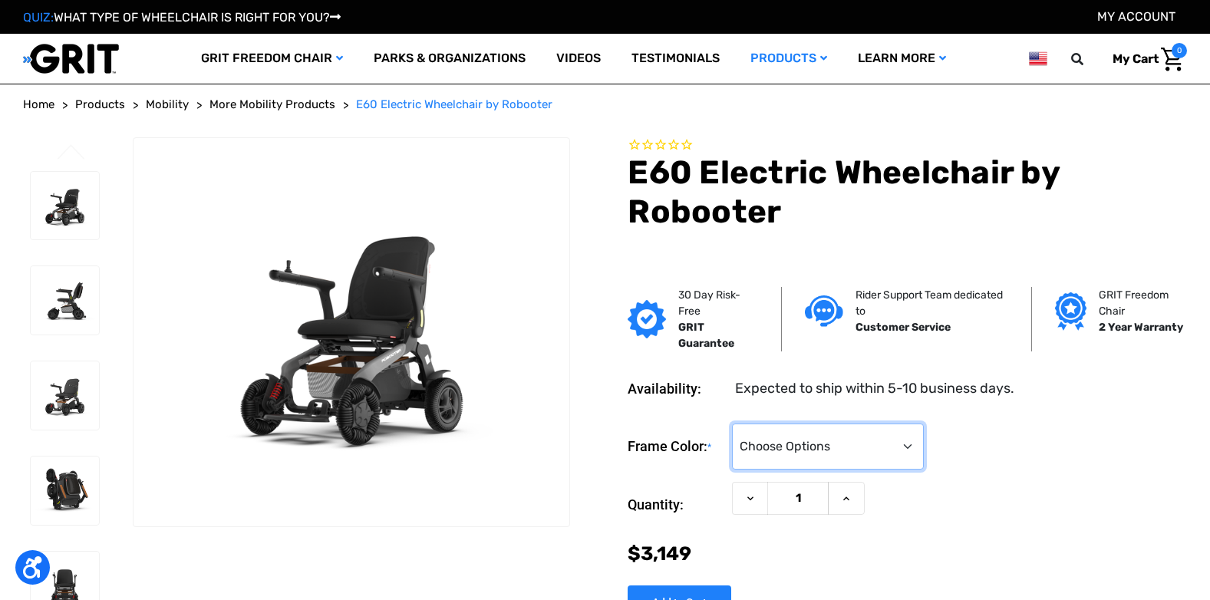
click at [903, 443] on select "Choose Options White Gray Green" at bounding box center [828, 447] width 192 height 46
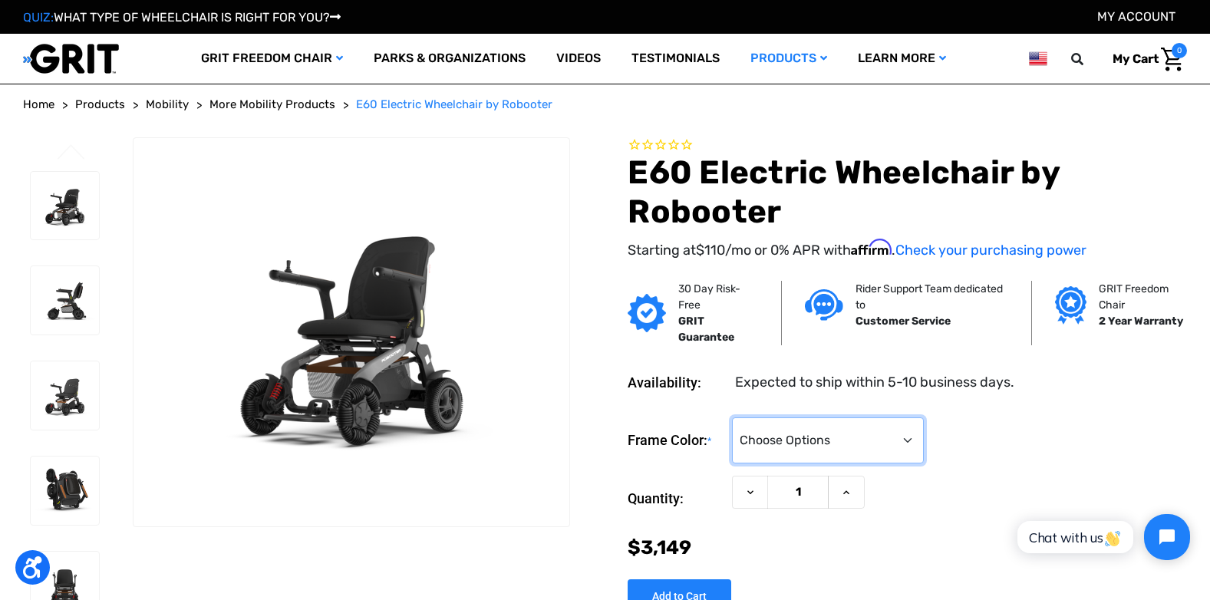
select select "1368"
click at [732, 417] on select "Choose Options White Gray Green" at bounding box center [828, 440] width 192 height 46
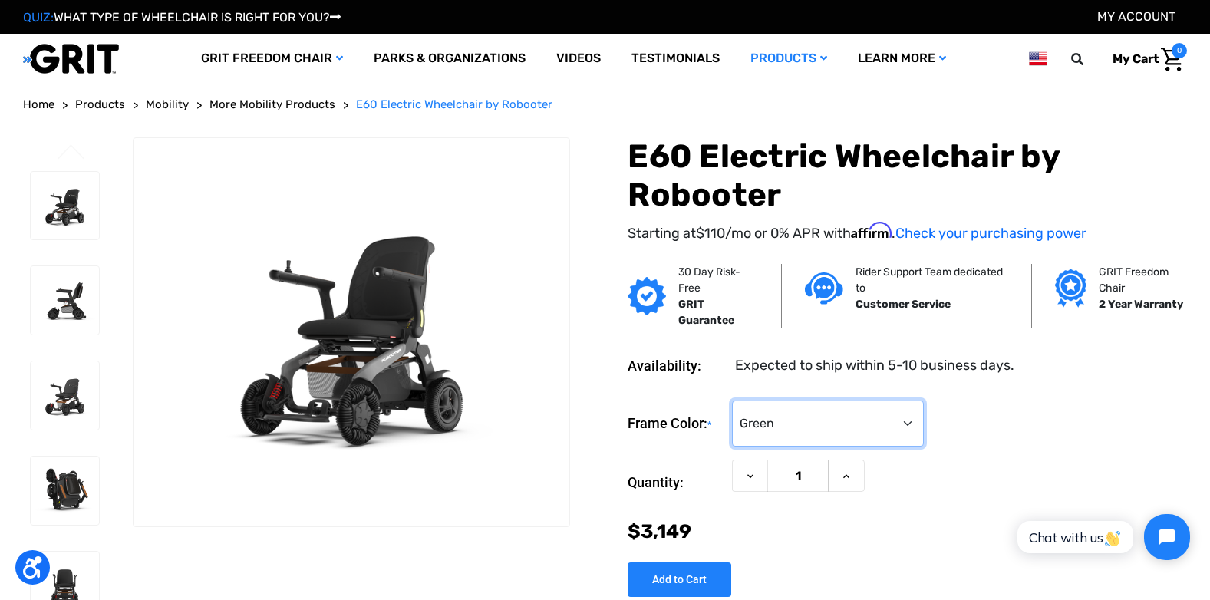
click at [907, 426] on select "Choose Options White Gray Green" at bounding box center [828, 424] width 192 height 46
click at [1092, 404] on div "Frame Color: * Choose Options White Gray Green" at bounding box center [907, 424] width 559 height 47
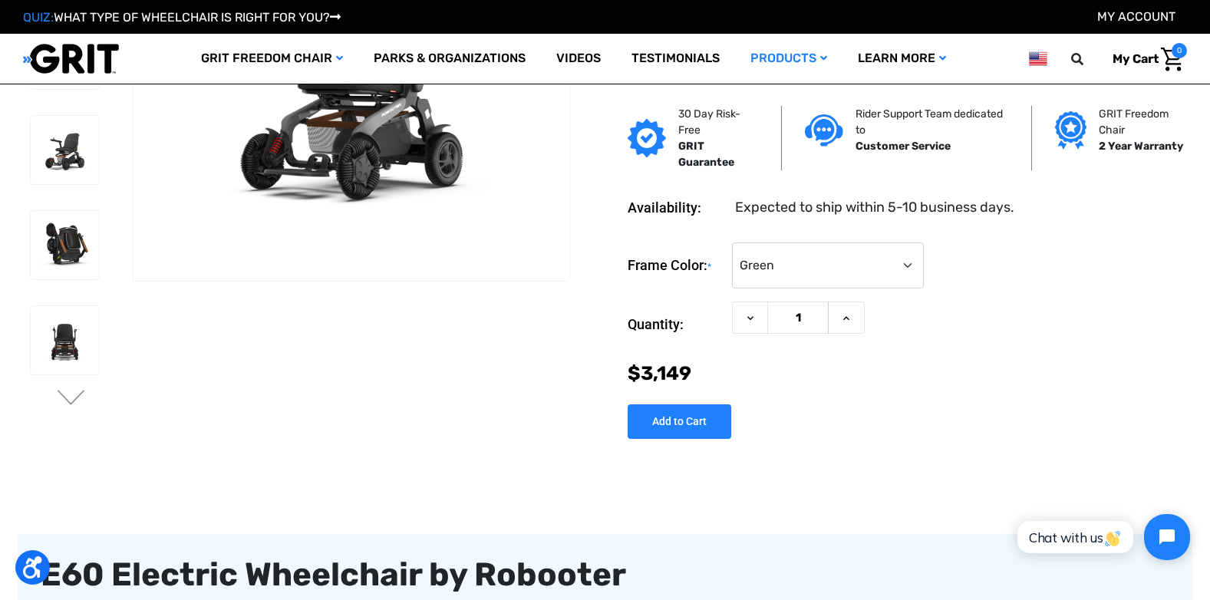
scroll to position [31, 0]
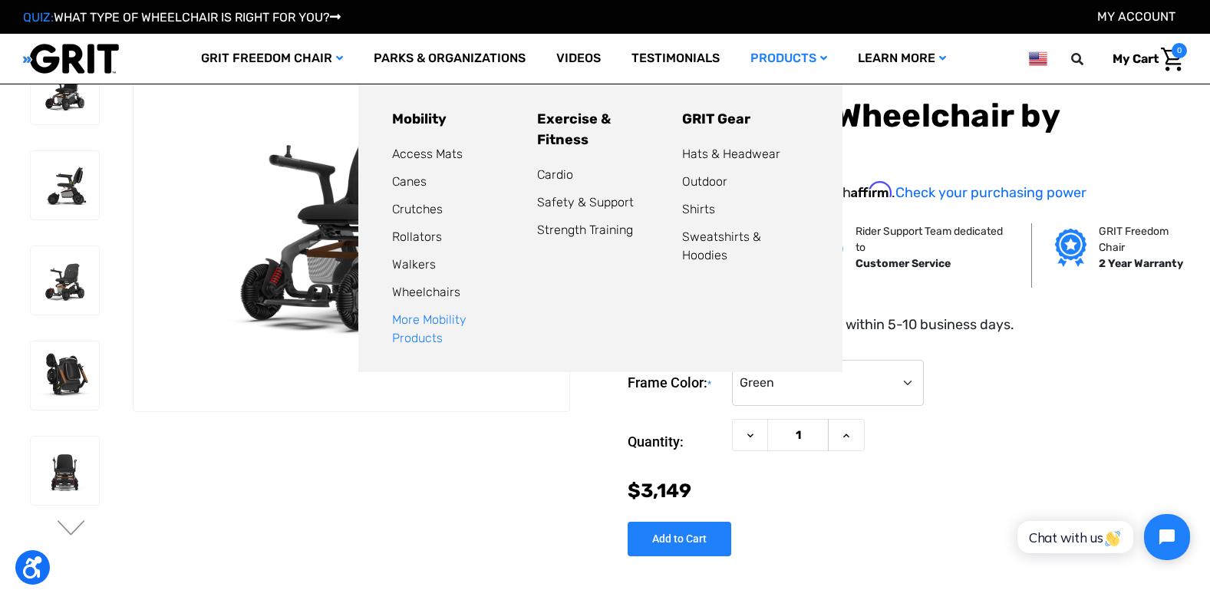
click at [438, 321] on link "More Mobility Products" at bounding box center [429, 328] width 74 height 33
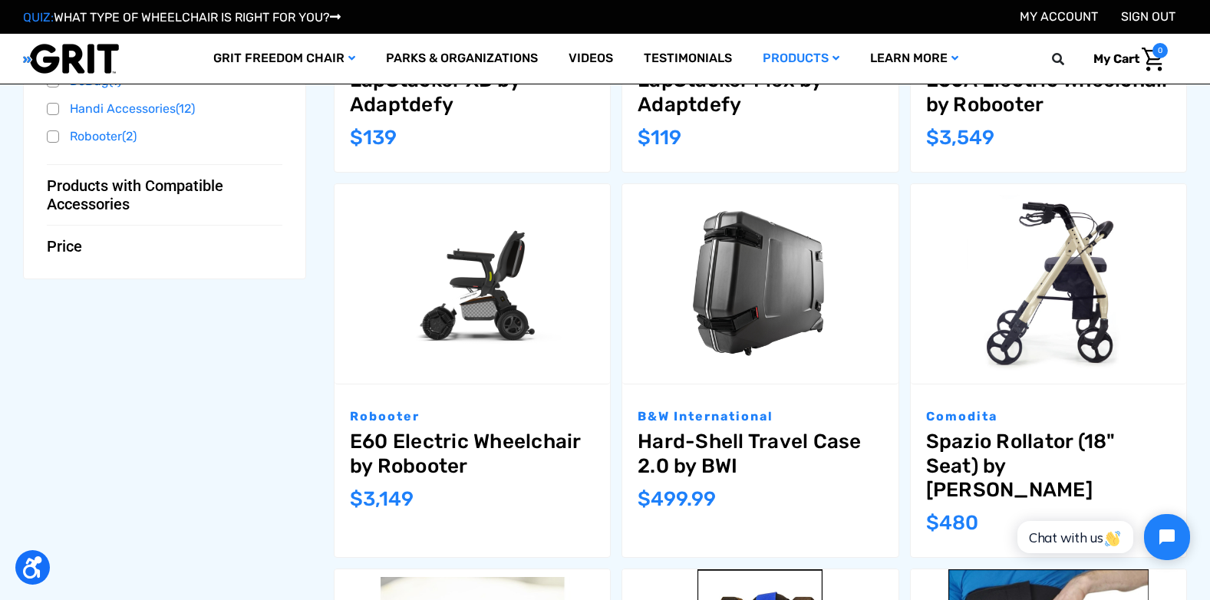
scroll to position [451, 0]
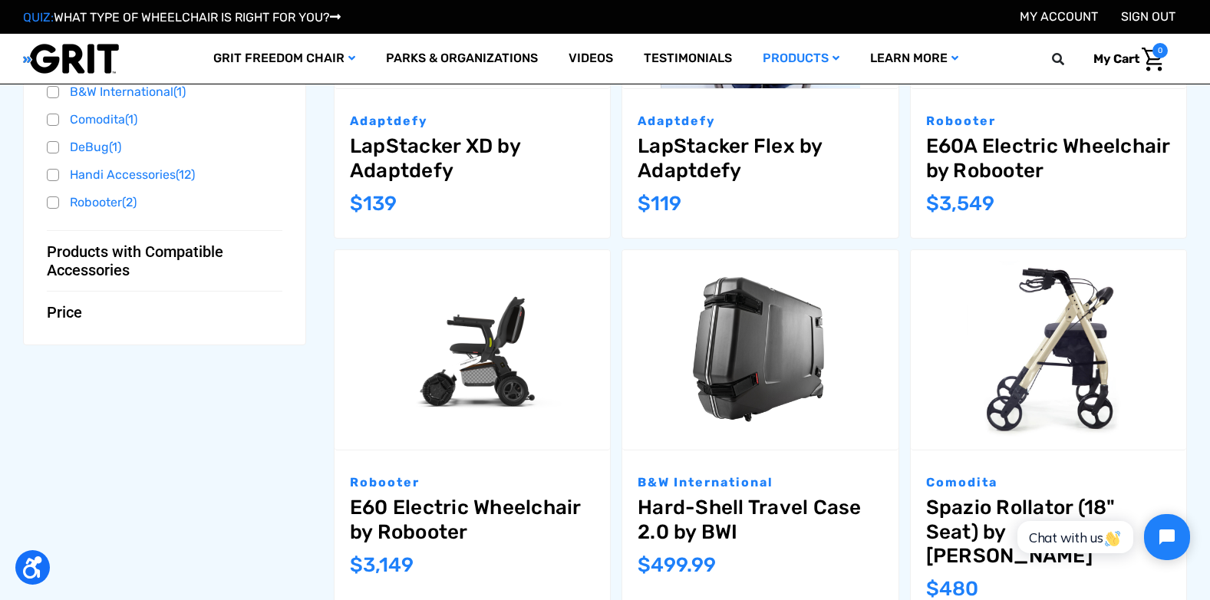
click at [1064, 143] on link "E60A Electric Wheelchair by Robooter" at bounding box center [1048, 158] width 245 height 48
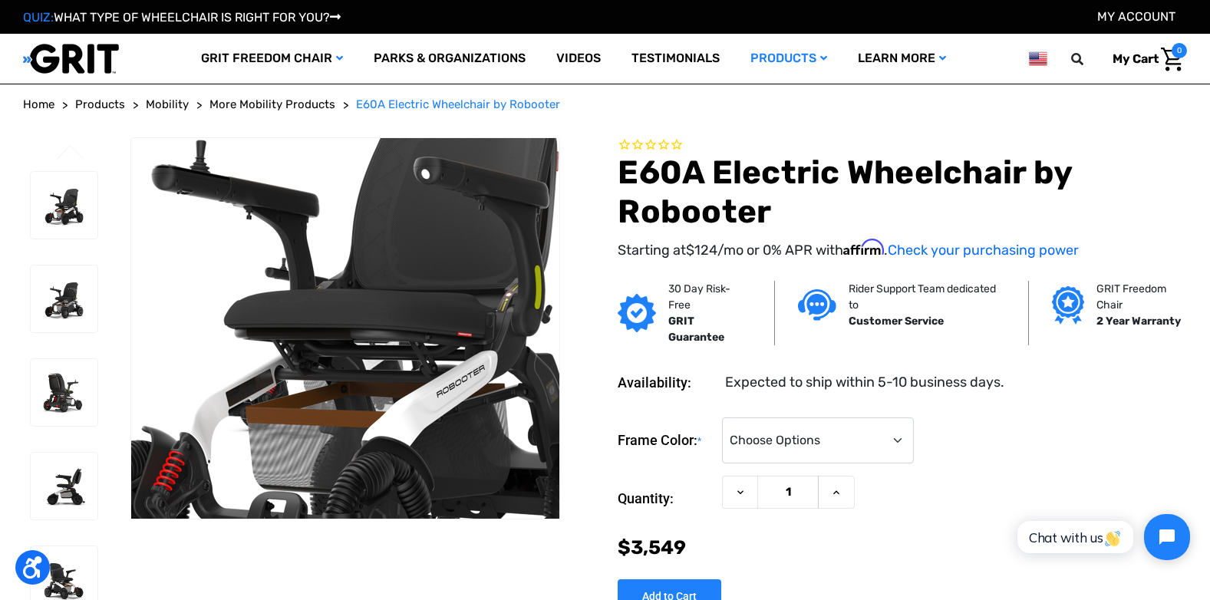
click at [334, 332] on img at bounding box center [360, 322] width 982 height 982
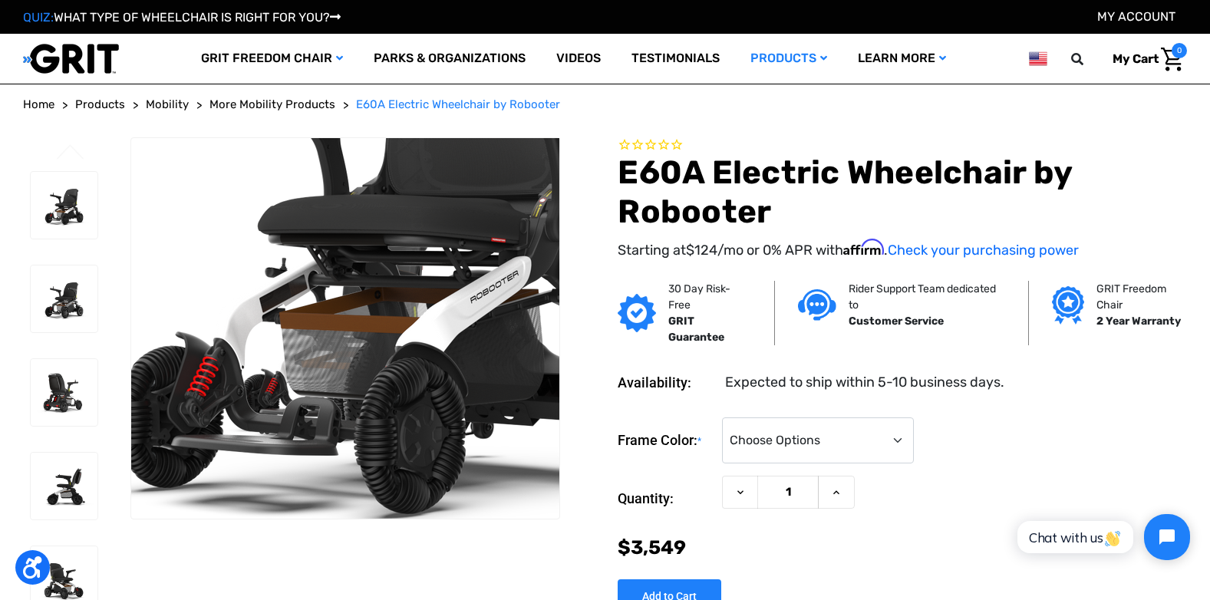
click at [308, 392] on img at bounding box center [394, 228] width 982 height 982
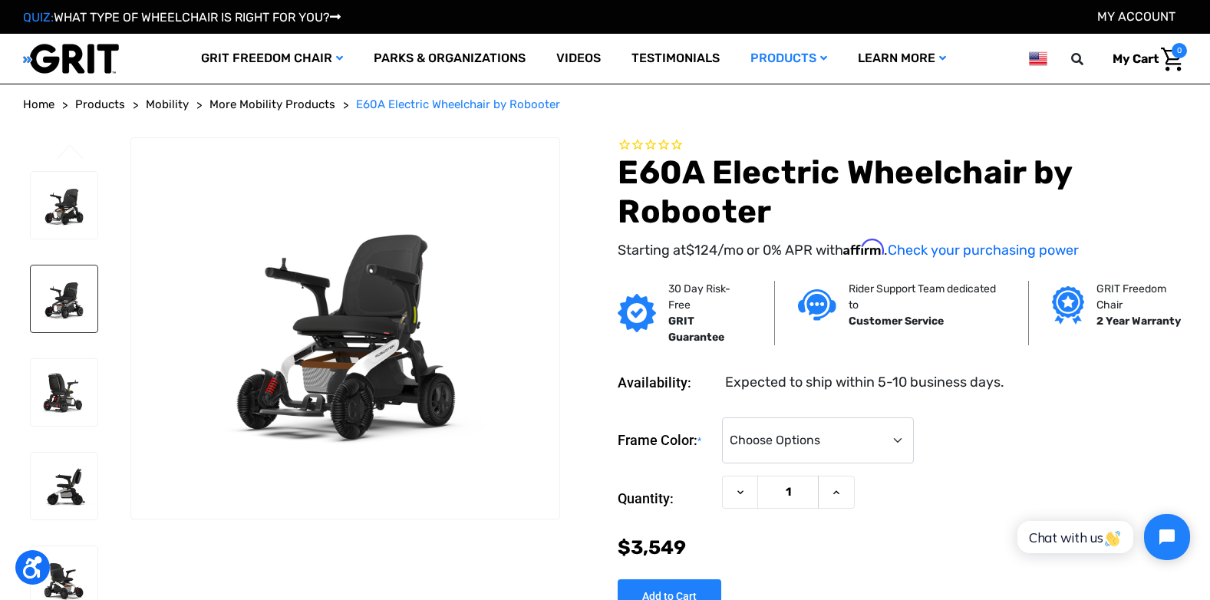
click at [48, 289] on img at bounding box center [64, 299] width 67 height 67
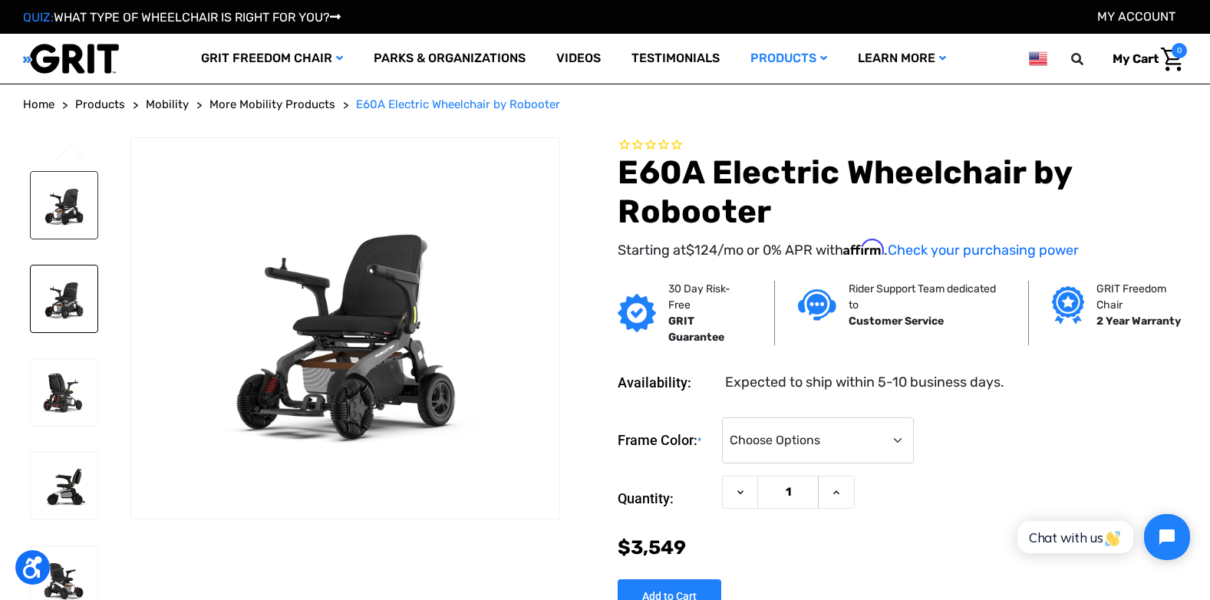
click at [54, 213] on img at bounding box center [64, 205] width 67 height 67
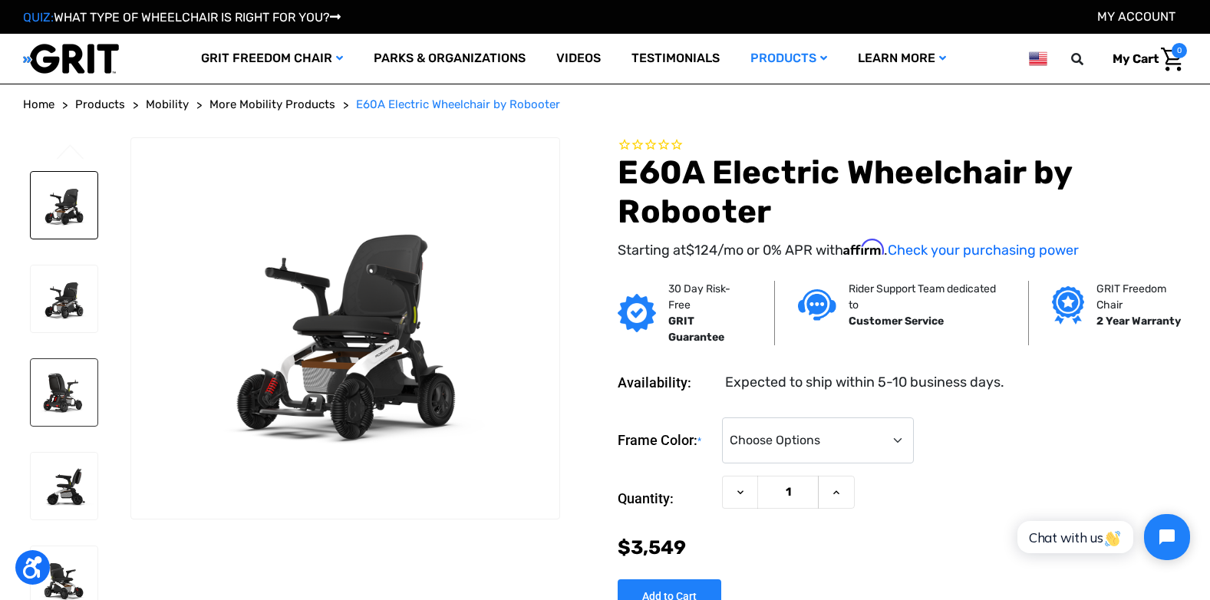
click at [61, 391] on img at bounding box center [64, 392] width 67 height 67
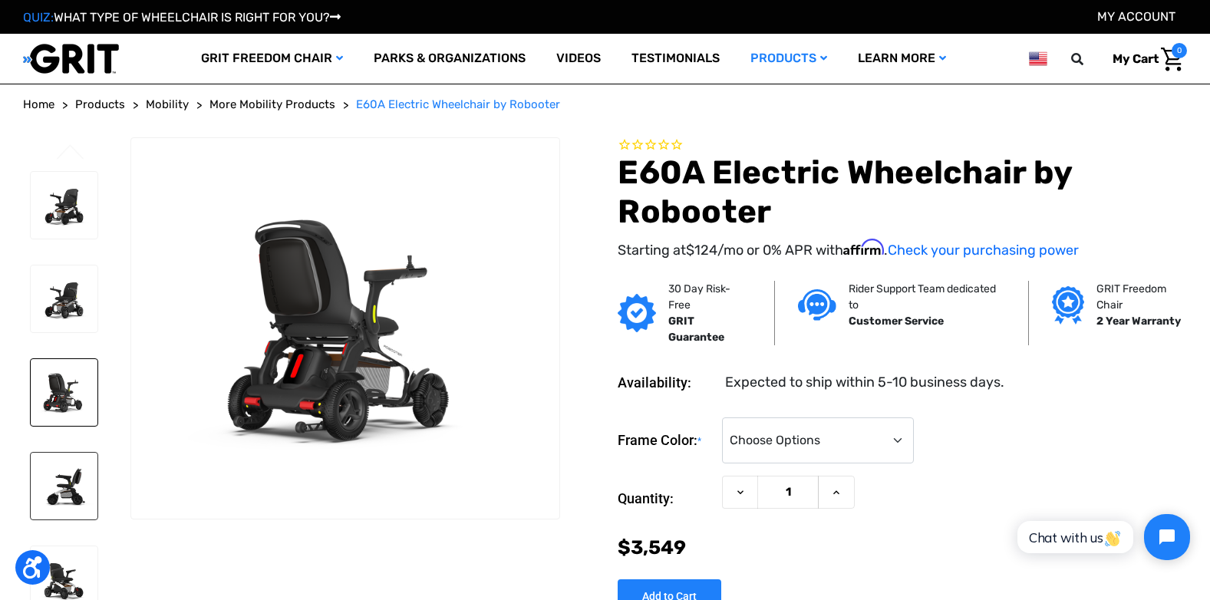
click at [51, 503] on img at bounding box center [64, 486] width 67 height 67
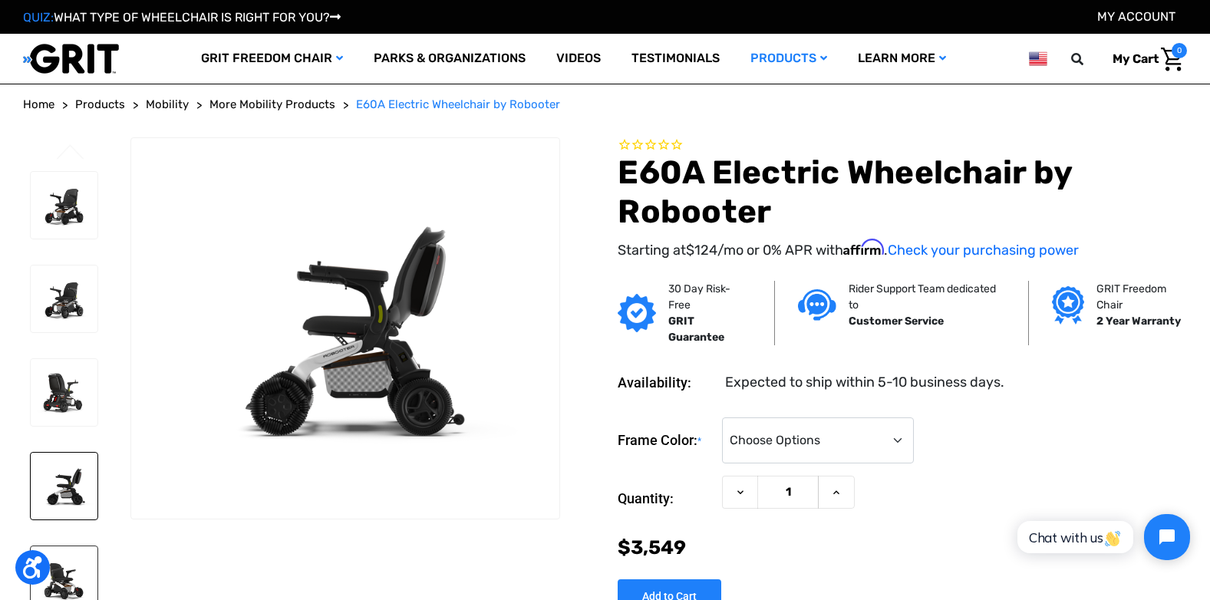
click at [68, 581] on img at bounding box center [64, 579] width 67 height 67
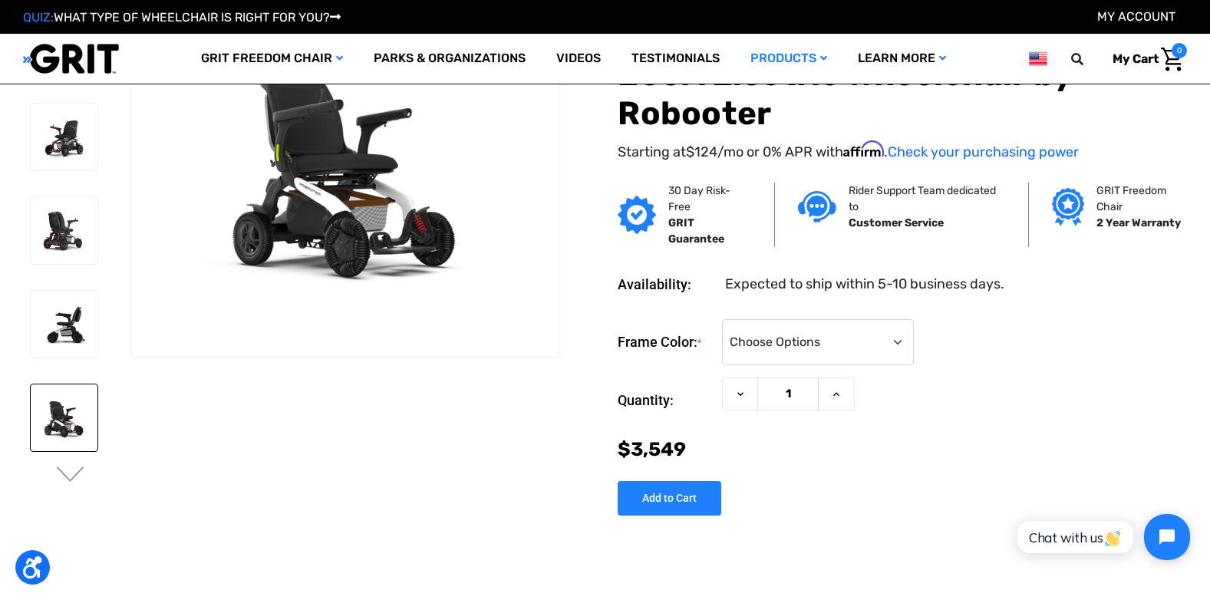
scroll to position [93, 0]
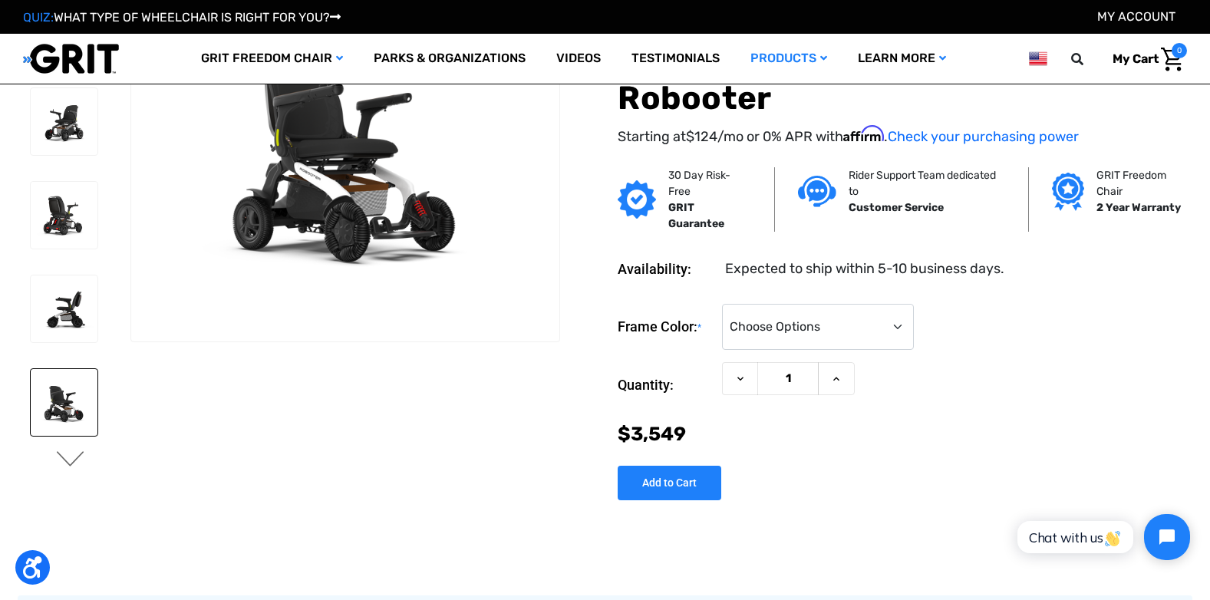
click at [66, 463] on button "Next" at bounding box center [70, 460] width 32 height 18
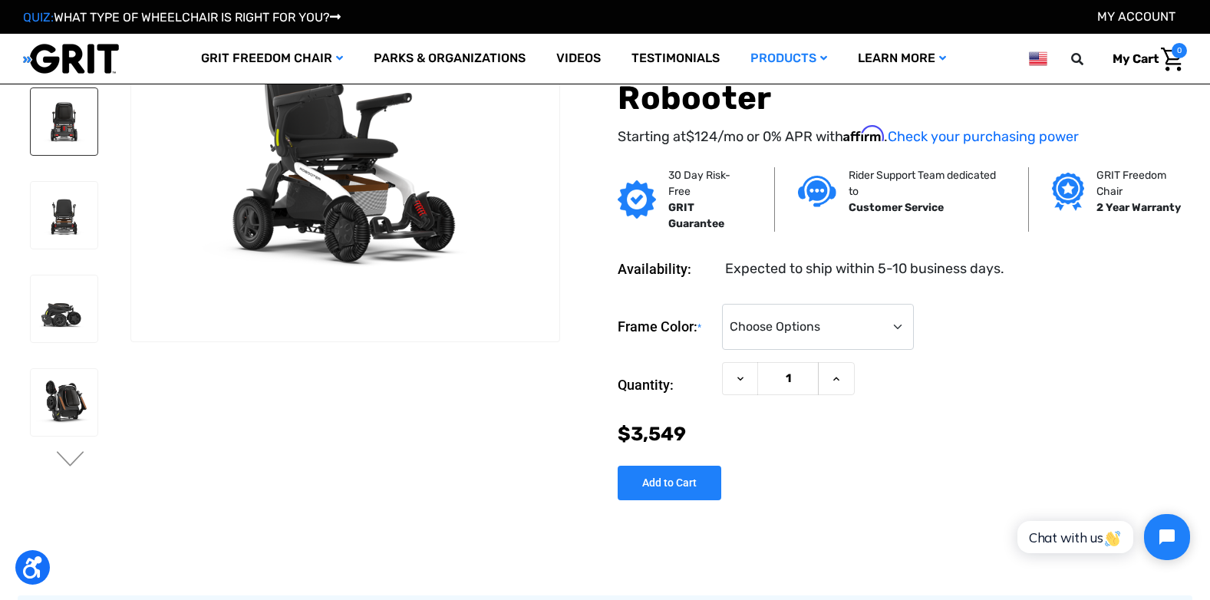
click at [56, 147] on img at bounding box center [64, 121] width 67 height 67
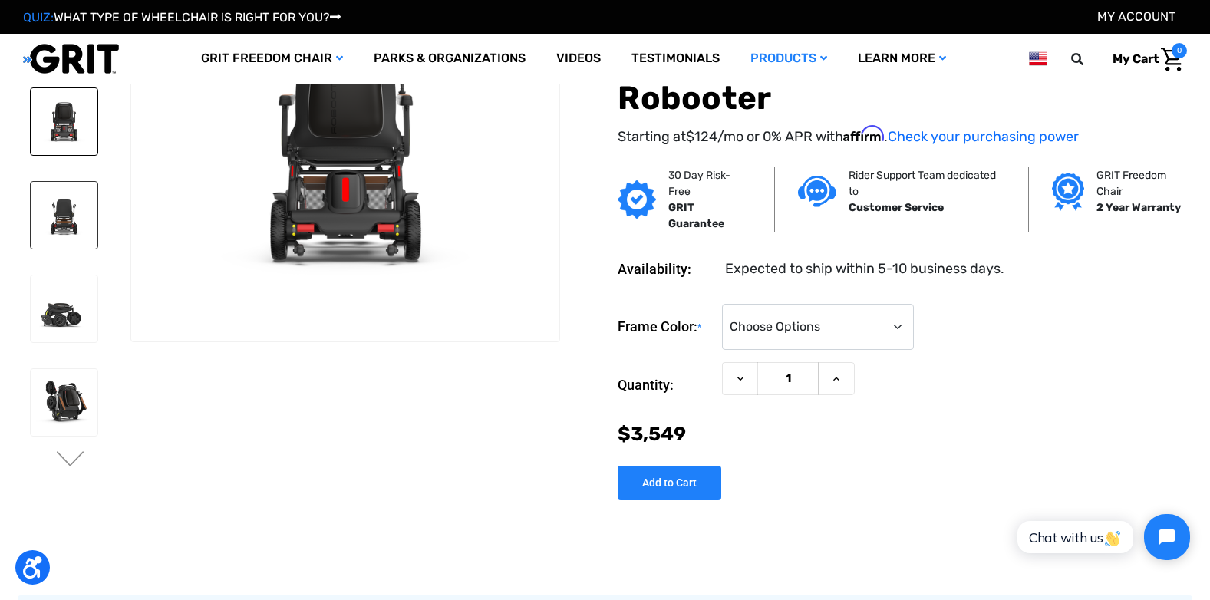
click at [69, 196] on img at bounding box center [64, 215] width 67 height 67
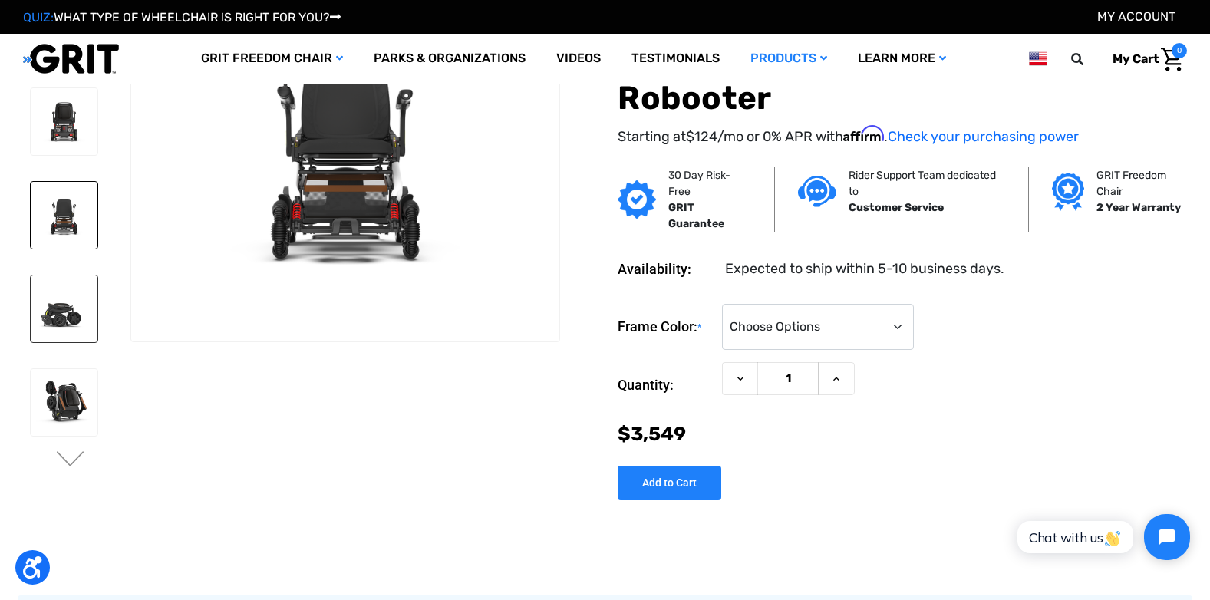
click at [68, 295] on img at bounding box center [64, 309] width 67 height 67
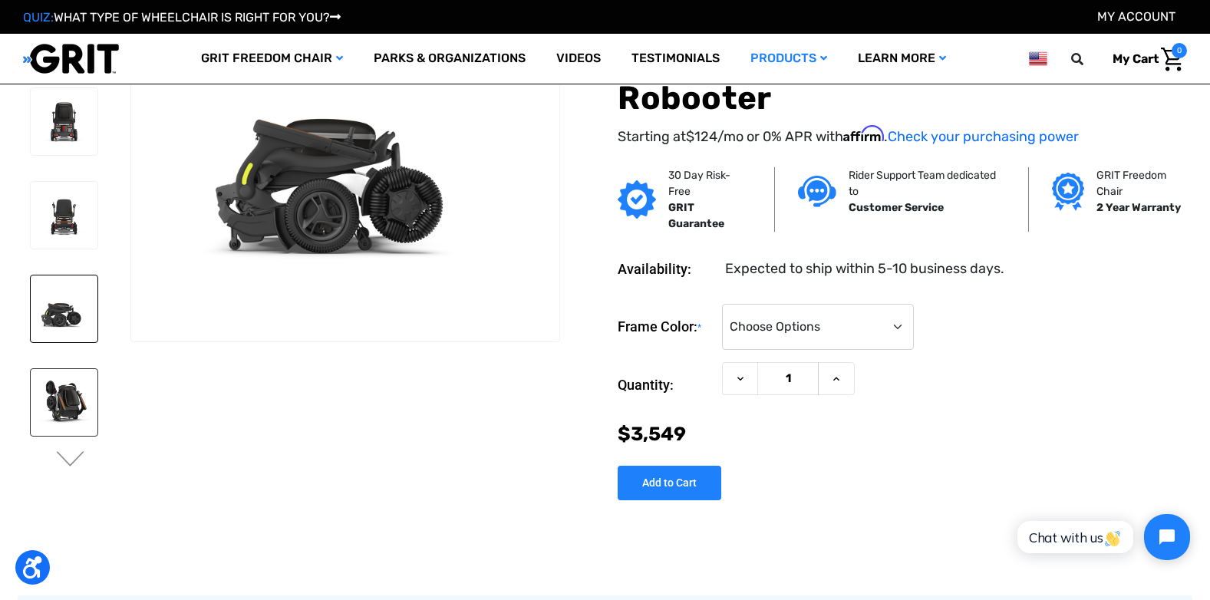
click at [61, 405] on img at bounding box center [64, 402] width 67 height 67
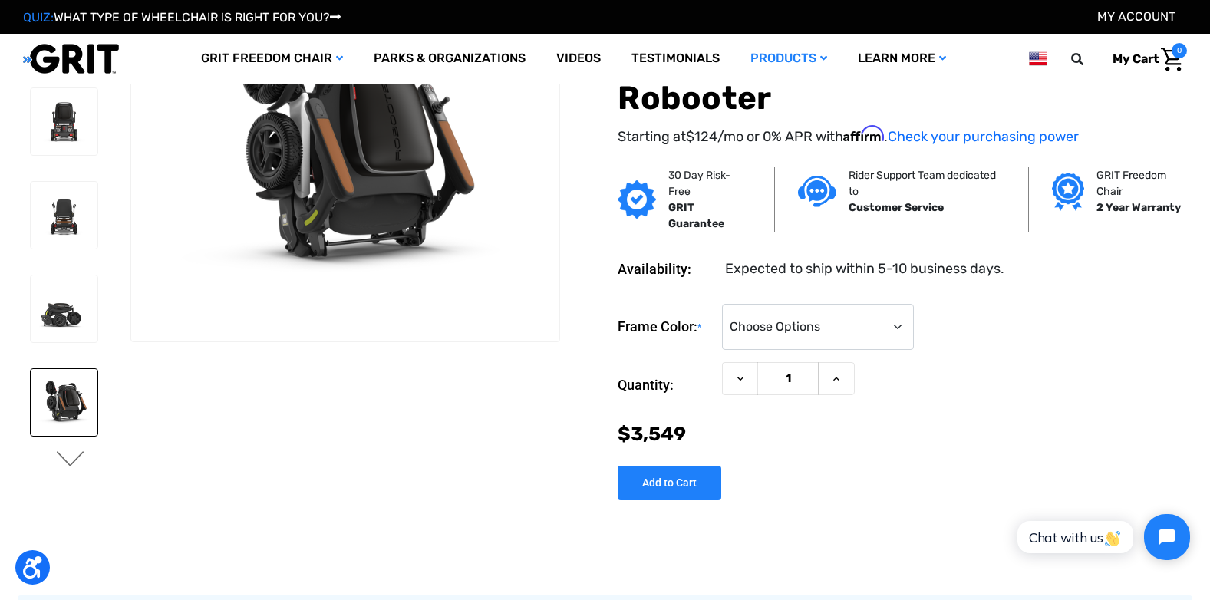
click at [61, 460] on button "Next" at bounding box center [70, 460] width 32 height 18
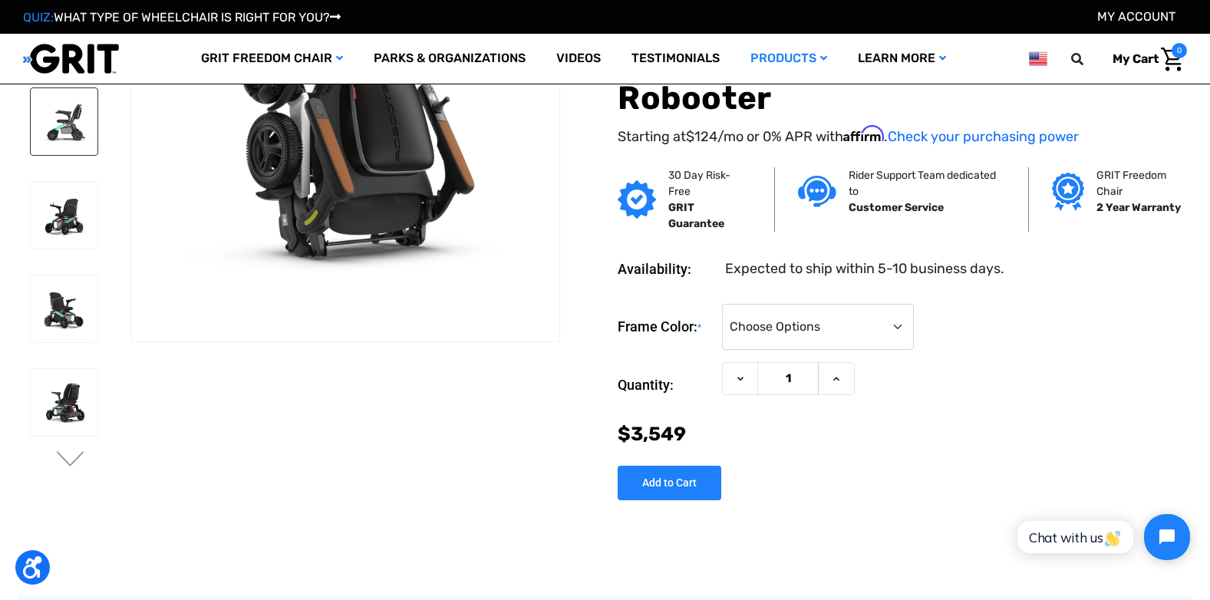
click at [60, 132] on img at bounding box center [64, 121] width 67 height 67
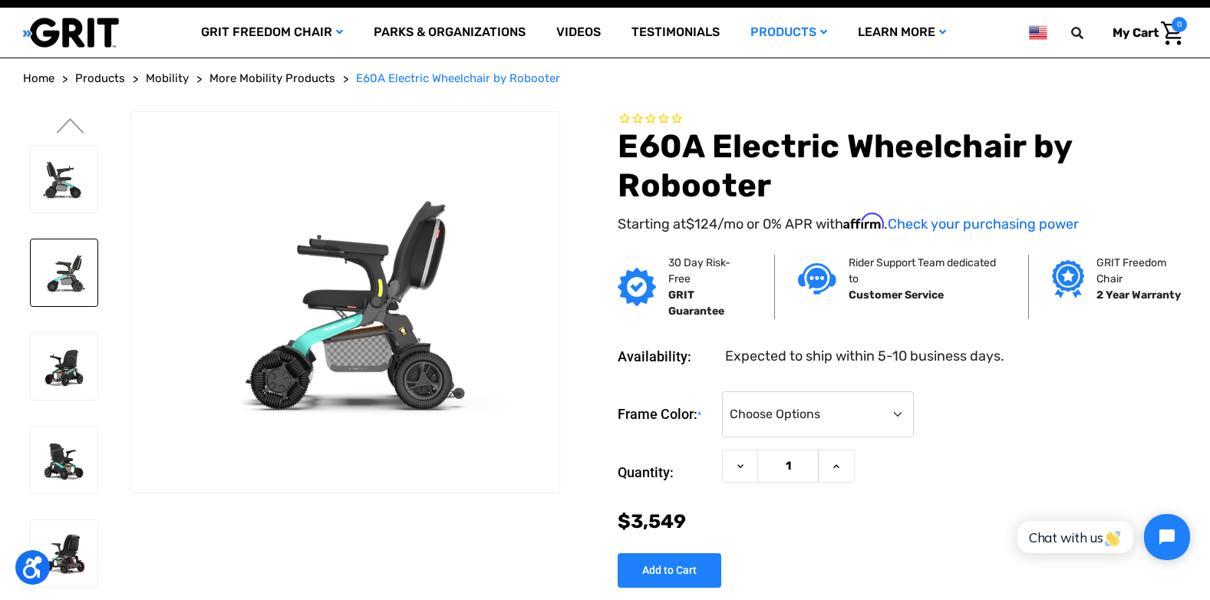
scroll to position [0, 0]
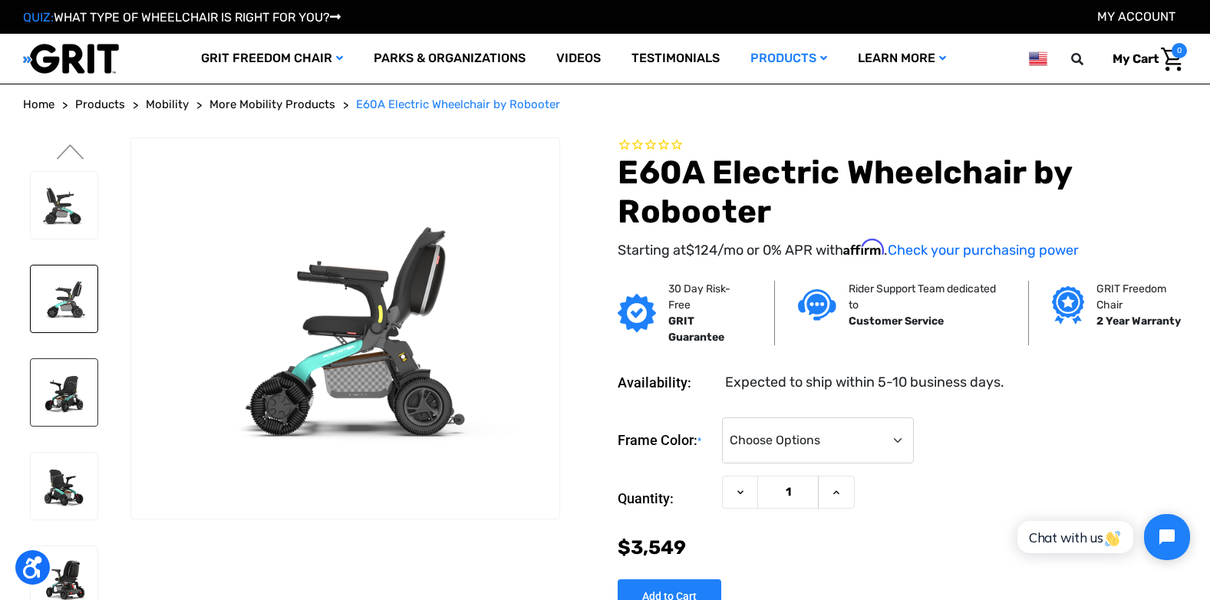
click at [67, 399] on img at bounding box center [64, 392] width 67 height 67
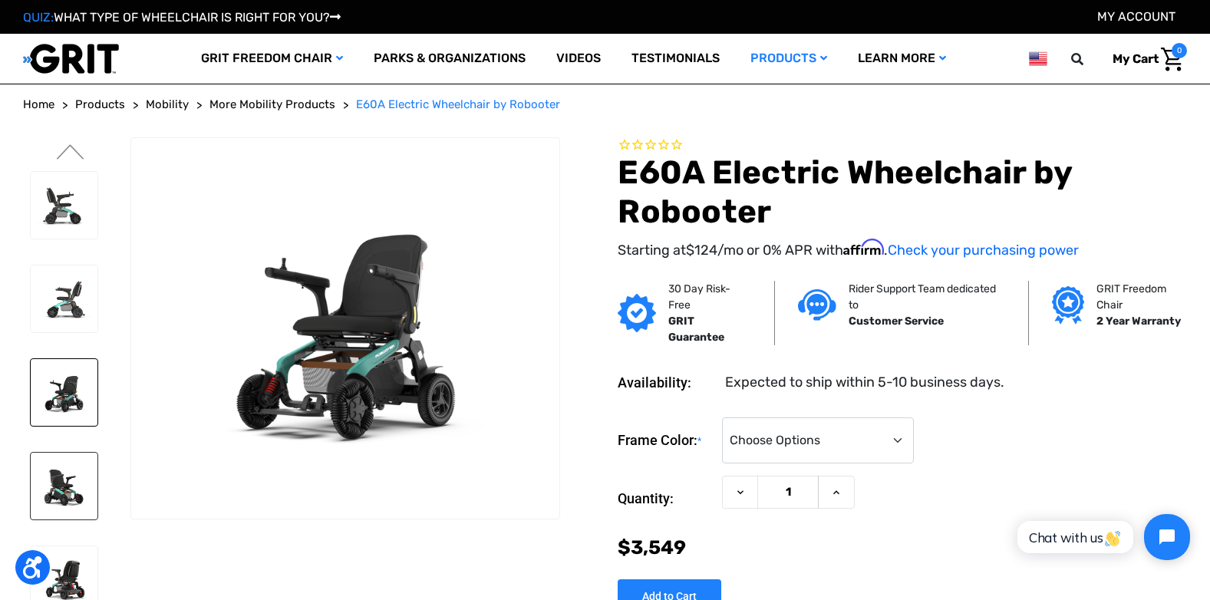
click at [84, 486] on img at bounding box center [64, 486] width 67 height 67
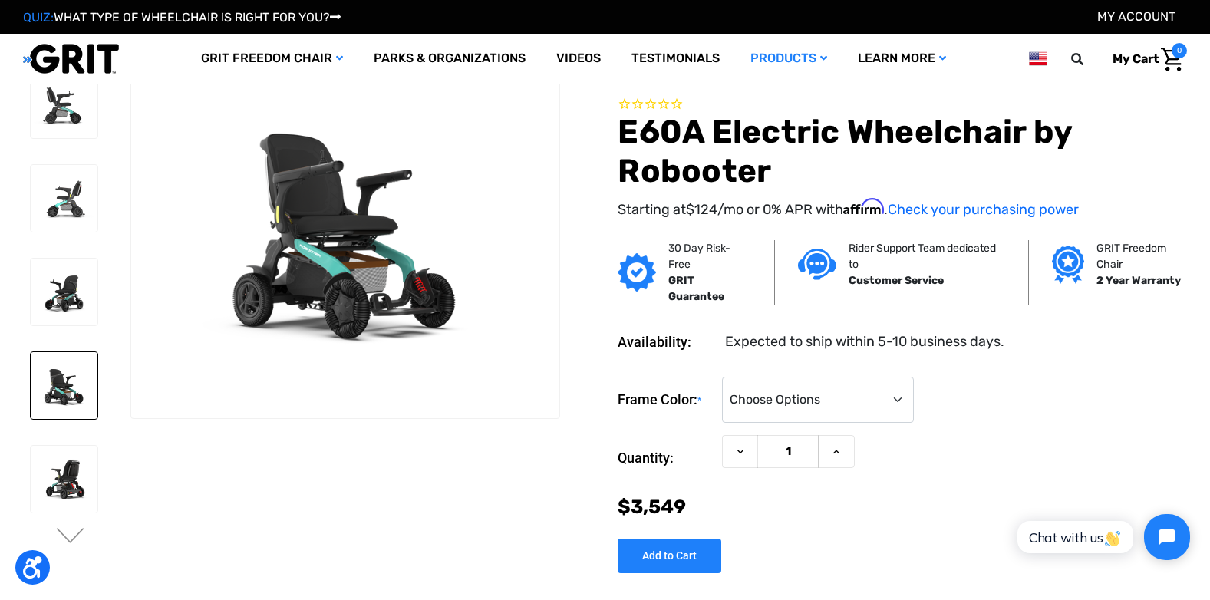
scroll to position [52, 0]
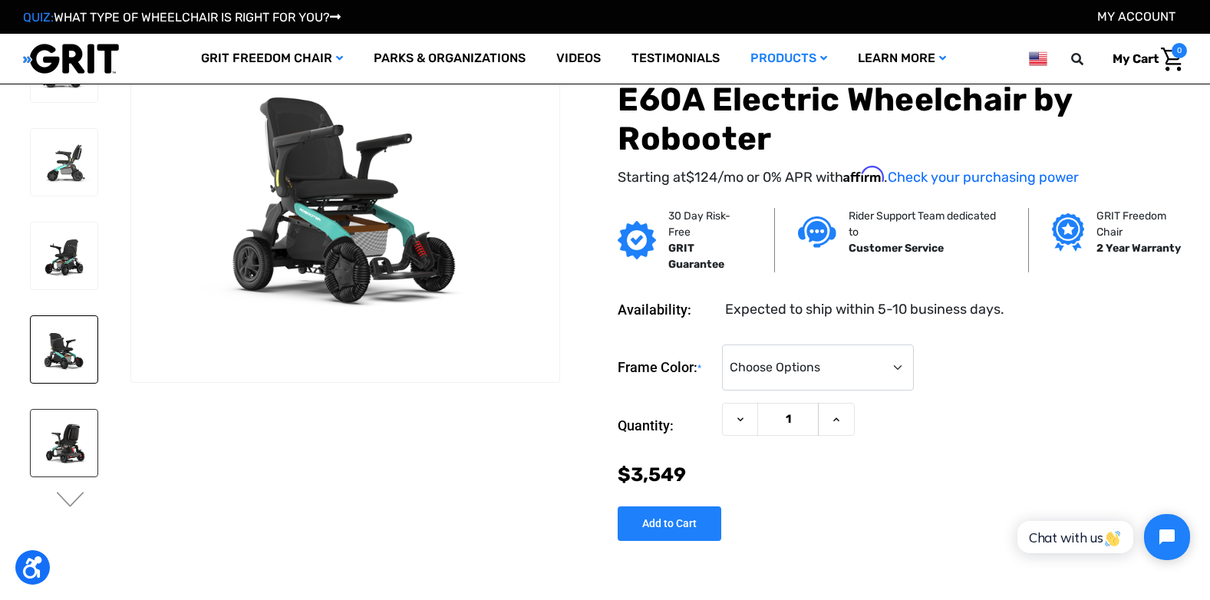
click at [35, 461] on img at bounding box center [64, 443] width 67 height 67
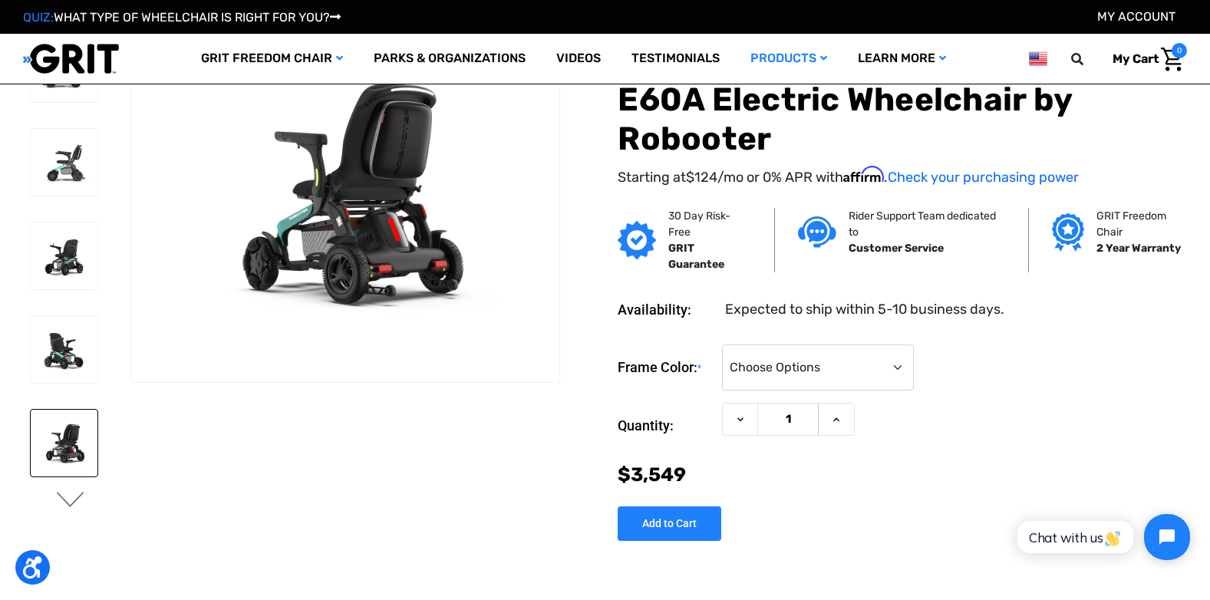
click at [68, 501] on button "Next" at bounding box center [70, 501] width 32 height 18
click at [78, 91] on img at bounding box center [64, 68] width 67 height 67
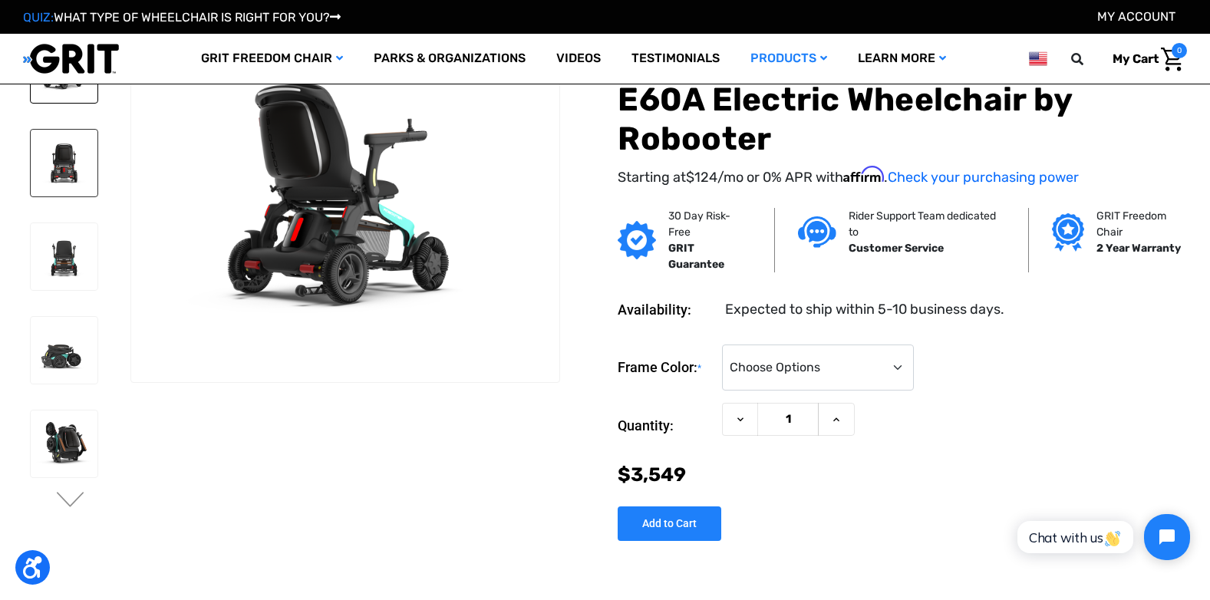
click at [83, 167] on img at bounding box center [64, 163] width 67 height 67
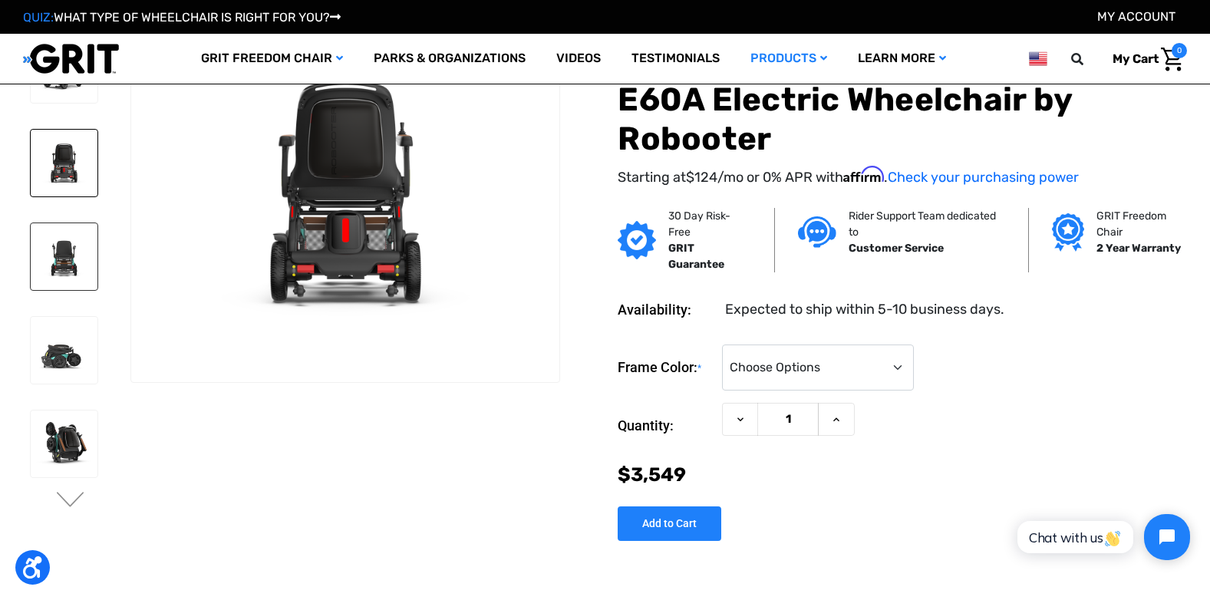
click at [83, 256] on img at bounding box center [64, 256] width 67 height 67
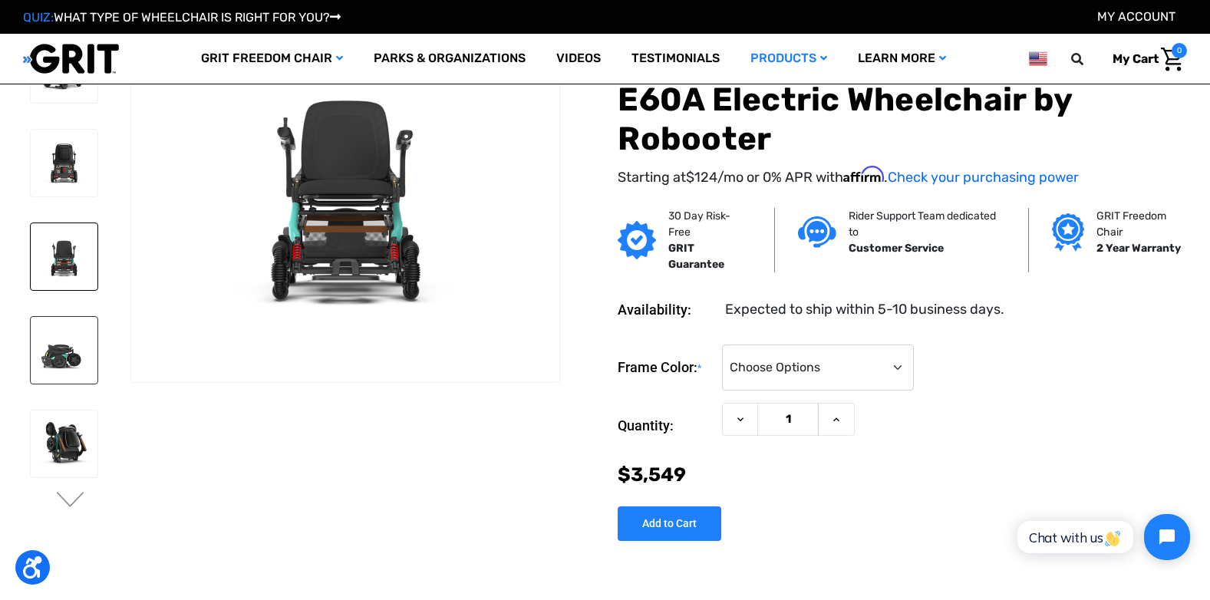
click at [77, 350] on img at bounding box center [64, 350] width 67 height 67
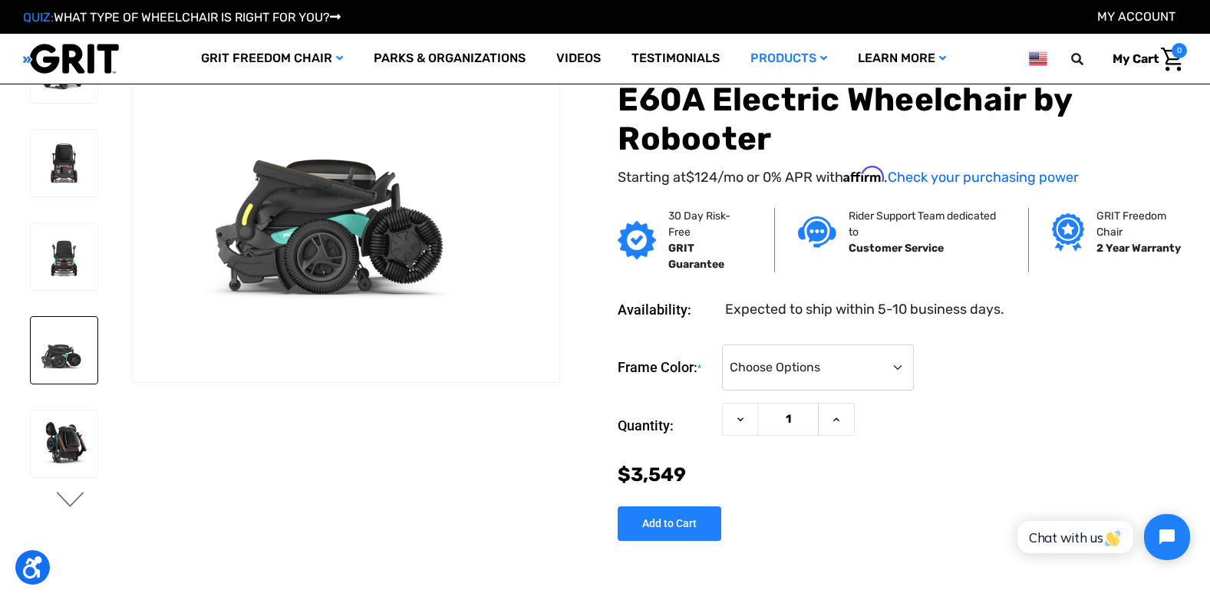
click at [69, 500] on button "Next" at bounding box center [70, 501] width 32 height 18
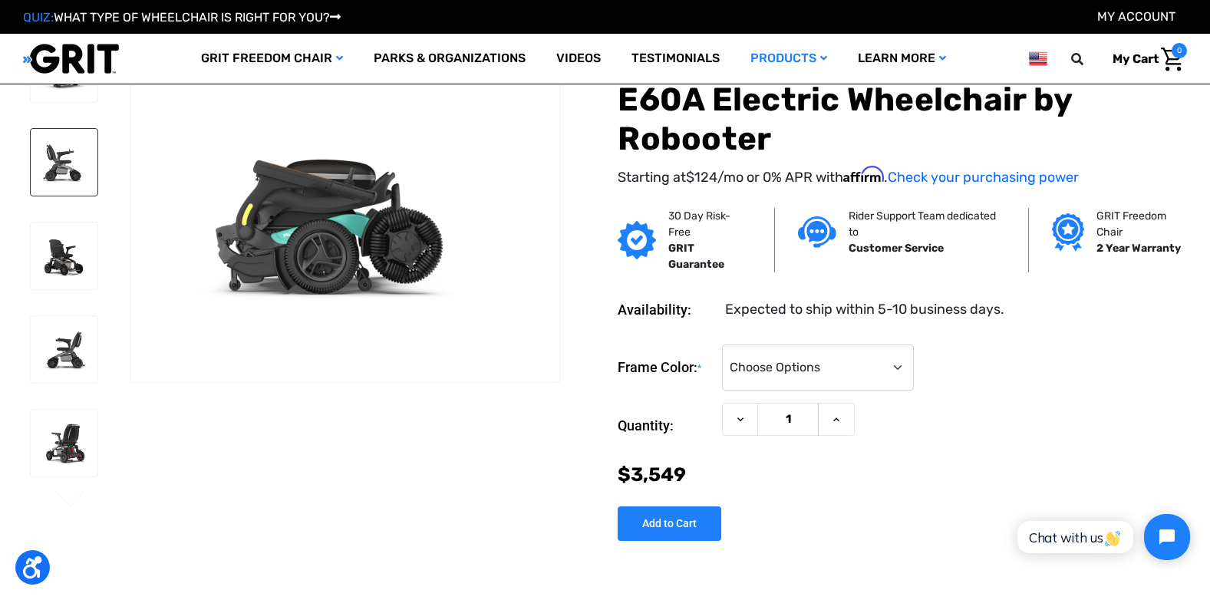
click at [61, 158] on img at bounding box center [64, 162] width 67 height 67
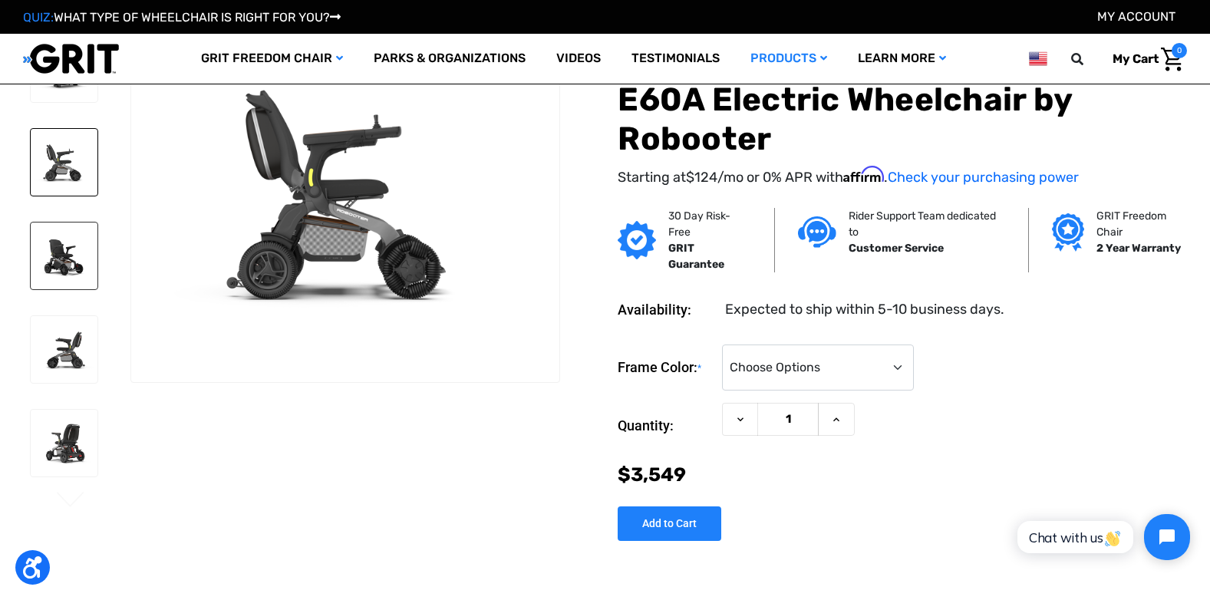
click at [64, 255] on img at bounding box center [64, 256] width 67 height 67
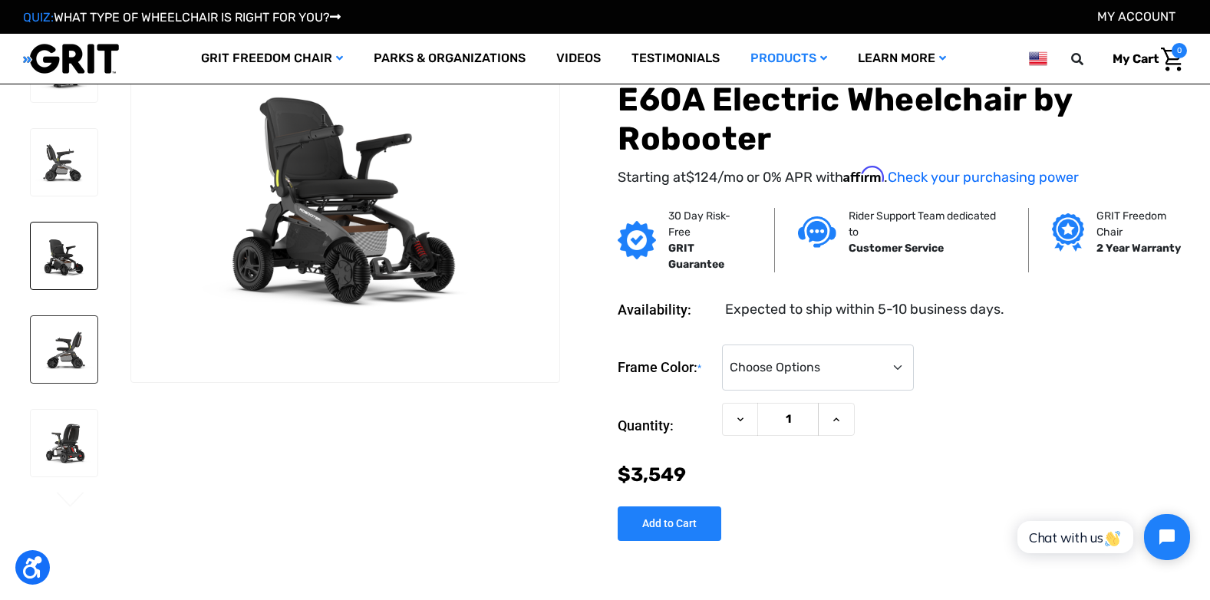
click at [63, 340] on img at bounding box center [64, 349] width 67 height 67
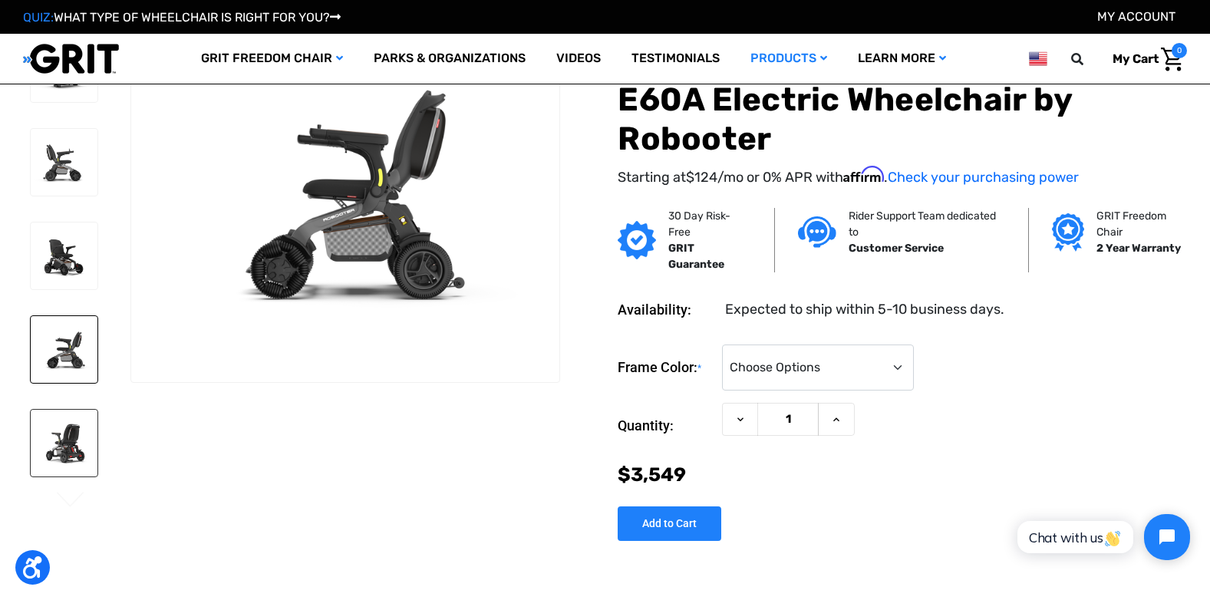
click at [61, 443] on img at bounding box center [64, 443] width 67 height 67
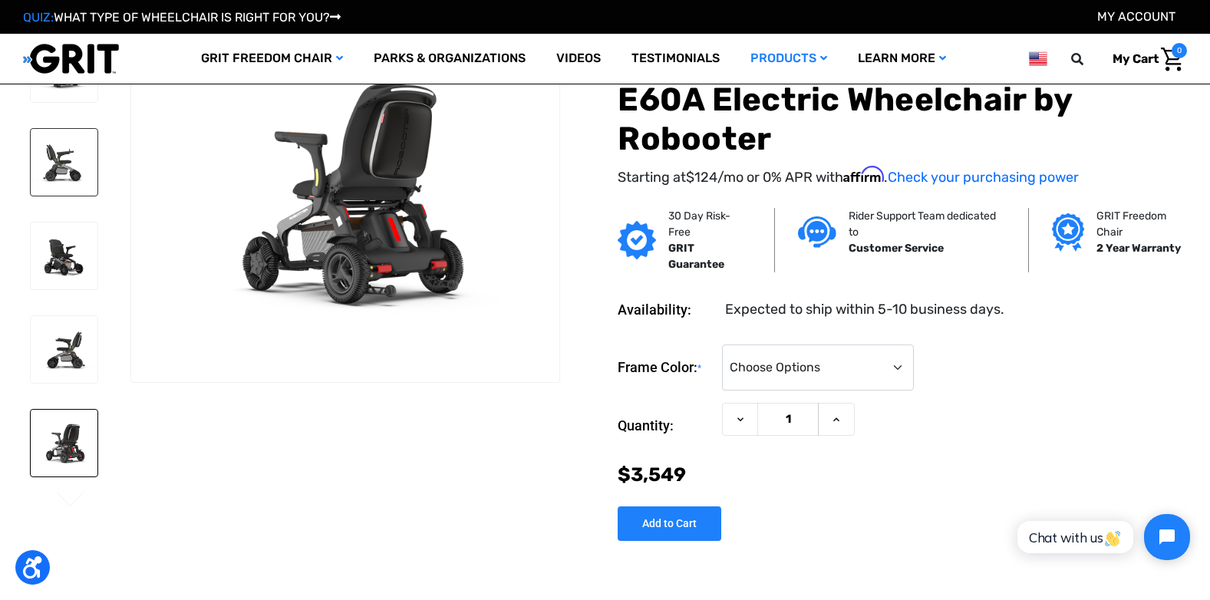
click at [70, 134] on img at bounding box center [64, 162] width 67 height 67
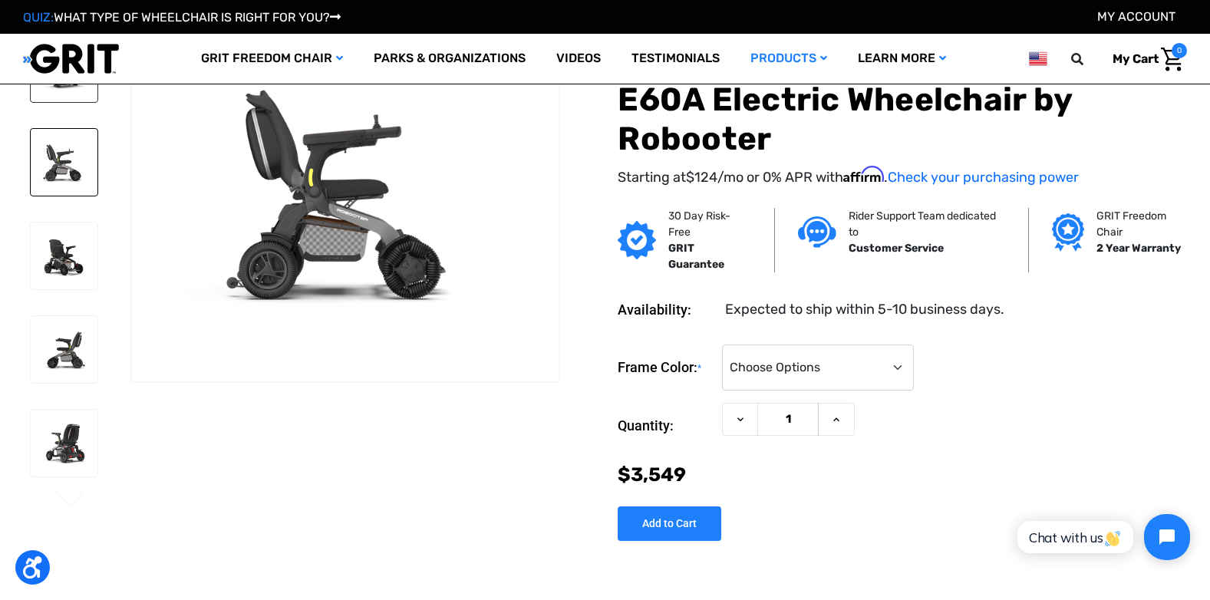
click at [58, 92] on img at bounding box center [64, 68] width 67 height 67
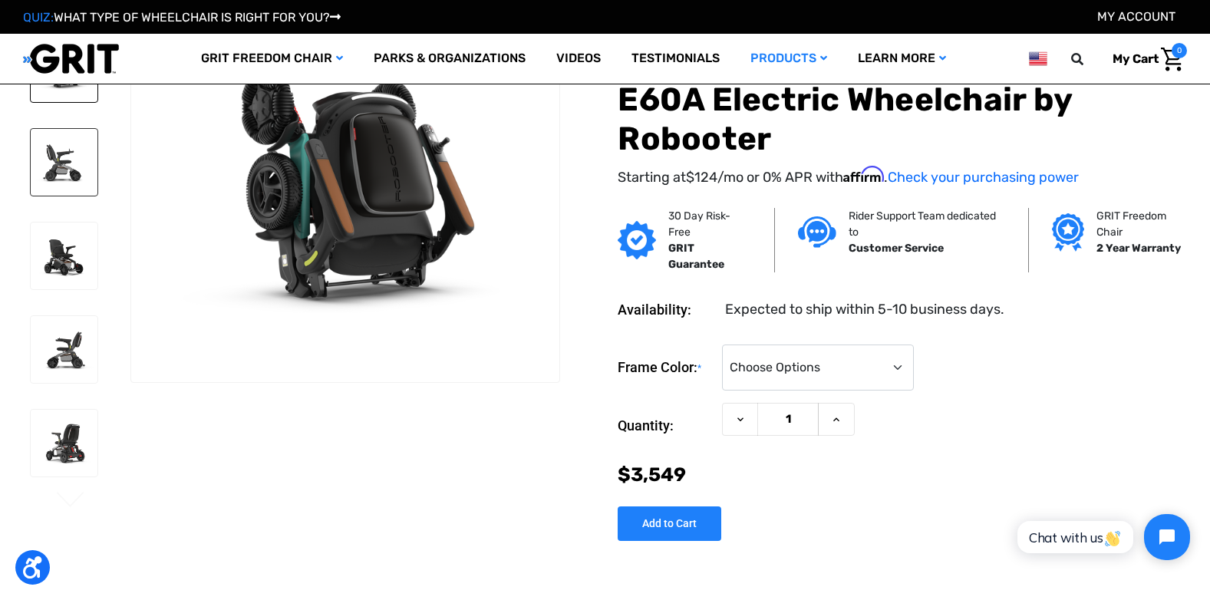
click at [70, 151] on img at bounding box center [64, 162] width 67 height 67
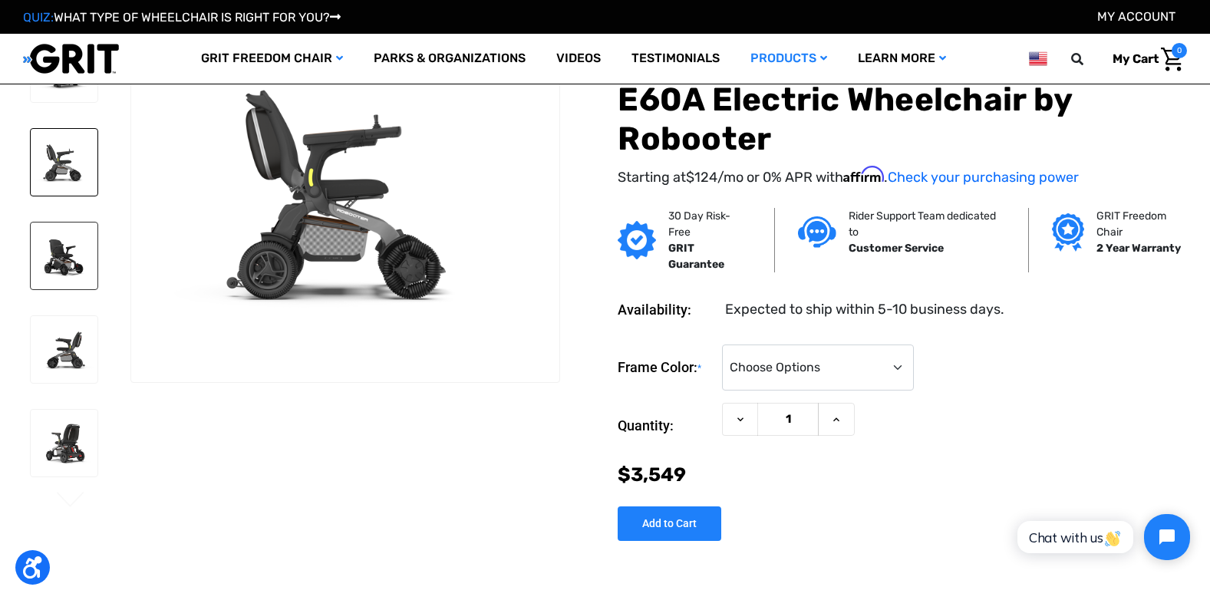
click at [68, 246] on img at bounding box center [64, 256] width 67 height 67
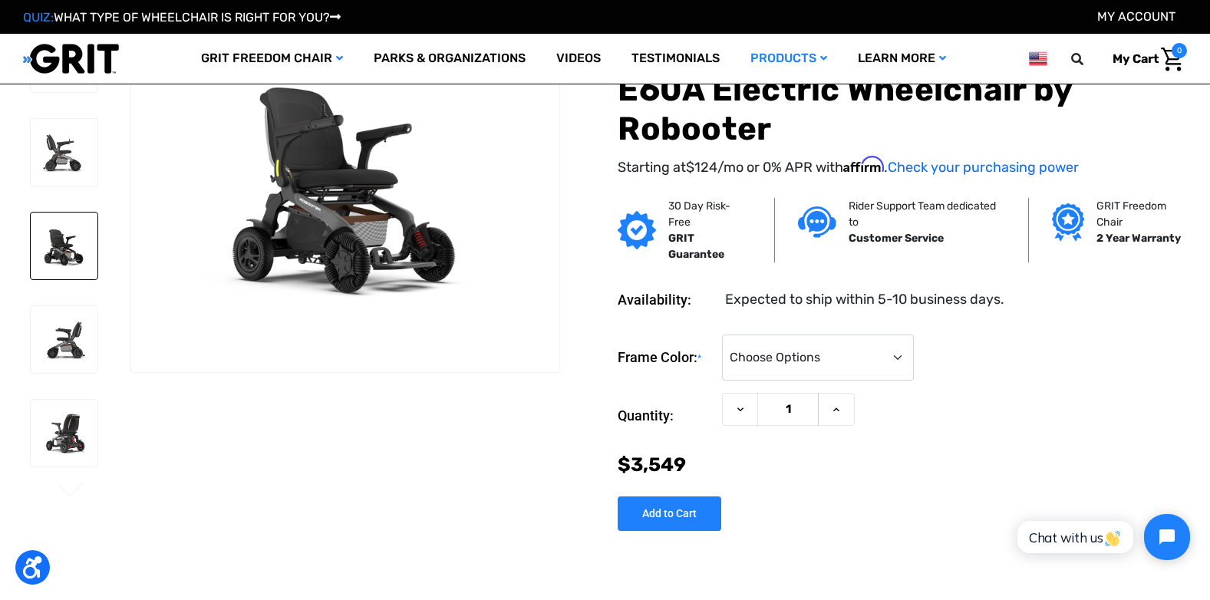
scroll to position [0, 0]
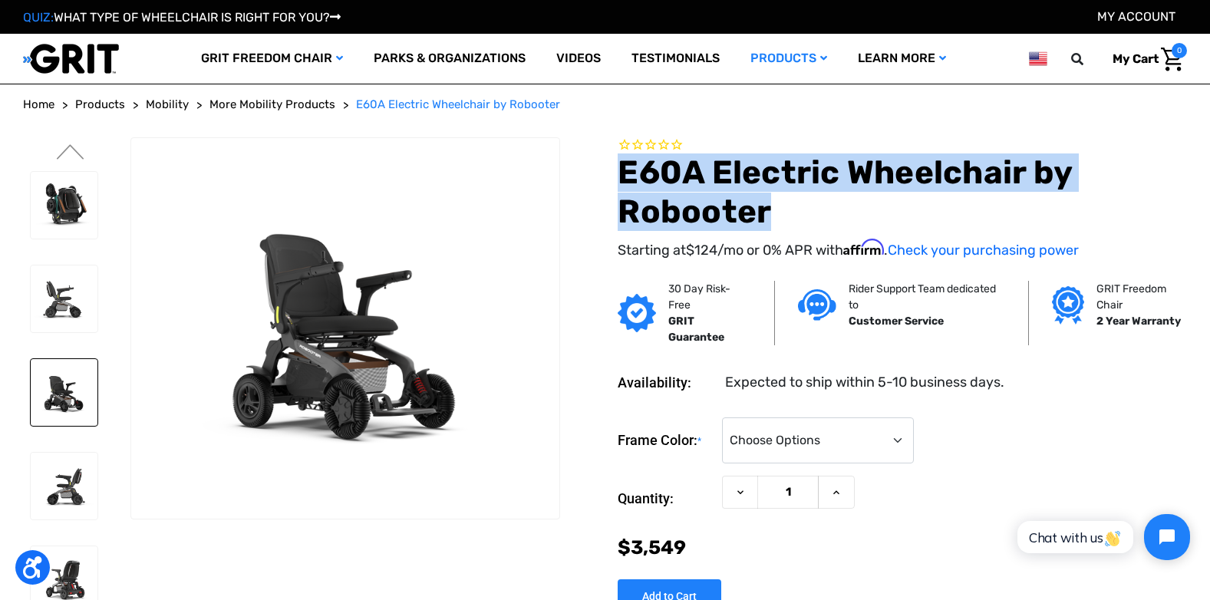
drag, startPoint x: 603, startPoint y: 172, endPoint x: 1012, endPoint y: 200, distance: 409.3
click at [1012, 200] on section "E60A Electric Wheelchair by Robooter Starting at $124 /mo or 0% APR with Affirm…" at bounding box center [879, 207] width 627 height 140
copy h1 "E60A Electric Wheelchair by Robooter"
